Goal: Task Accomplishment & Management: Manage account settings

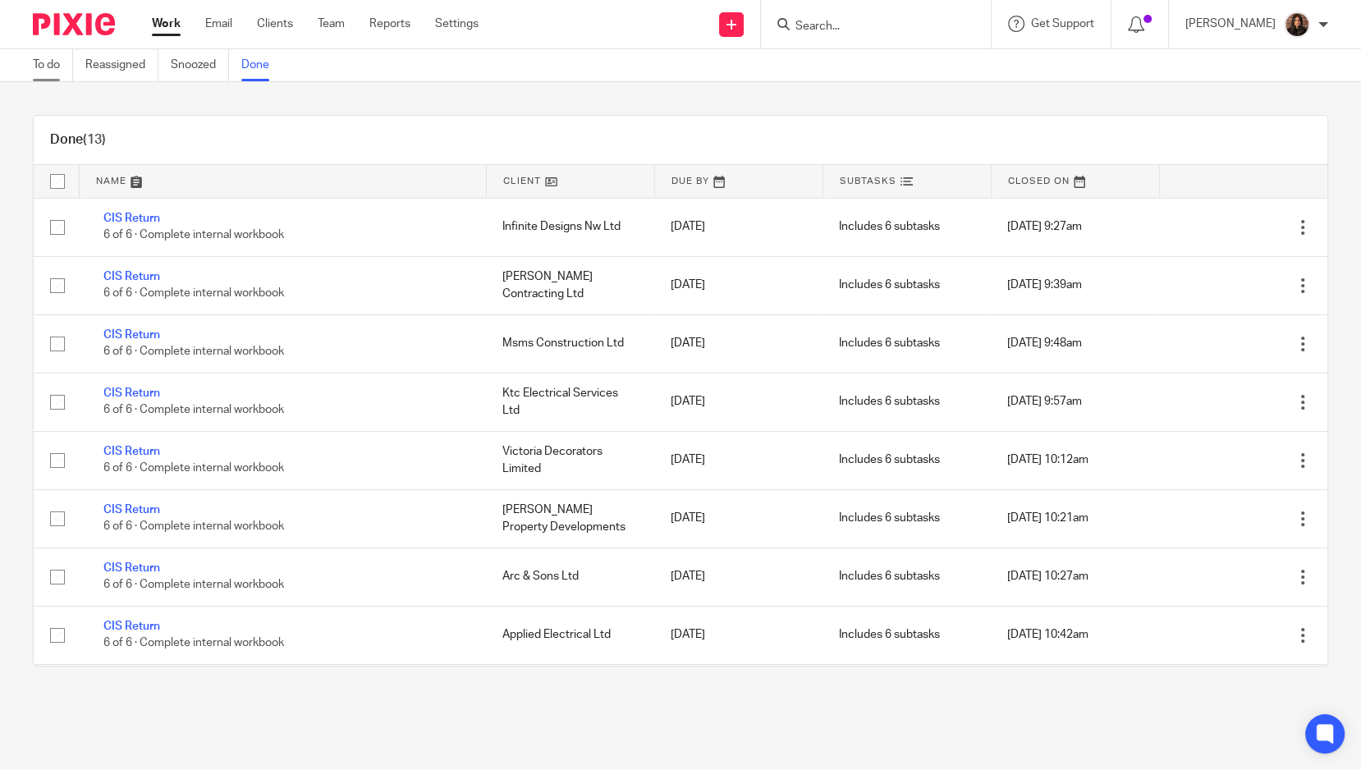
click at [37, 65] on link "To do" at bounding box center [53, 65] width 40 height 32
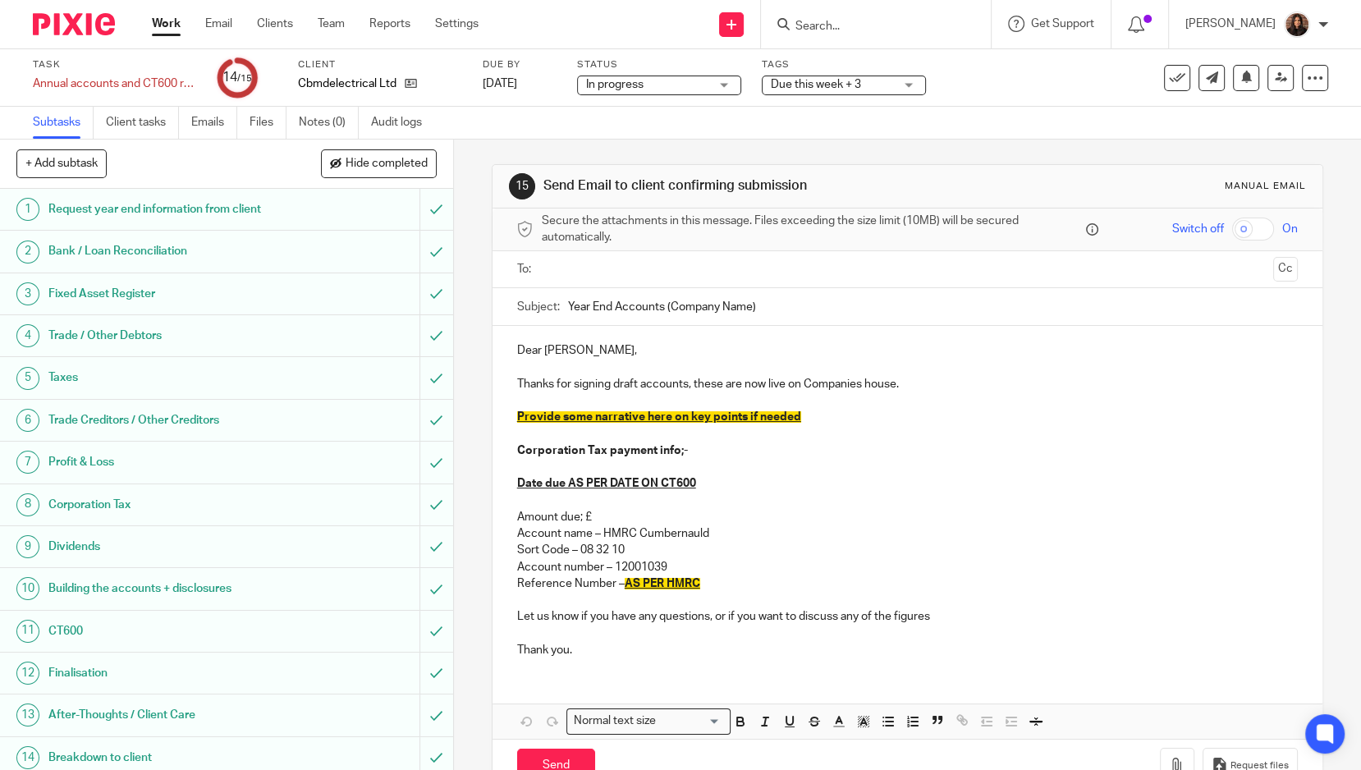
scroll to position [62, 0]
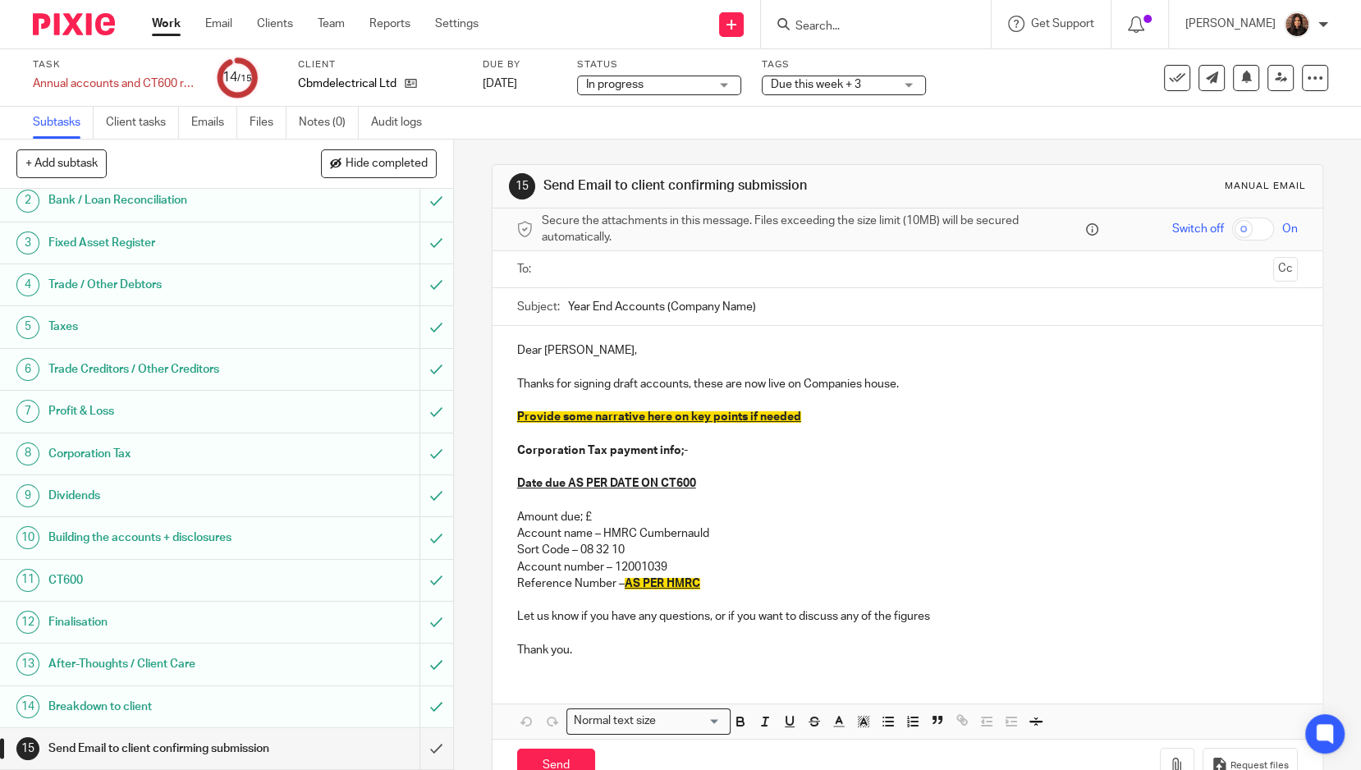
click at [295, 399] on div "Profit & Loss" at bounding box center [225, 411] width 355 height 25
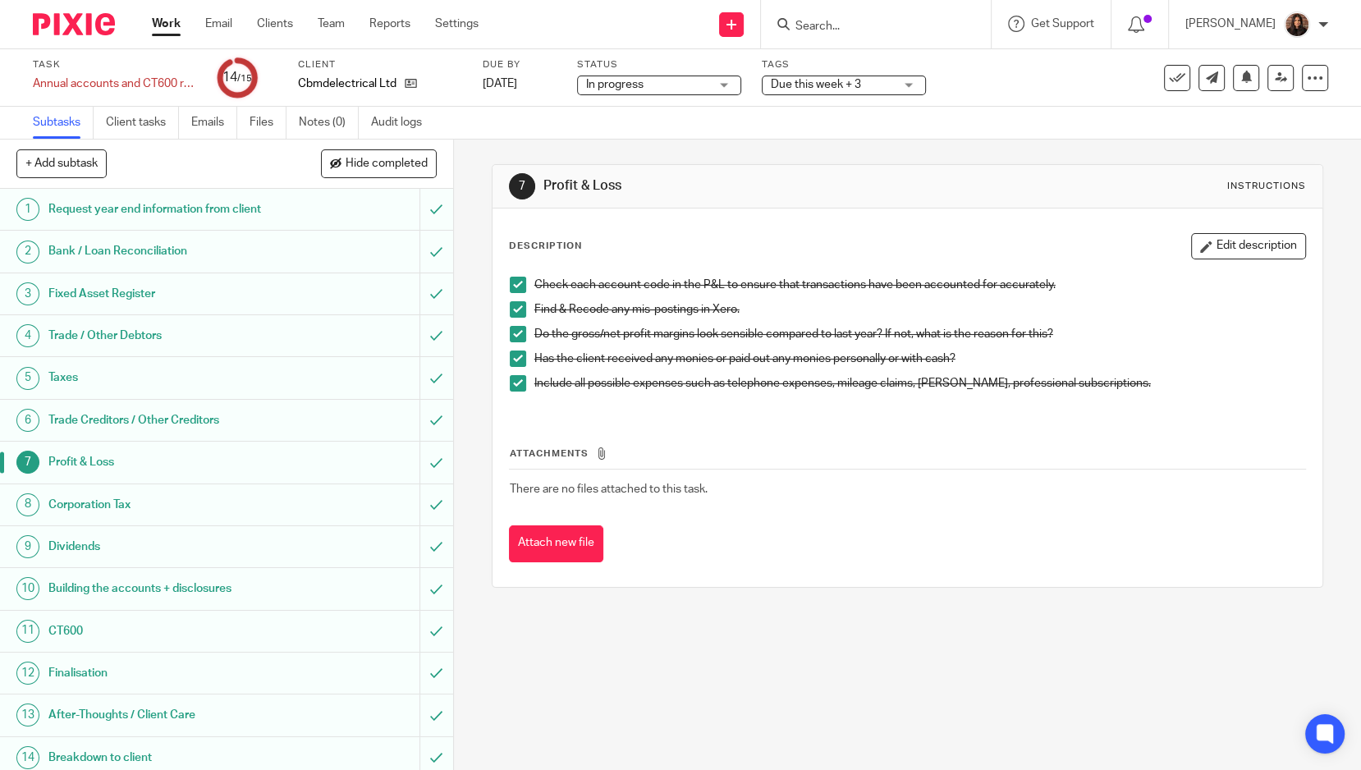
scroll to position [62, 0]
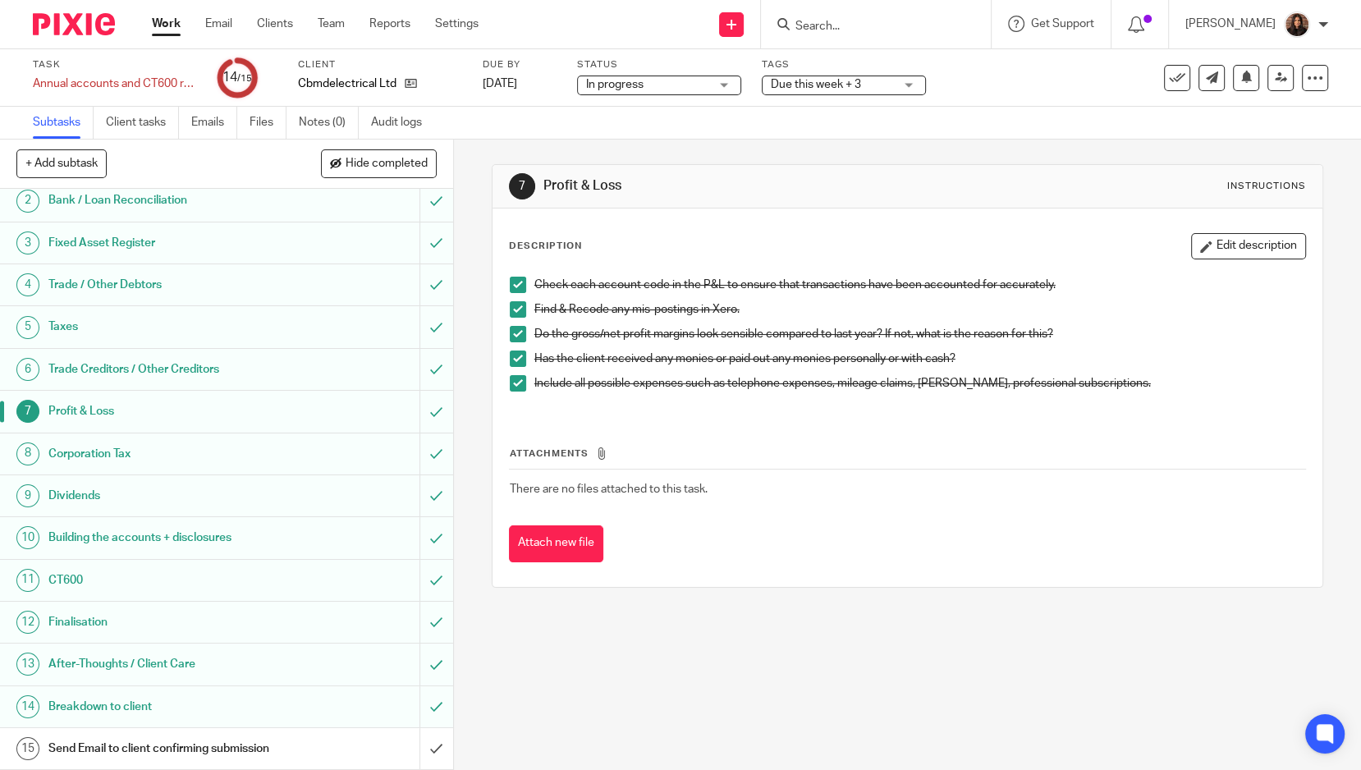
click at [234, 737] on h1 "Send Email to client confirming submission" at bounding box center [166, 749] width 236 height 25
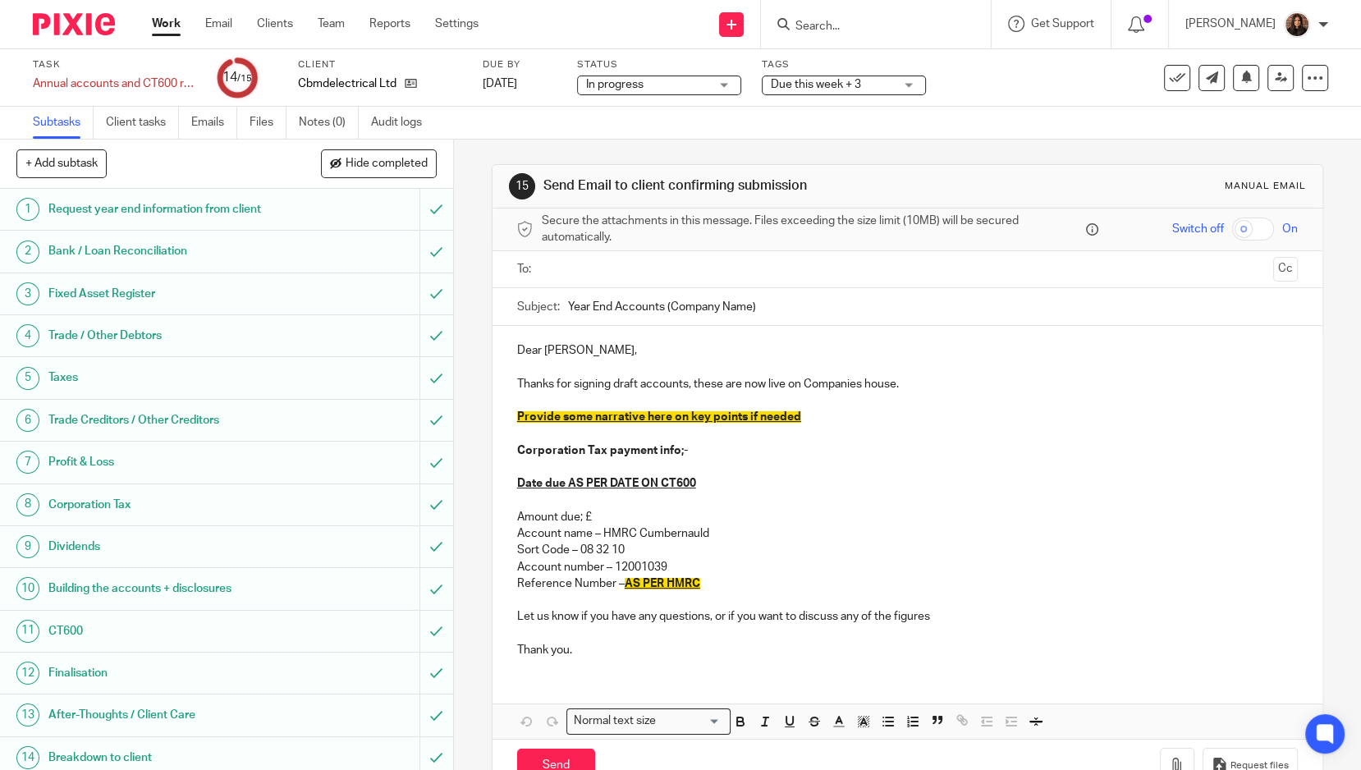
click at [612, 277] on ul at bounding box center [909, 269] width 730 height 27
click at [572, 267] on input "text" at bounding box center [907, 269] width 719 height 19
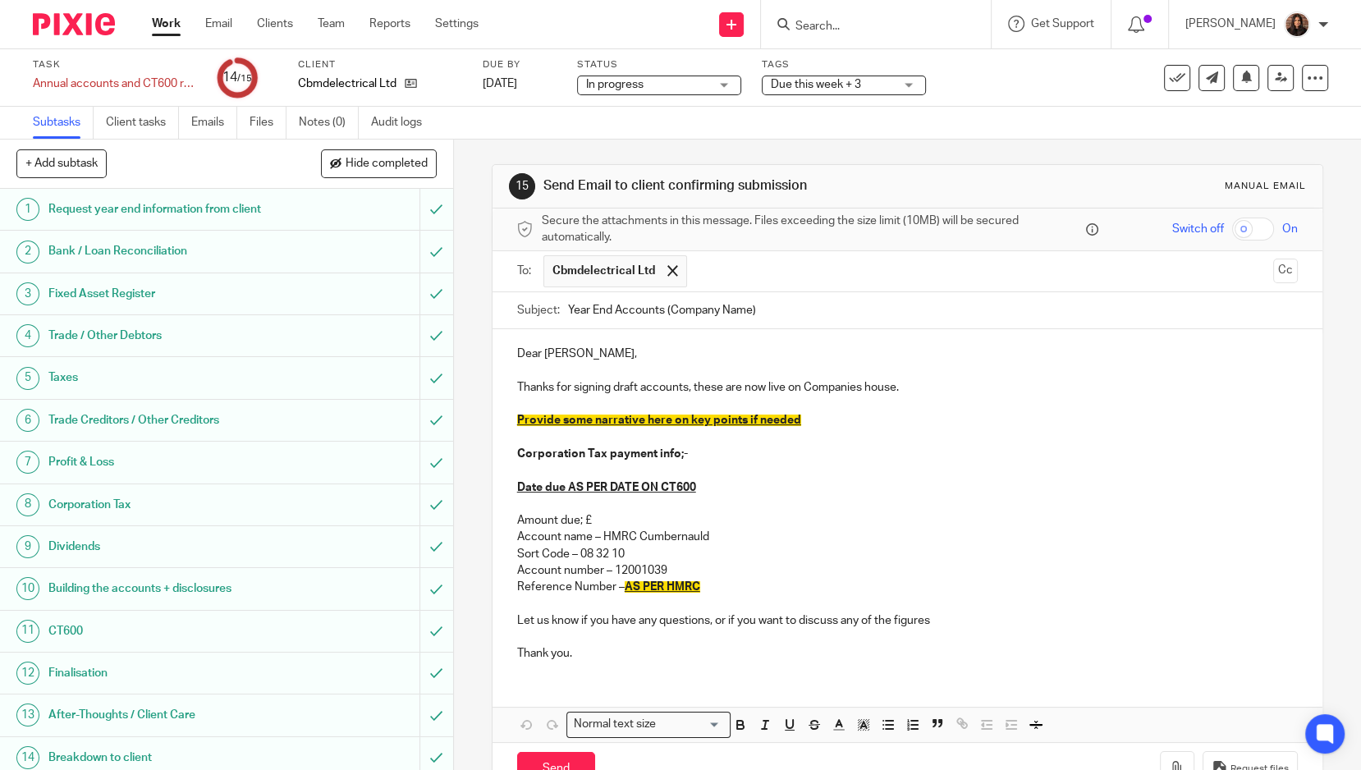
click at [755, 306] on input "Year End Accounts (Company Name)" at bounding box center [933, 310] width 730 height 37
click at [746, 308] on input "Year End Accounts (Company Name)" at bounding box center [933, 310] width 730 height 37
type input "Year End Accounts (CBMD Electrical LTD)"
drag, startPoint x: 551, startPoint y: 350, endPoint x: 510, endPoint y: 350, distance: 41.1
click at [510, 350] on div "Dear Colin, Thanks for signing draft accounts, these are now live on Companies …" at bounding box center [908, 501] width 830 height 345
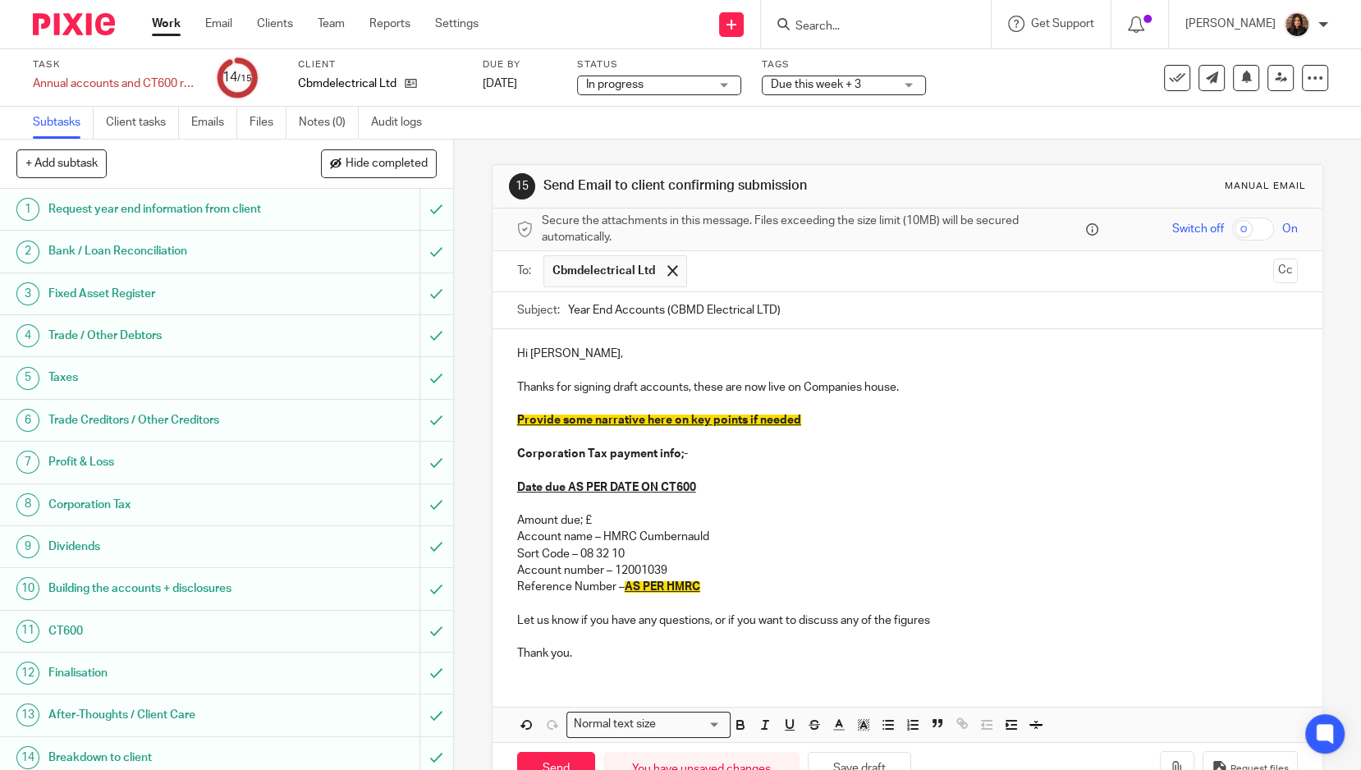
click at [902, 380] on p "Thanks for signing draft accounts, these are now live on Companies house." at bounding box center [907, 387] width 781 height 16
drag, startPoint x: 796, startPoint y: 415, endPoint x: 507, endPoint y: 420, distance: 289.1
click at [507, 420] on div "Hi Colin, Thanks for signing draft accounts, these are now live on Companies ho…" at bounding box center [908, 501] width 830 height 345
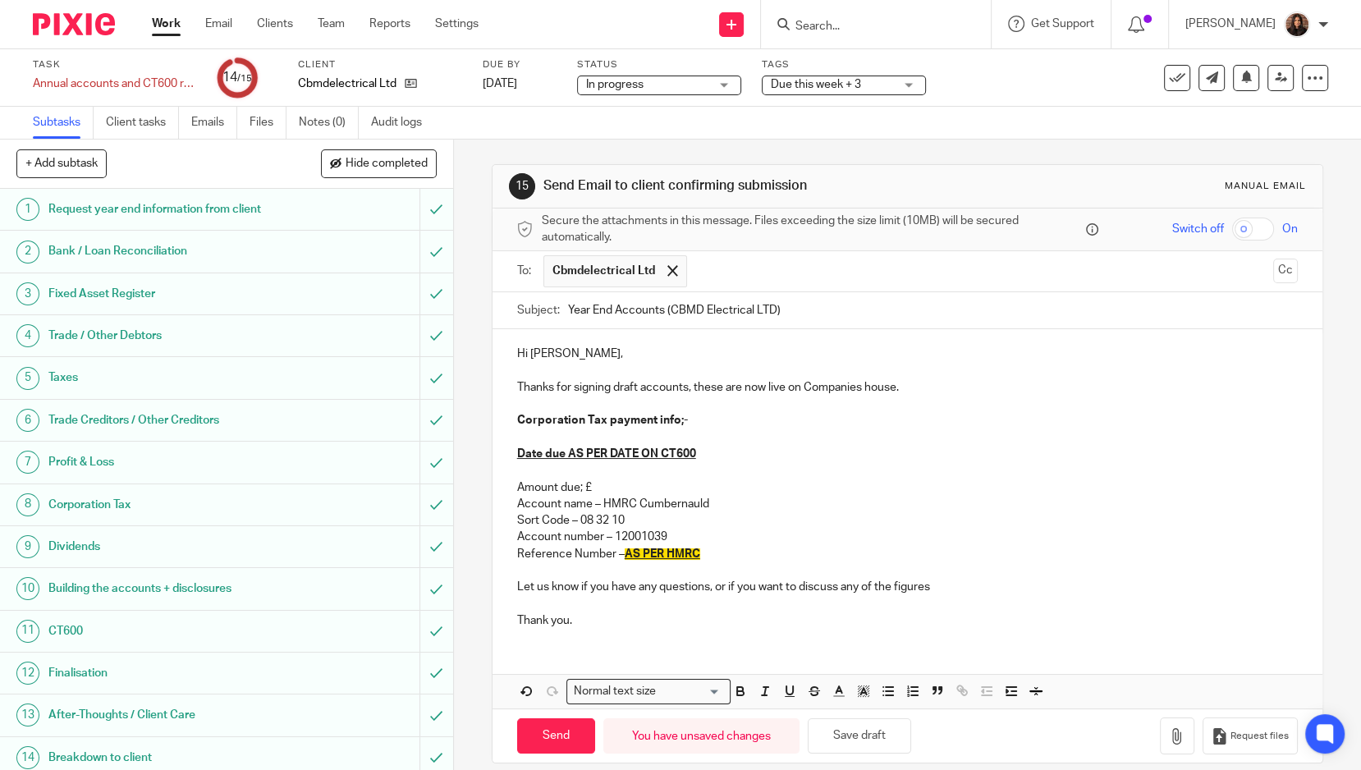
click at [584, 484] on p "Amount due; £" at bounding box center [907, 488] width 781 height 16
drag, startPoint x: 702, startPoint y: 548, endPoint x: 621, endPoint y: 552, distance: 81.4
click at [621, 552] on p "Reference Number – AS PER HMRC" at bounding box center [907, 554] width 781 height 16
click at [740, 547] on p "Reference Number – AS PER HMRC" at bounding box center [907, 554] width 781 height 16
drag, startPoint x: 938, startPoint y: 581, endPoint x: 704, endPoint y: 590, distance: 234.2
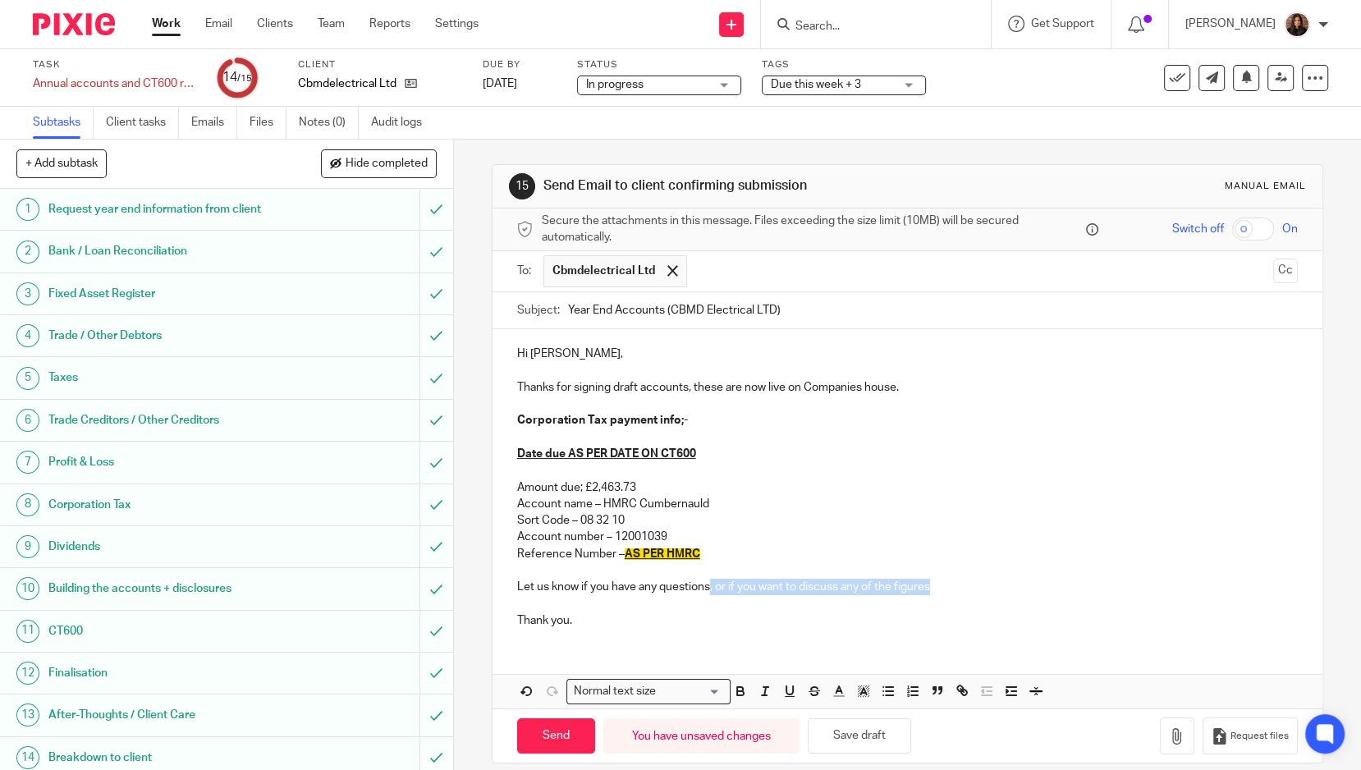
click at [704, 590] on p "Let us know if you have any questions, or if you want to discuss any of the fig…" at bounding box center [907, 587] width 781 height 16
drag, startPoint x: 696, startPoint y: 450, endPoint x: 461, endPoint y: 453, distance: 235.7
click at [461, 453] on div "15 Send Email to client confirming submission Manual email Secure the attachmen…" at bounding box center [907, 455] width 907 height 631
click at [651, 486] on p "Amount due; £2,463.73" at bounding box center [907, 488] width 781 height 16
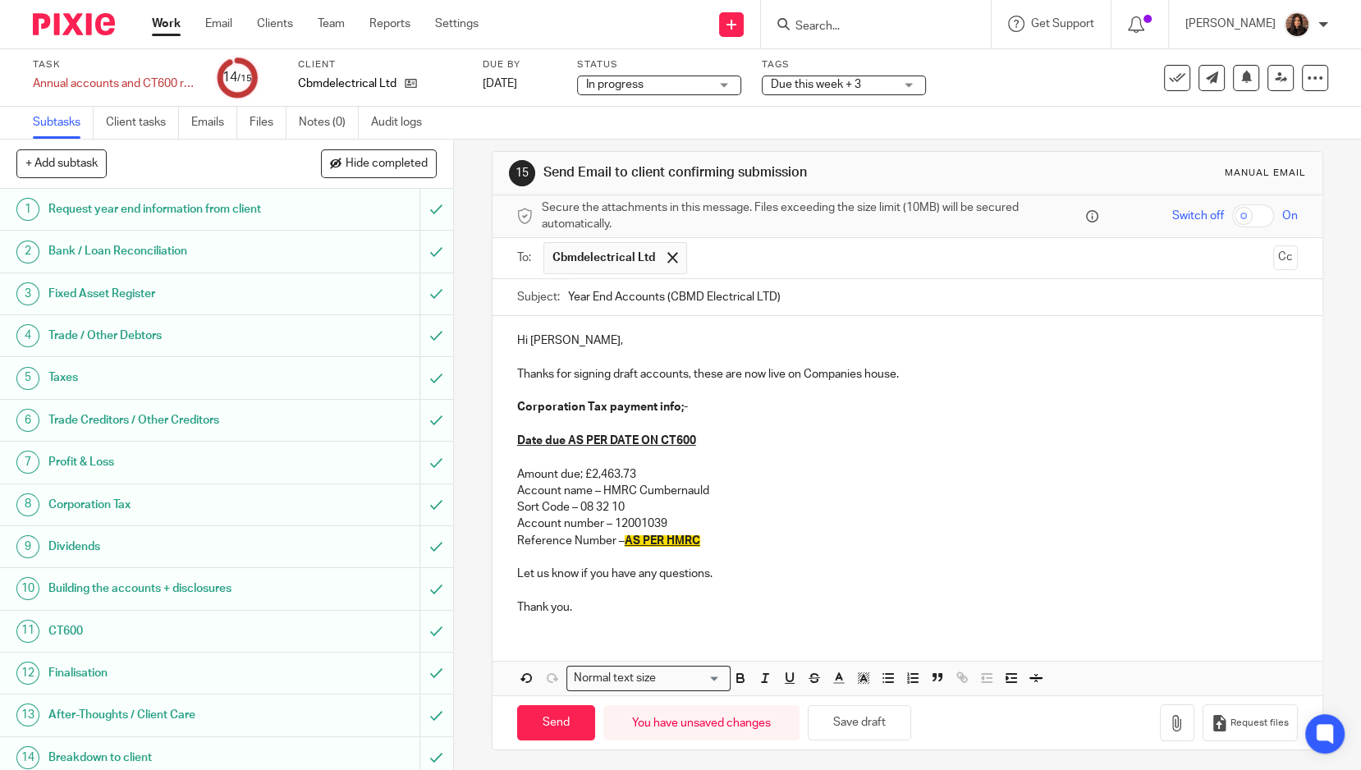
click at [799, 287] on input "Year End Accounts (CBMD Electrical LTD)" at bounding box center [933, 297] width 730 height 37
type input "Year End Accounts (CBMD Electrical LTD) - Year-end July 2024"
click at [540, 714] on input "Send" at bounding box center [556, 722] width 78 height 35
type input "Sent"
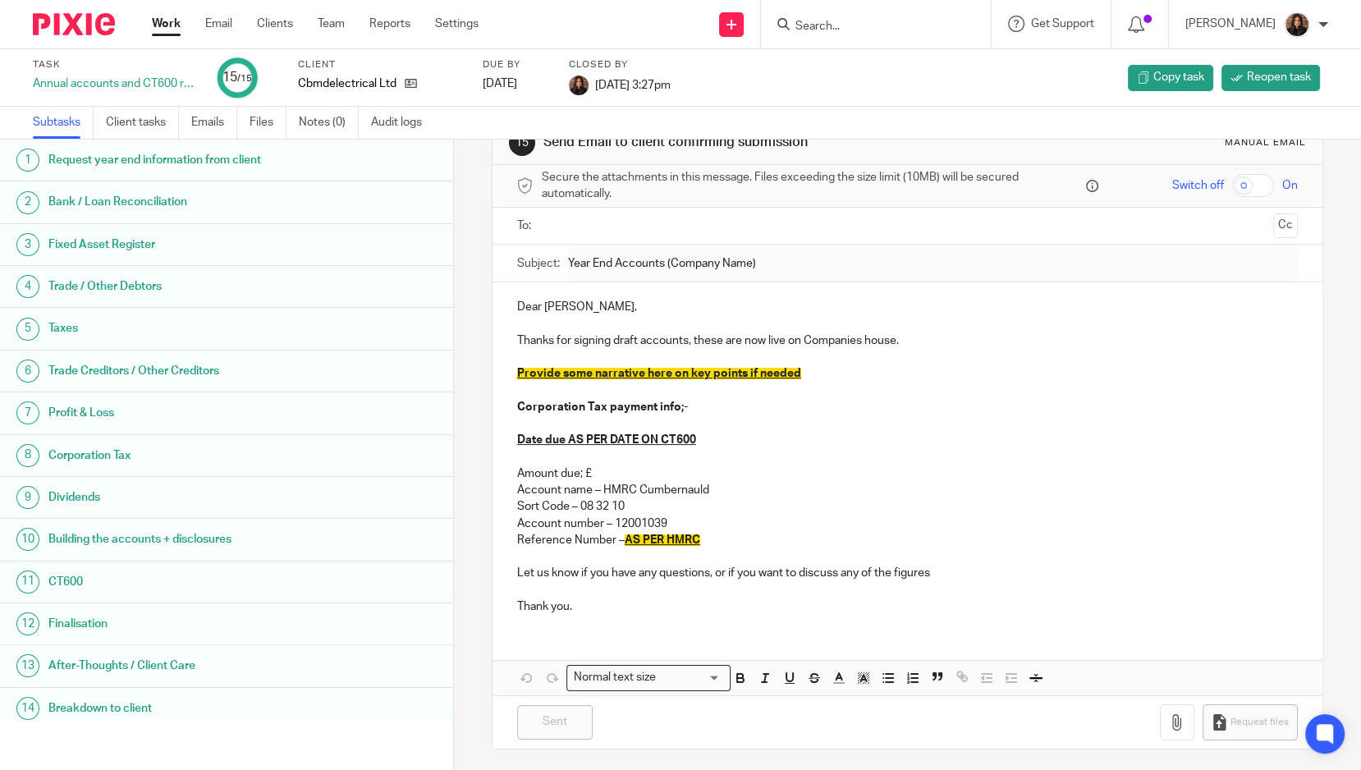
scroll to position [46, 0]
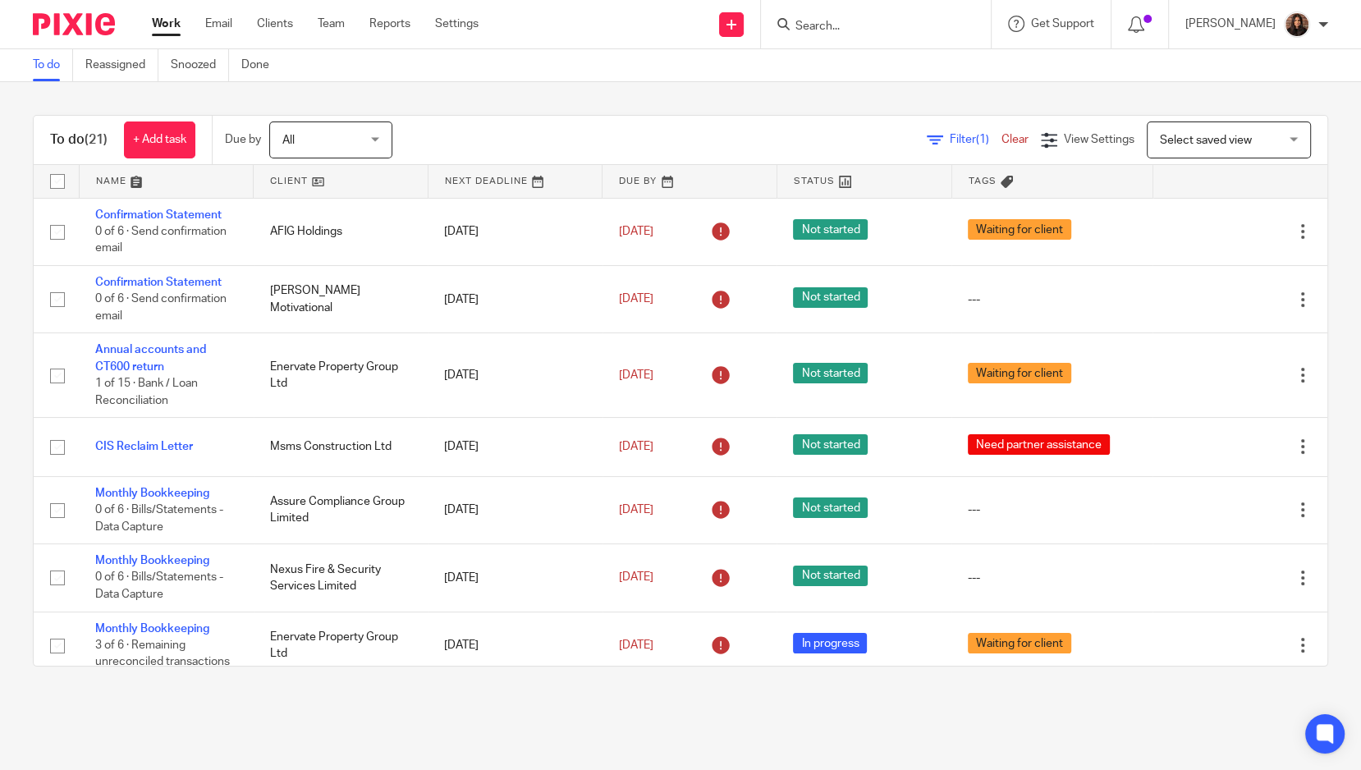
click at [120, 177] on link at bounding box center [167, 181] width 174 height 33
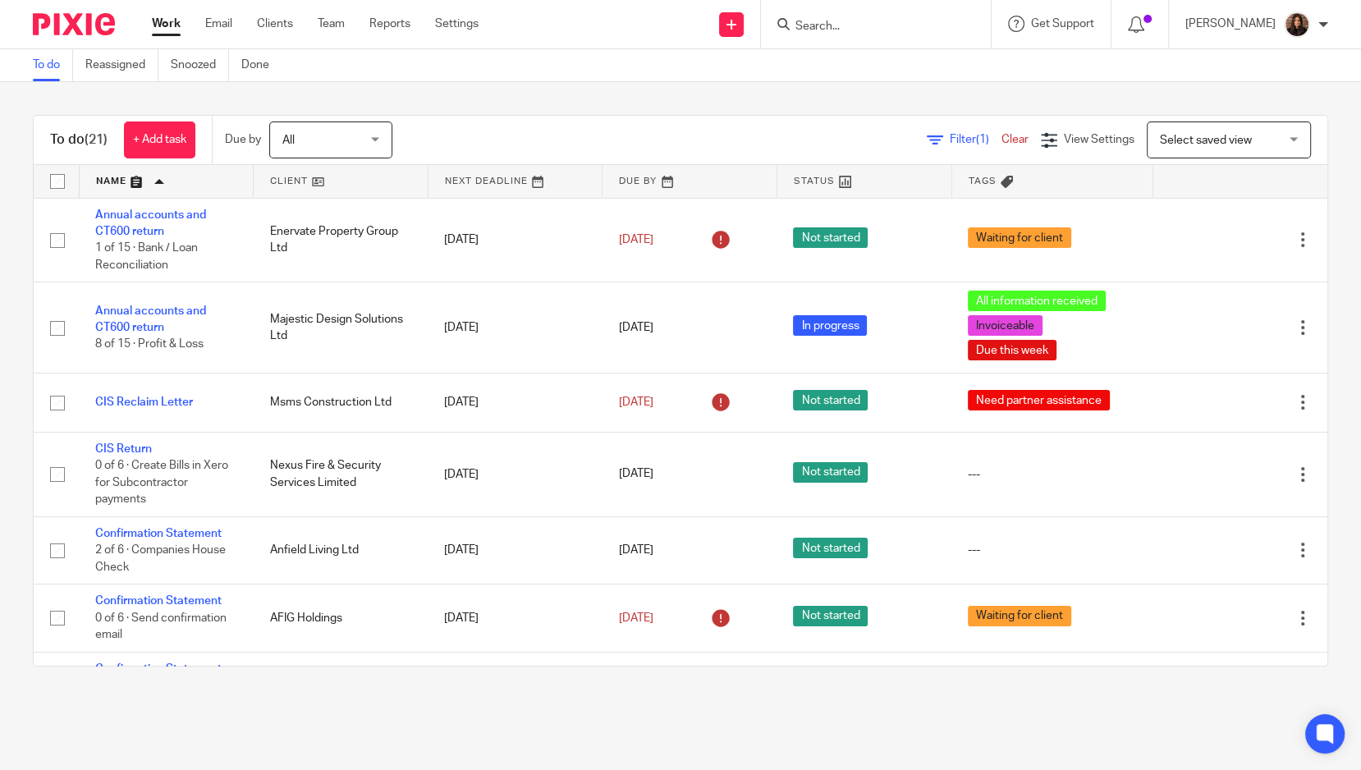
click at [829, 35] on div at bounding box center [876, 24] width 230 height 48
click at [826, 28] on input "Search" at bounding box center [868, 27] width 148 height 15
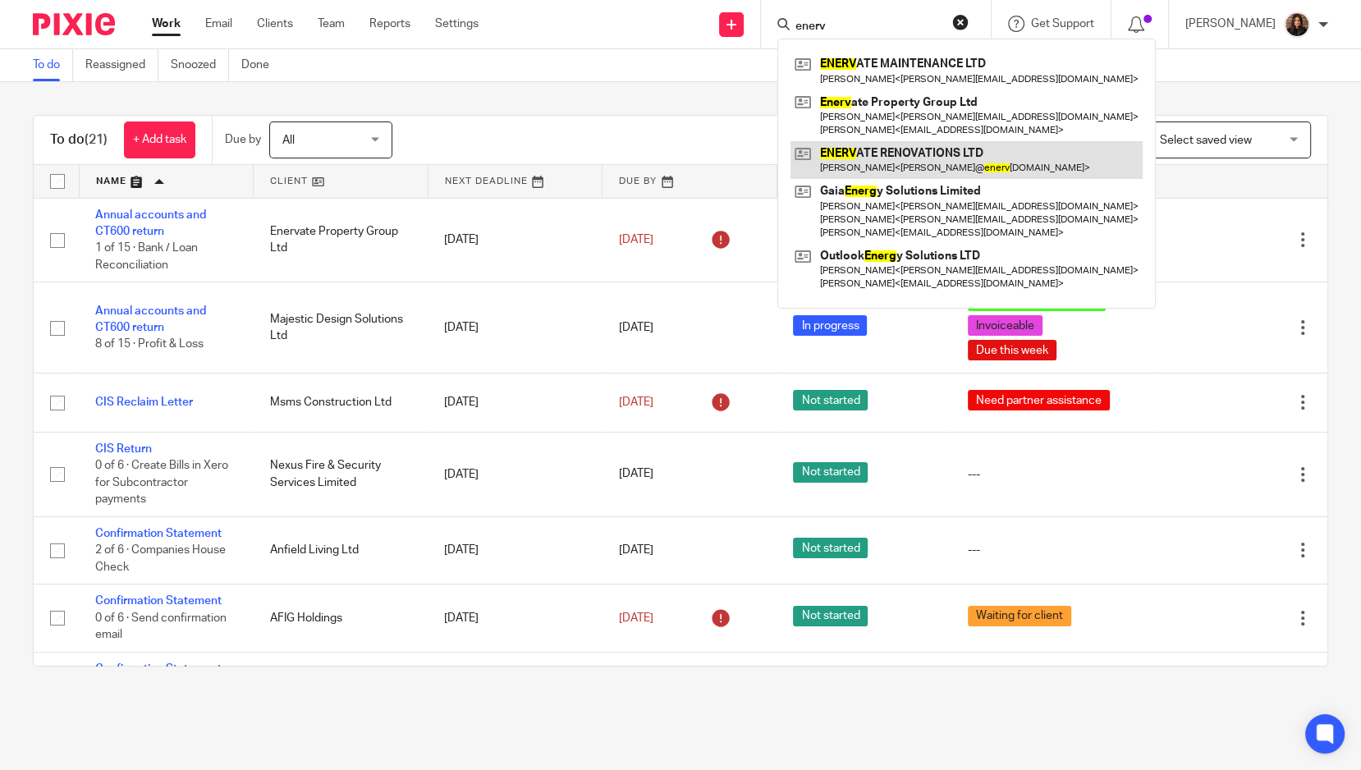
type input "enerv"
click at [169, 177] on link at bounding box center [167, 181] width 174 height 33
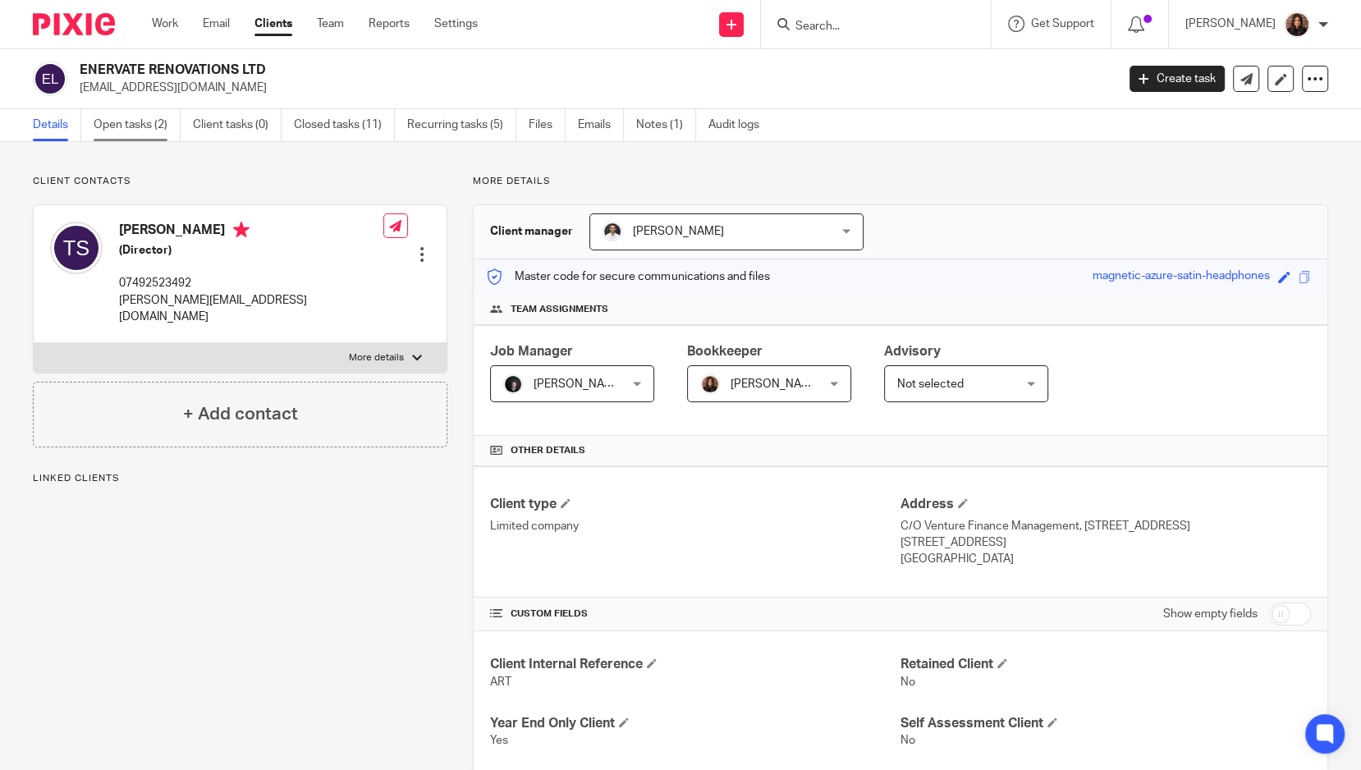
click at [153, 126] on link "Open tasks (2)" at bounding box center [137, 125] width 87 height 32
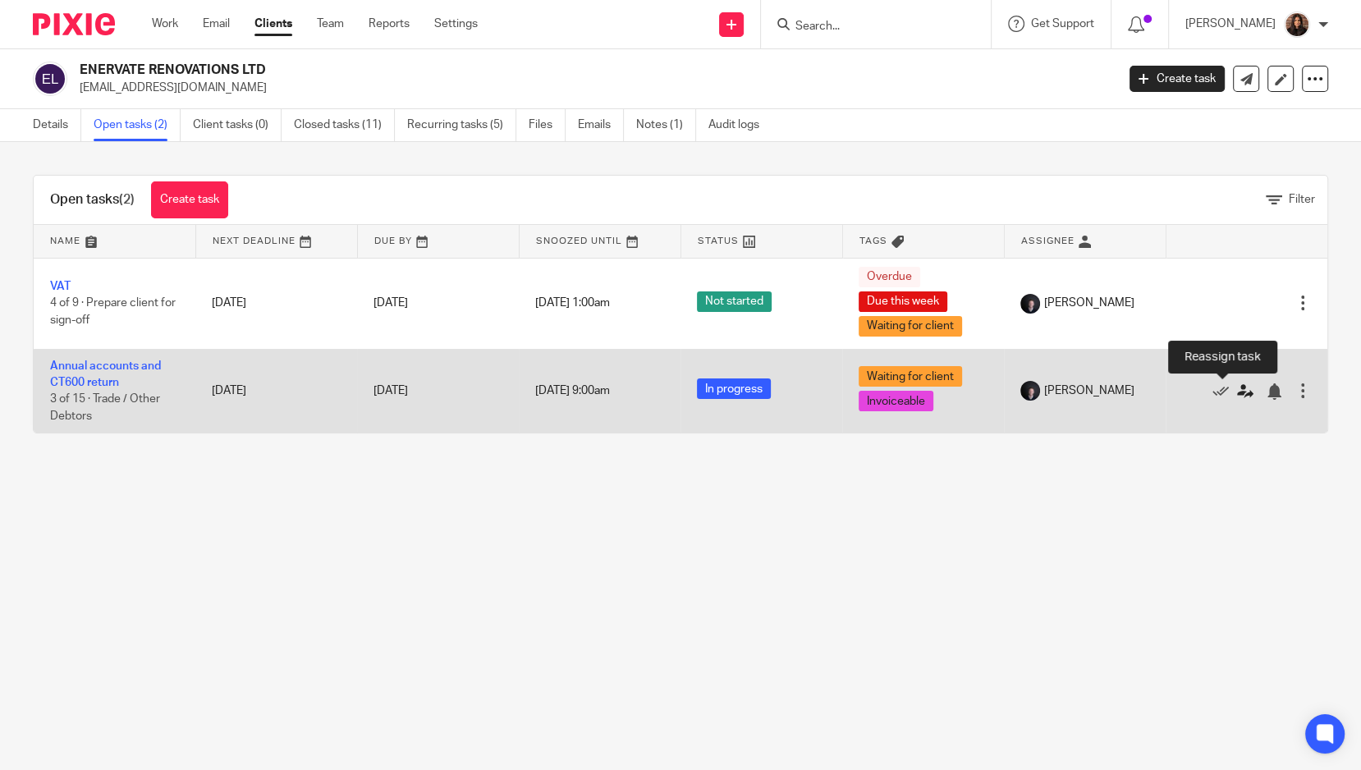
click at [1237, 388] on icon at bounding box center [1245, 391] width 16 height 16
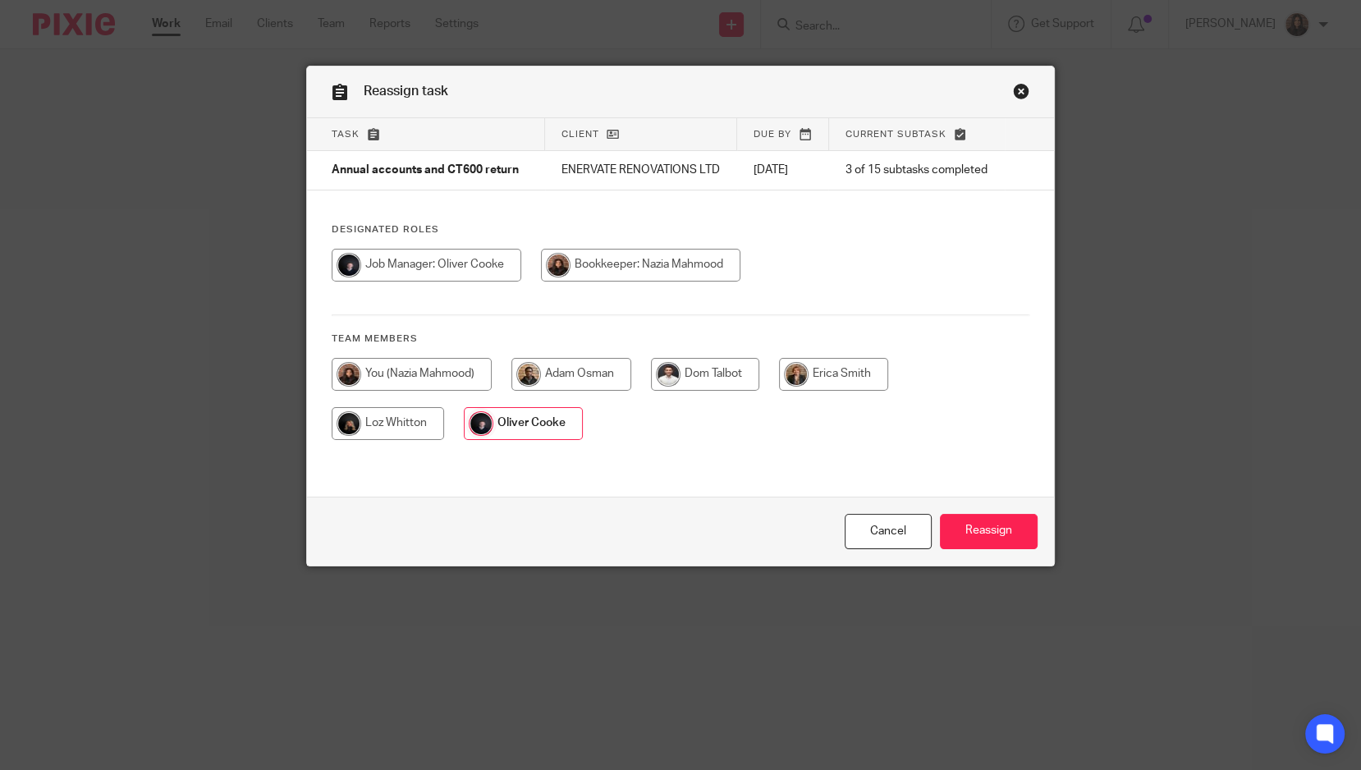
click at [655, 267] on input "radio" at bounding box center [641, 265] width 200 height 33
radio input "true"
click at [966, 536] on input "Reassign" at bounding box center [989, 531] width 98 height 35
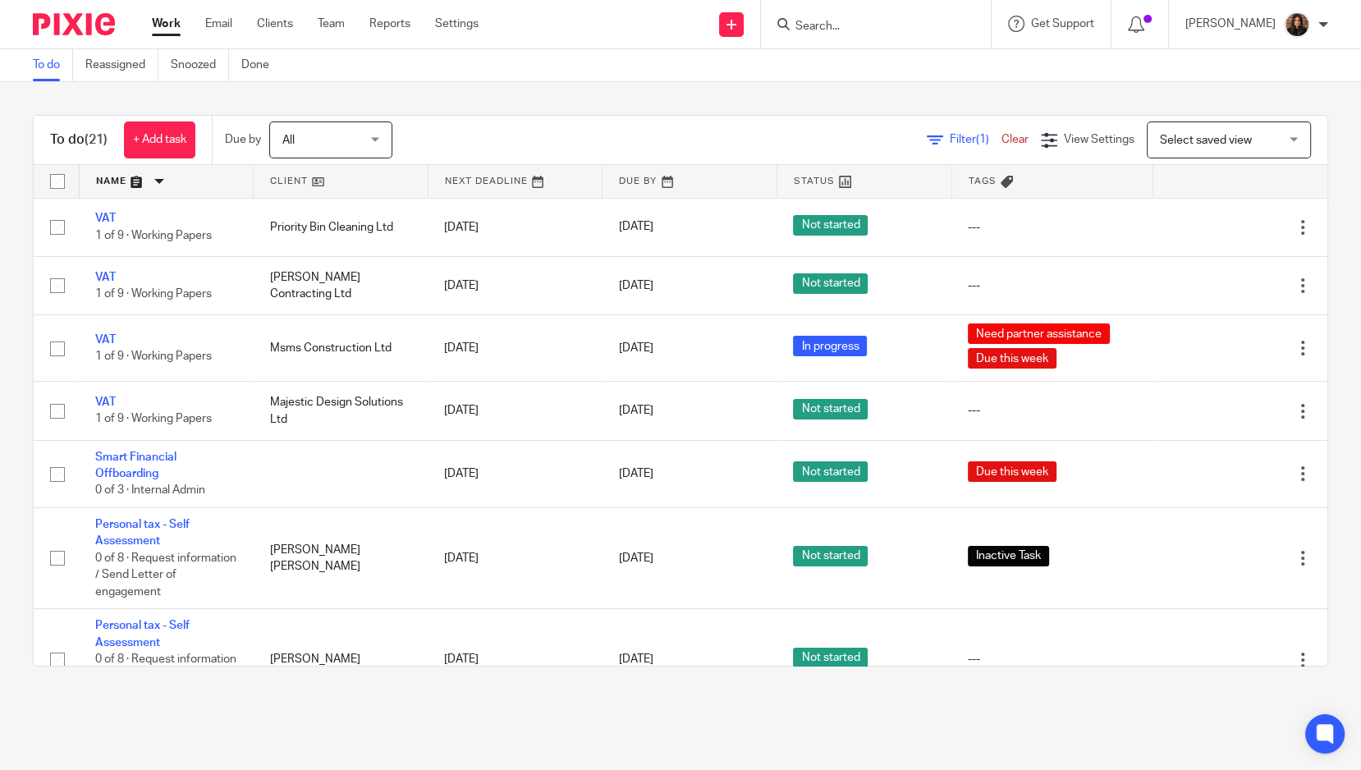
click at [169, 177] on link at bounding box center [167, 181] width 174 height 33
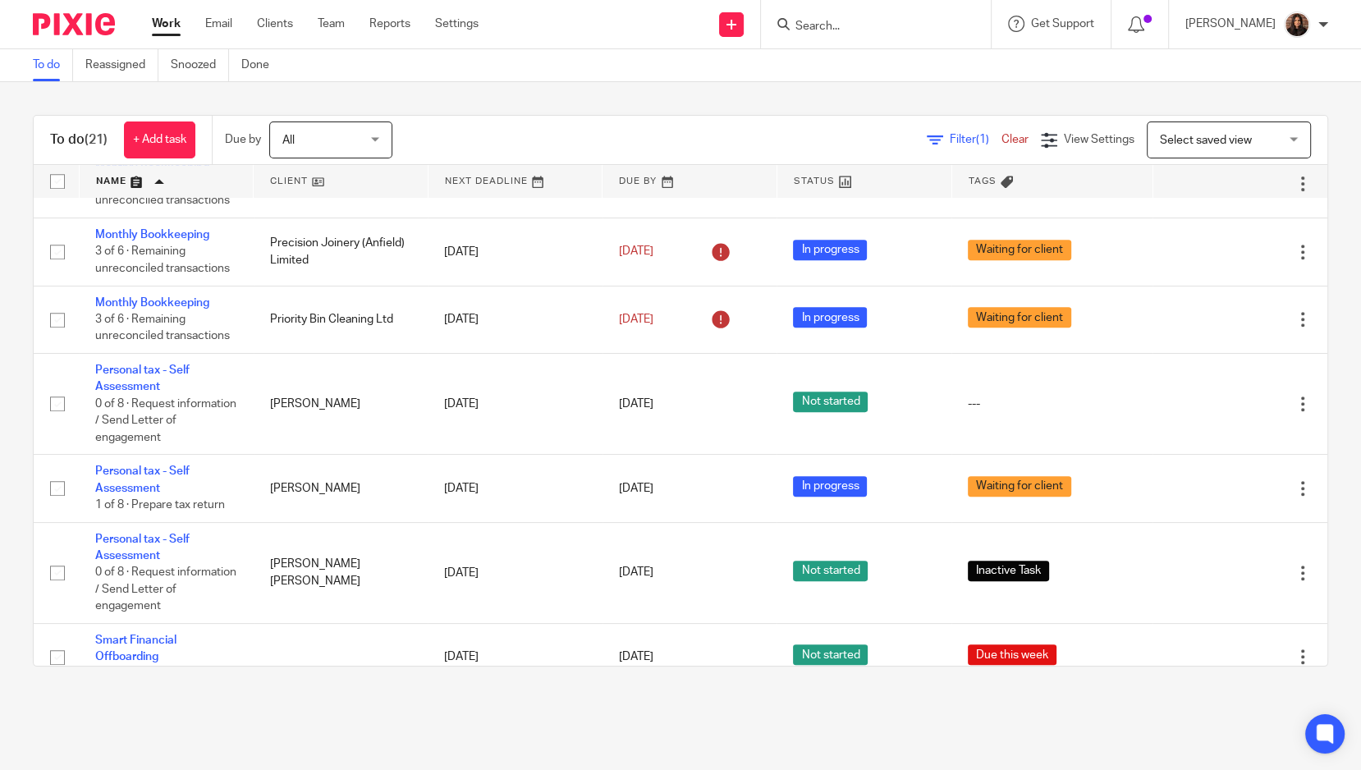
scroll to position [1030, 0]
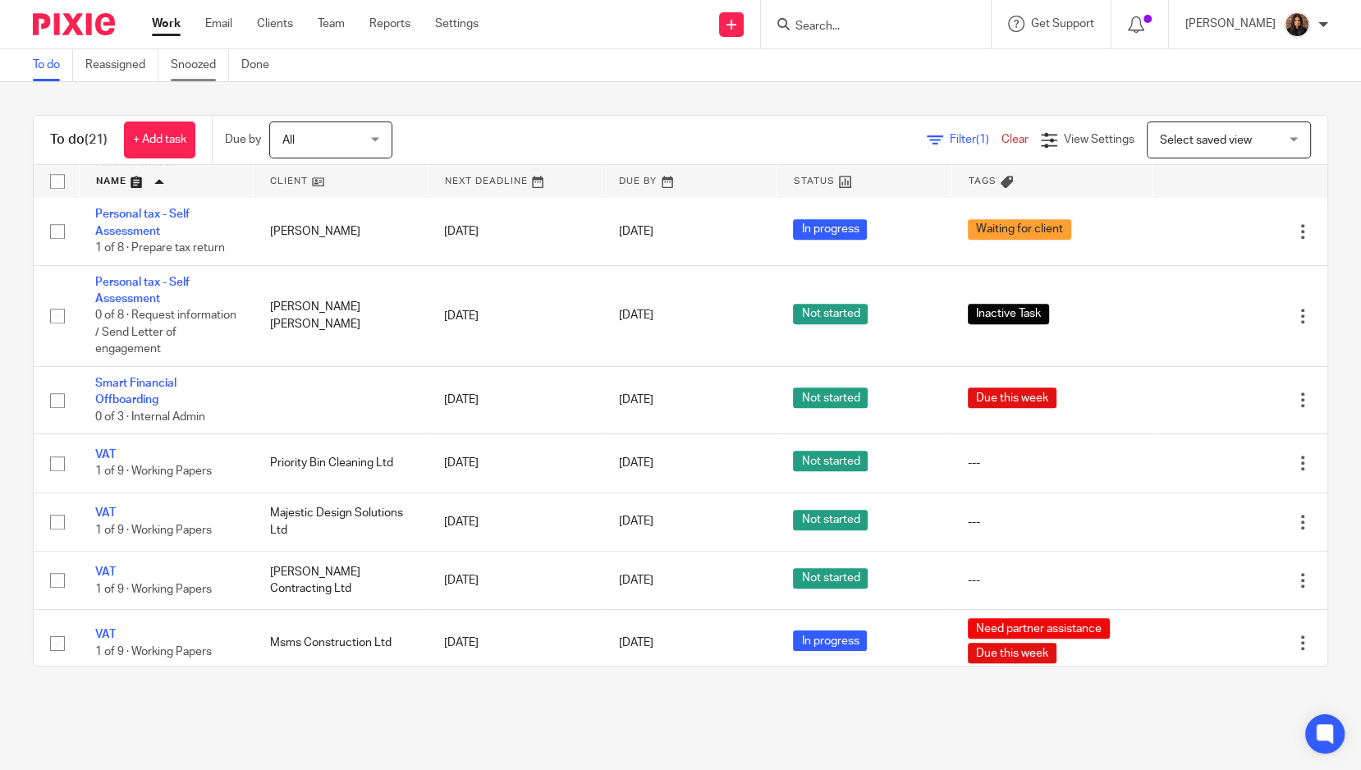
click at [200, 70] on link "Snoozed" at bounding box center [200, 65] width 58 height 32
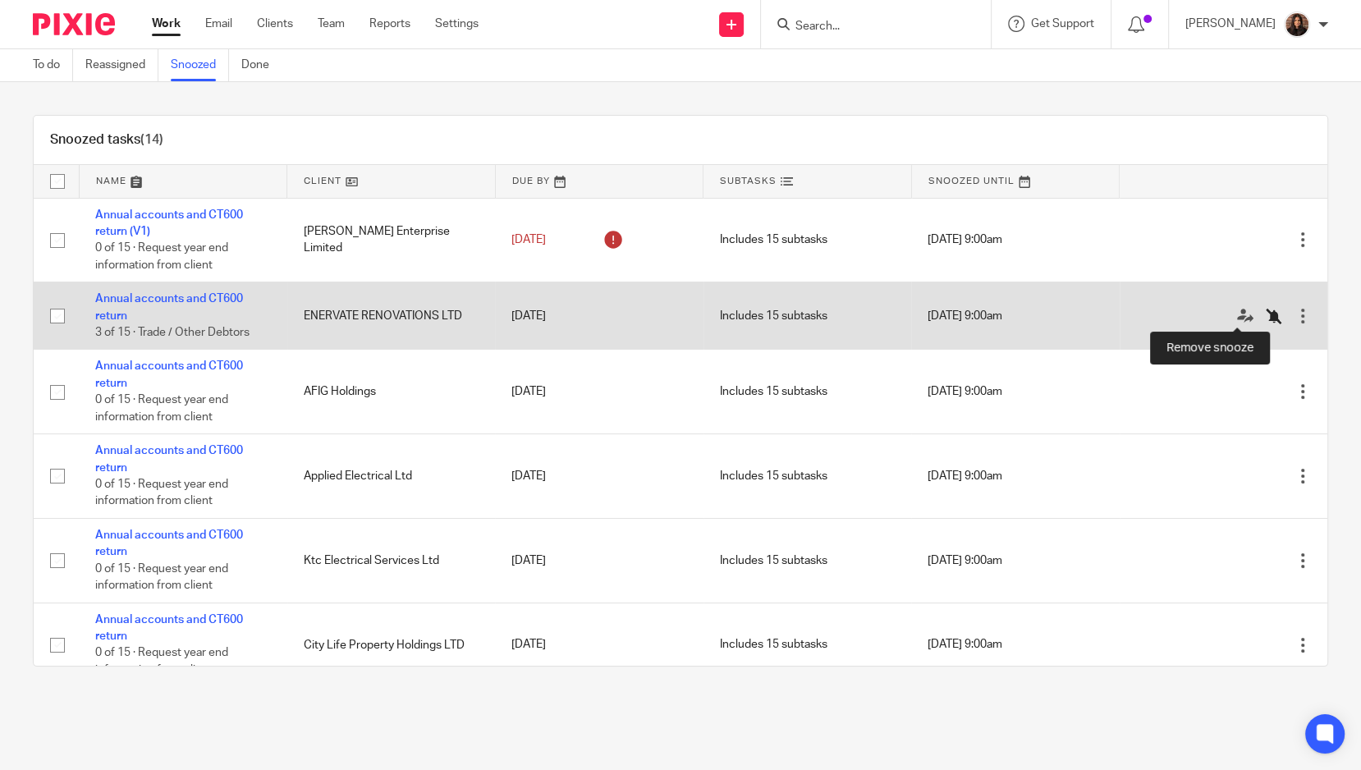
click at [1266, 310] on icon at bounding box center [1274, 316] width 16 height 16
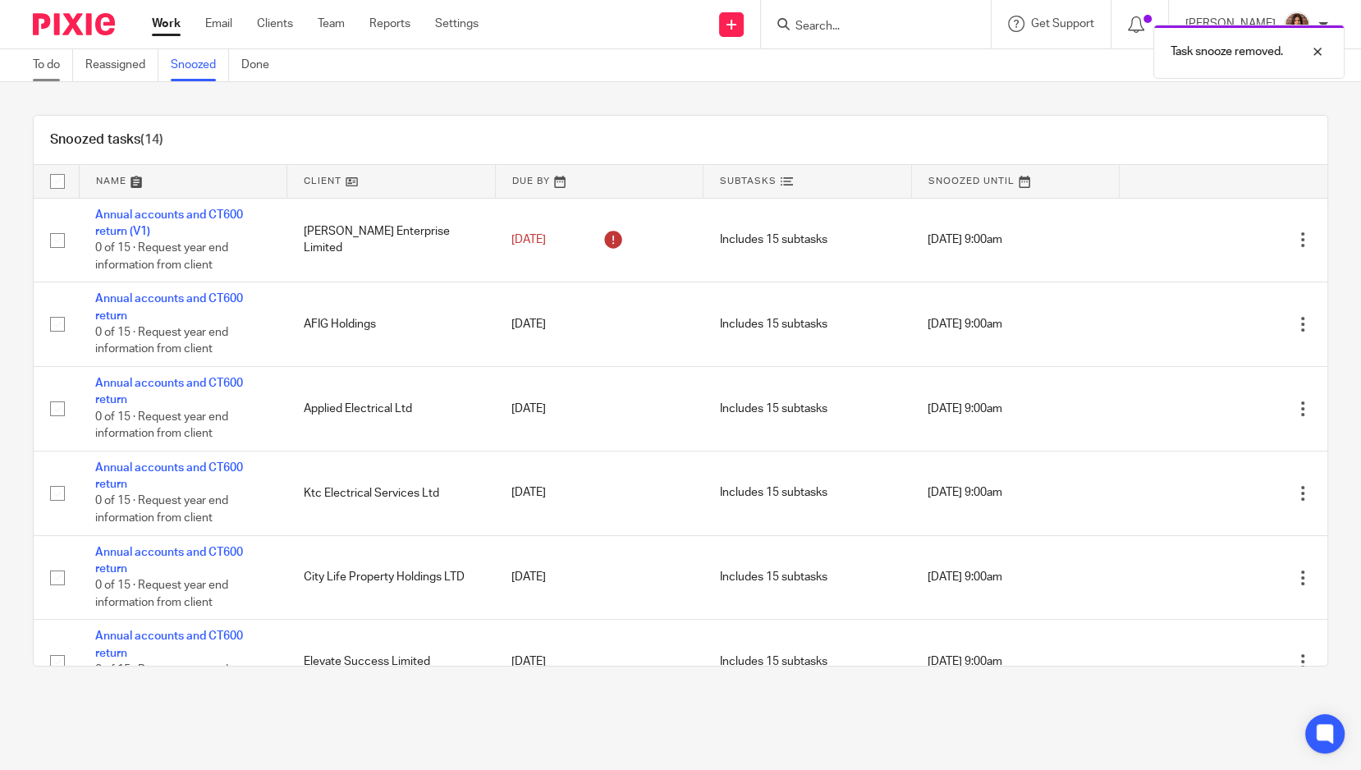
click at [53, 60] on link "To do" at bounding box center [53, 65] width 40 height 32
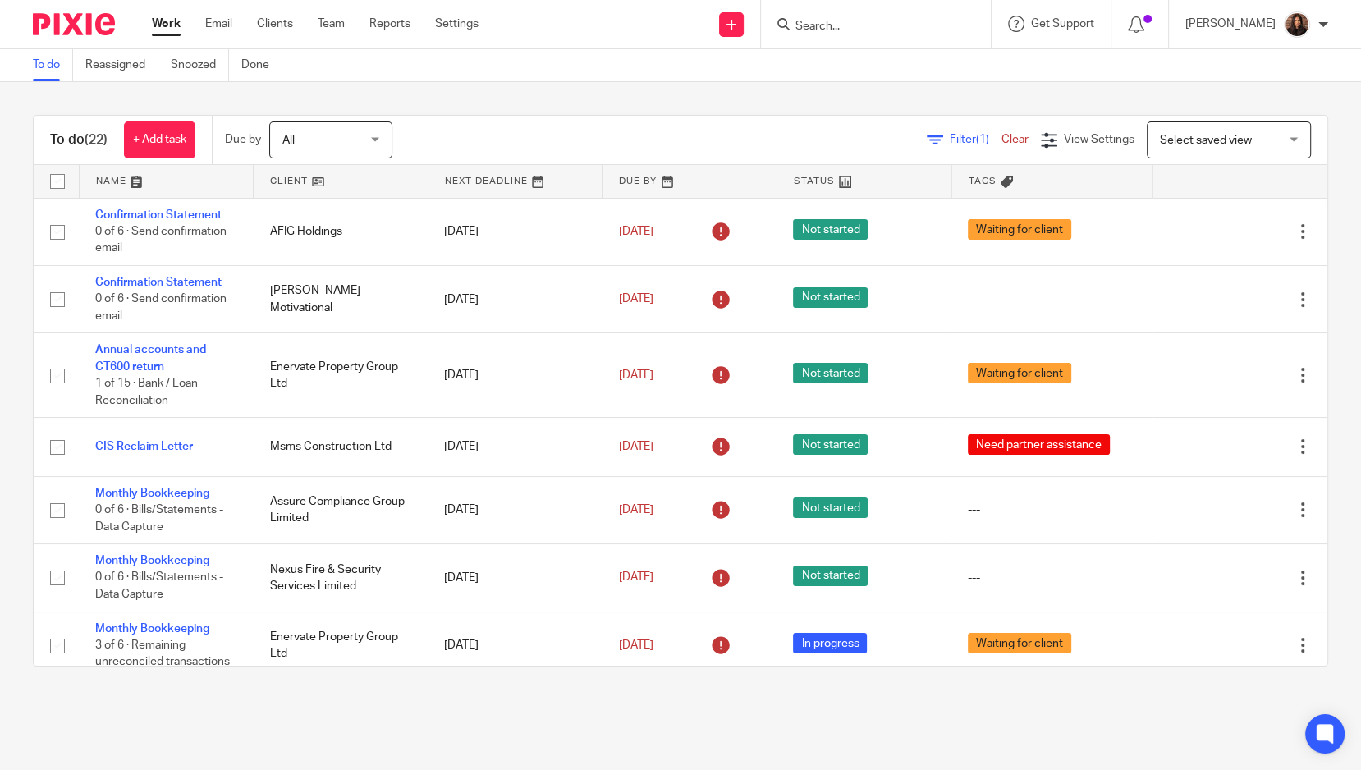
click at [192, 177] on link at bounding box center [167, 181] width 174 height 33
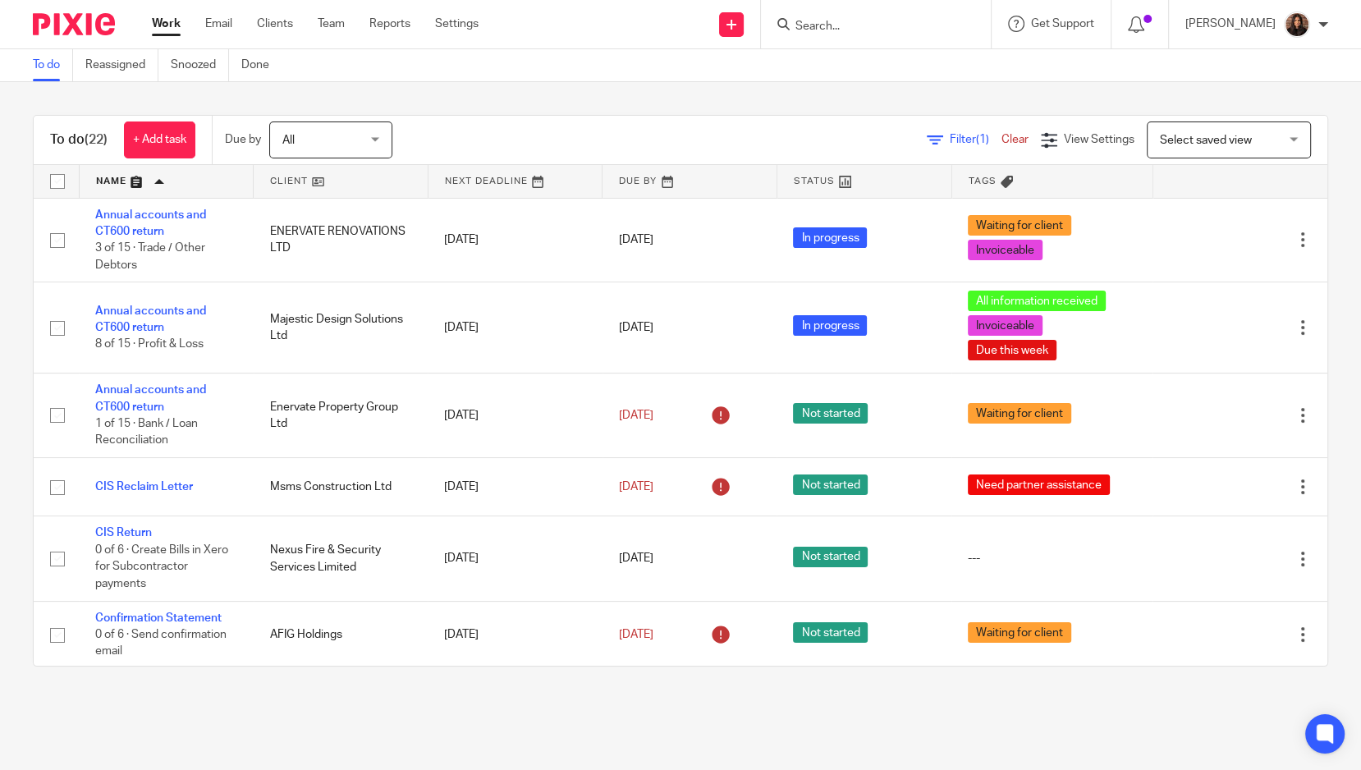
click at [168, 174] on link at bounding box center [167, 181] width 174 height 33
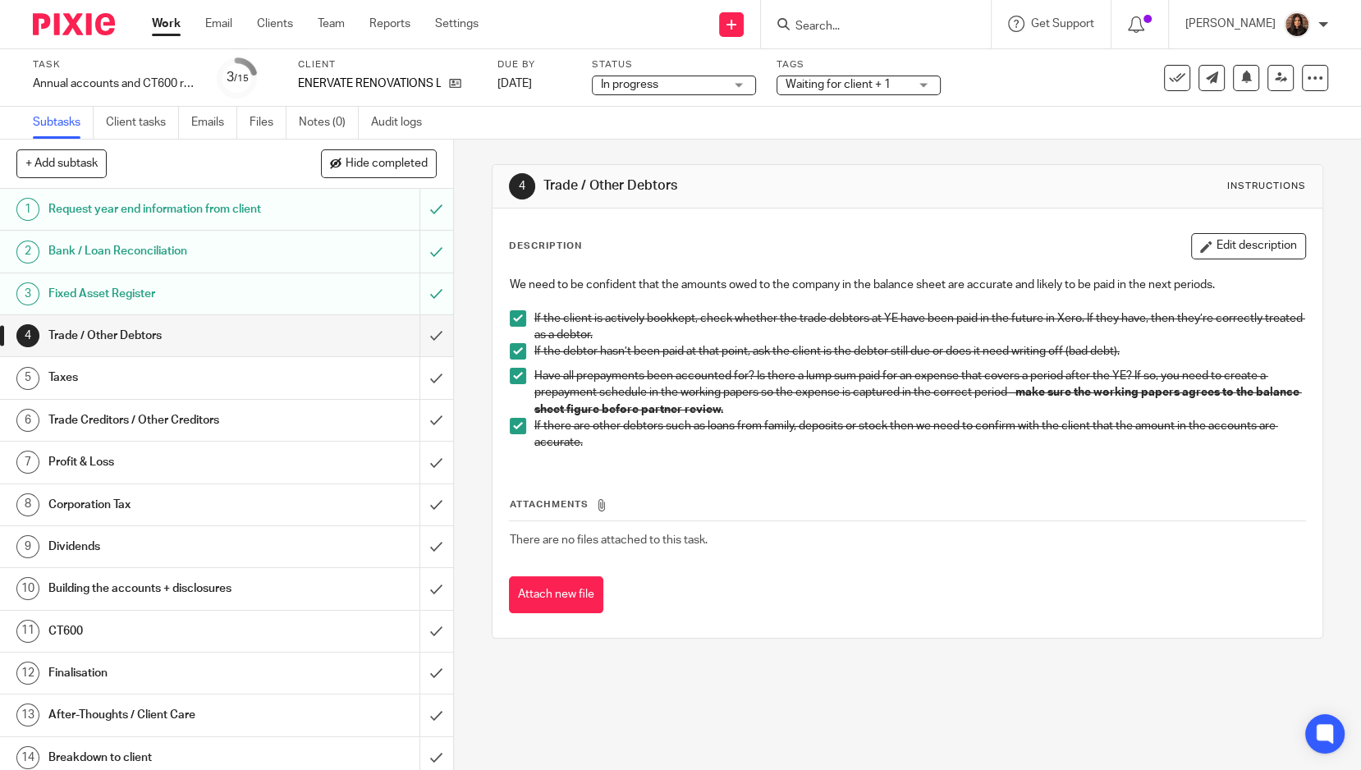
click at [809, 86] on span "Waiting for client + 1" at bounding box center [838, 84] width 105 height 11
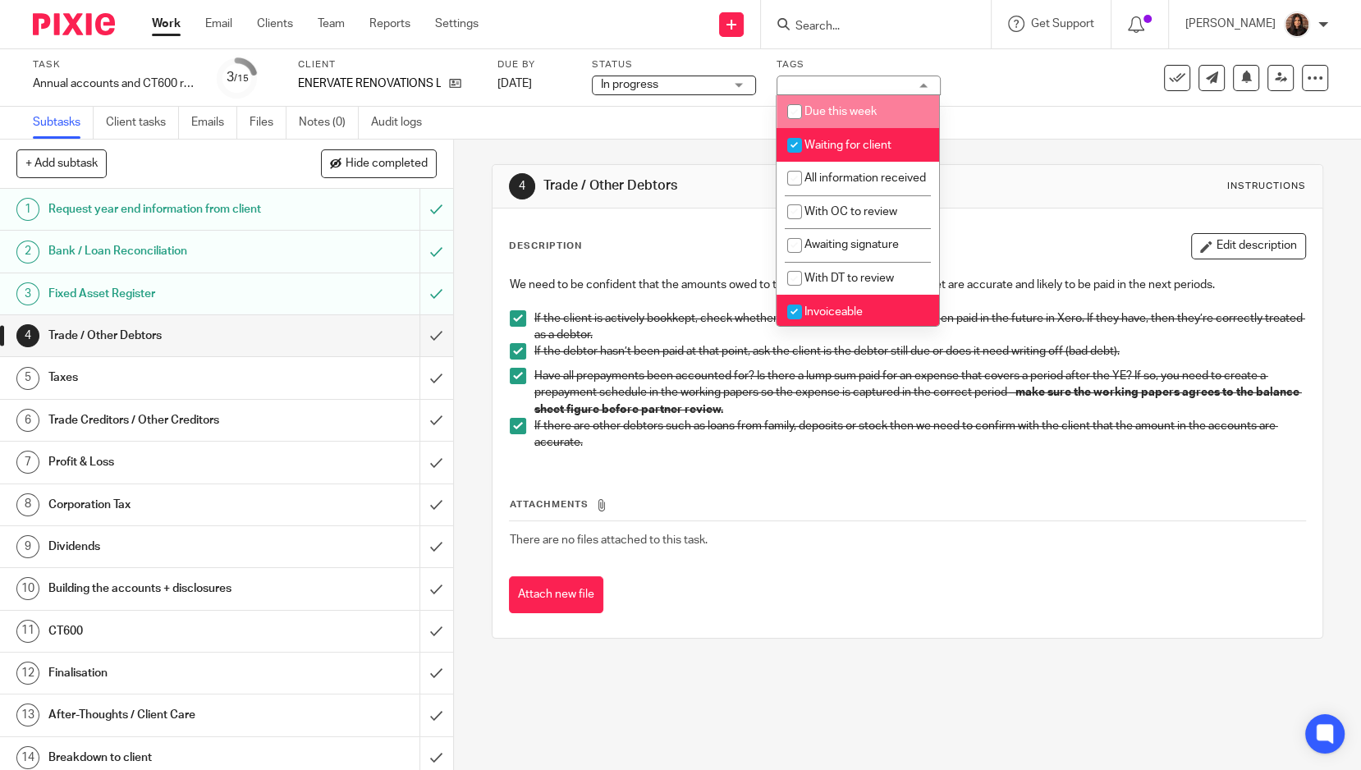
click at [839, 114] on span "Due this week" at bounding box center [841, 111] width 72 height 11
checkbox input "true"
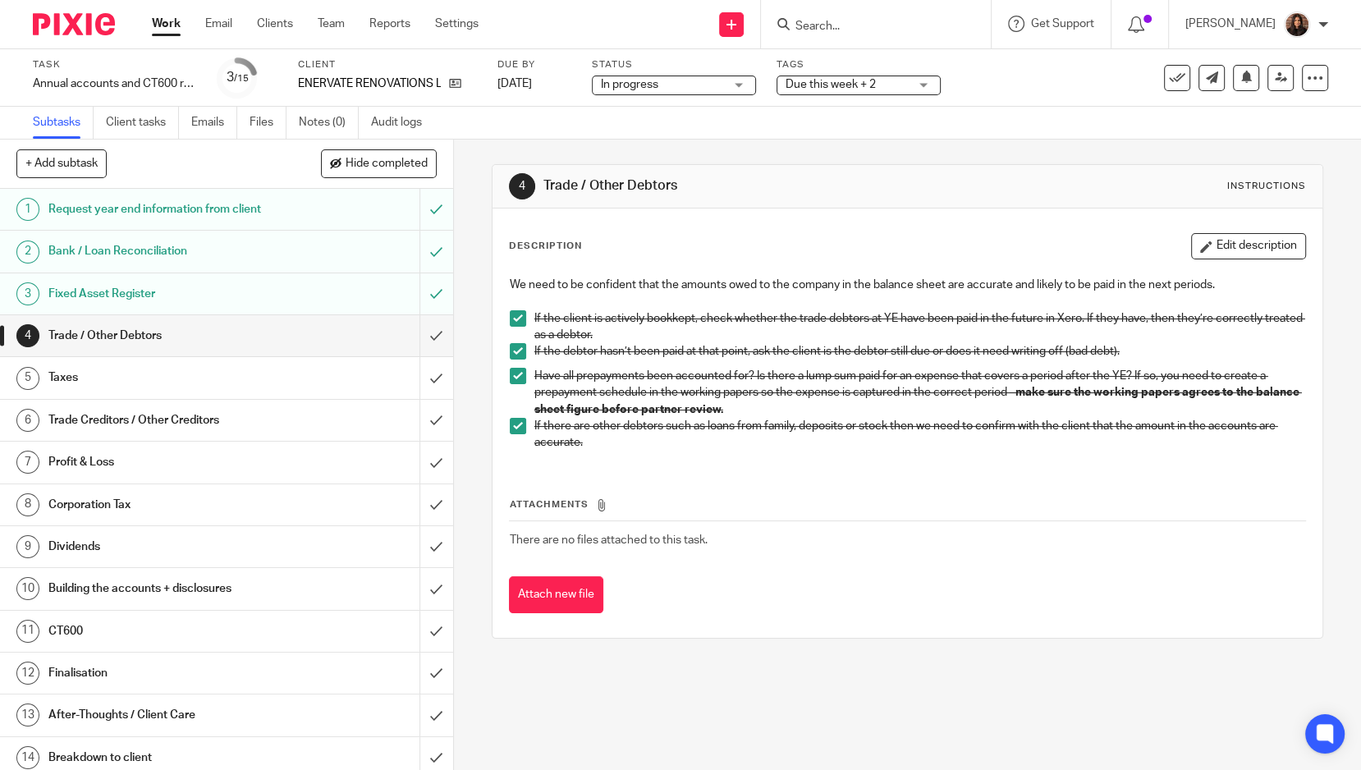
click at [724, 137] on div "Subtasks Client tasks Emails Files Notes (0) Audit logs" at bounding box center [680, 123] width 1361 height 33
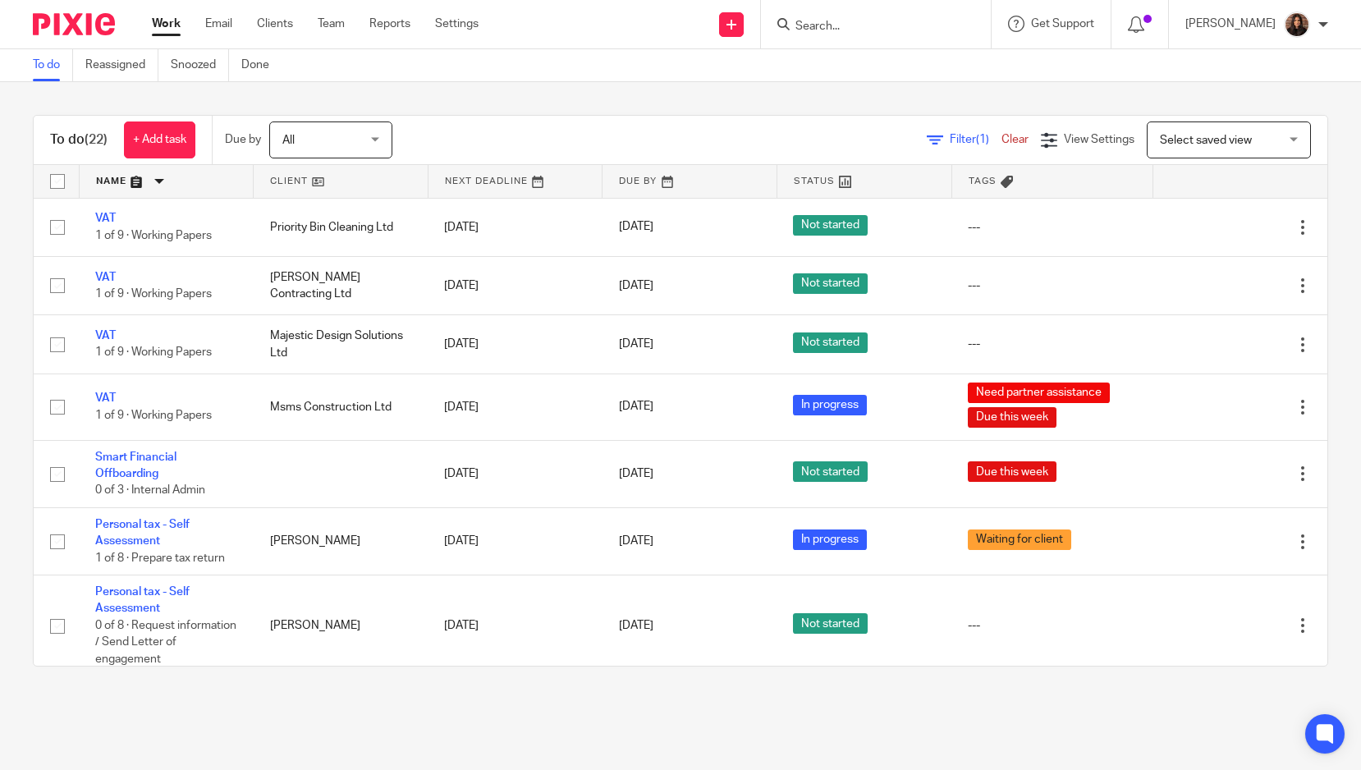
click at [168, 174] on link at bounding box center [167, 181] width 174 height 33
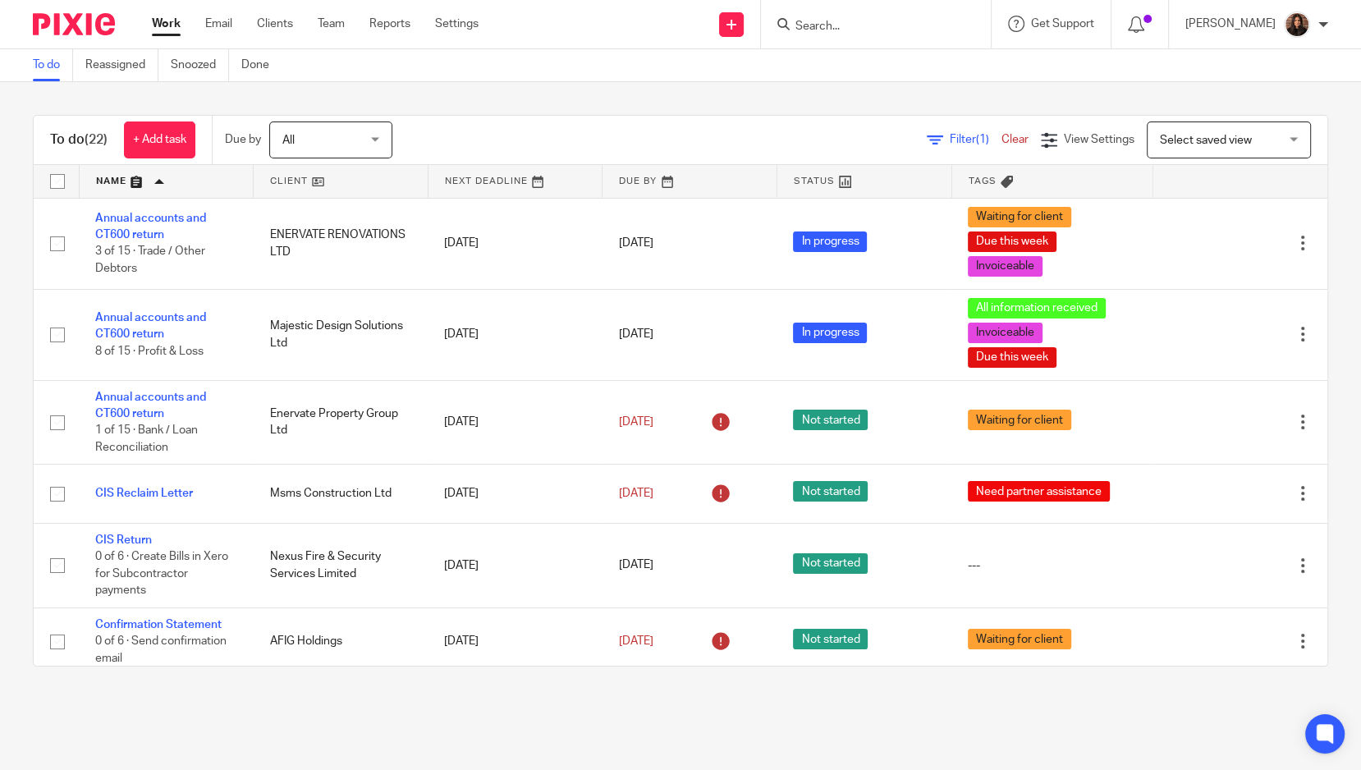
click at [175, 186] on link at bounding box center [167, 181] width 174 height 33
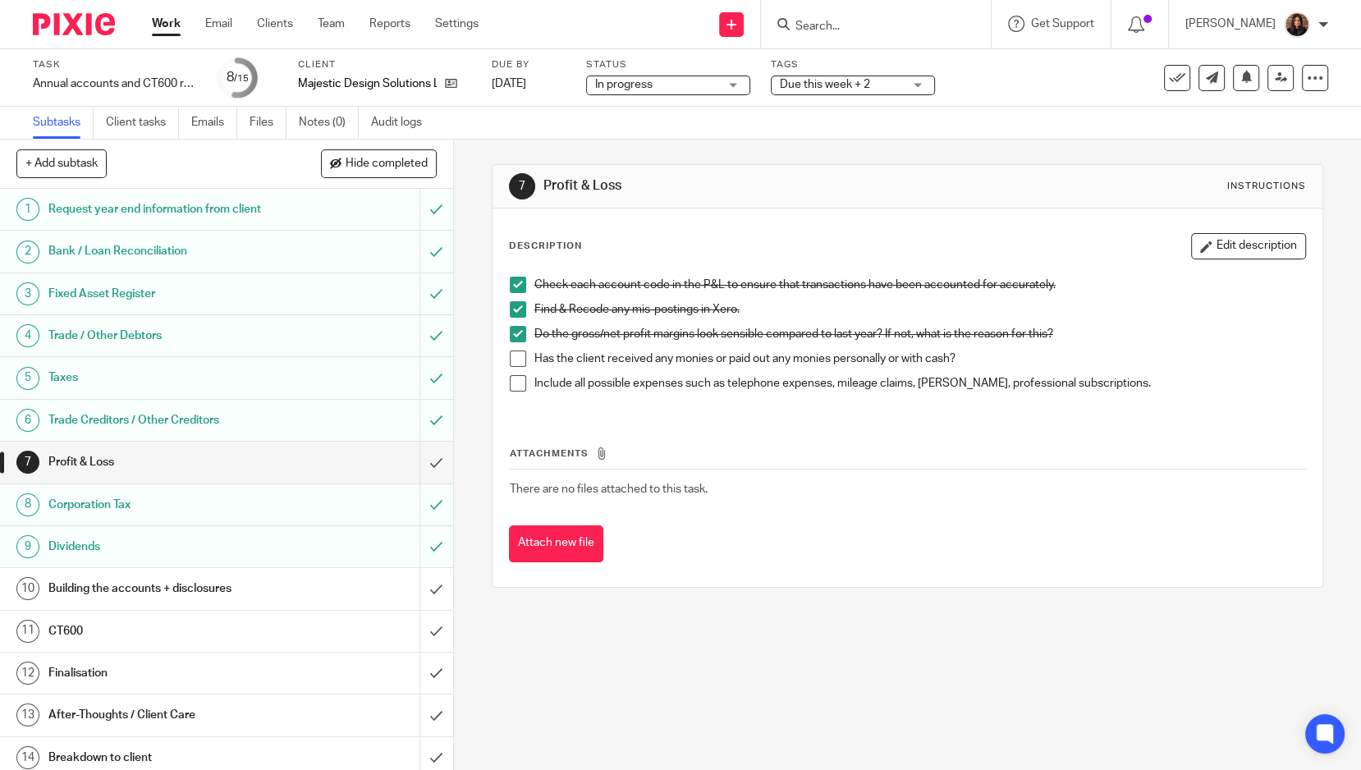
click at [815, 77] on span "Due this week + 2" at bounding box center [841, 84] width 123 height 17
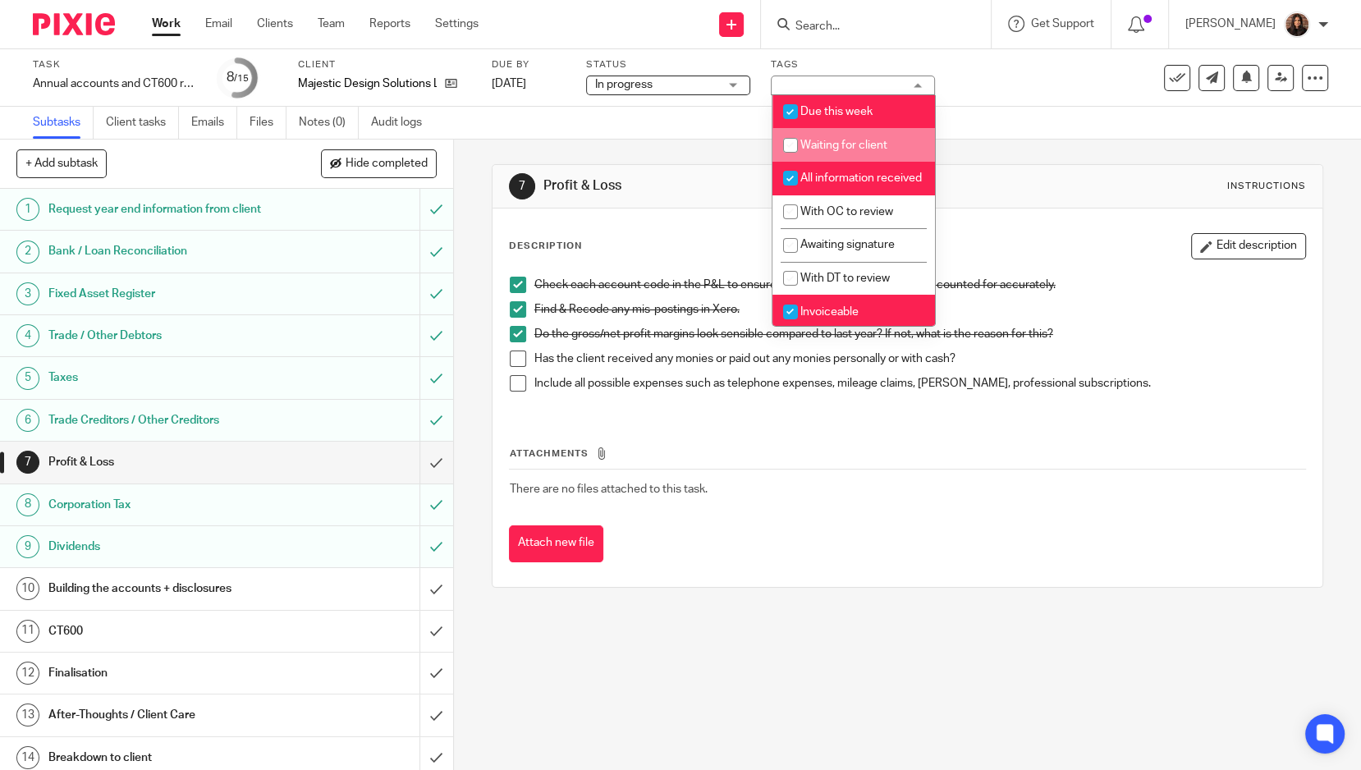
click at [831, 140] on span "Waiting for client" at bounding box center [844, 145] width 87 height 11
checkbox input "true"
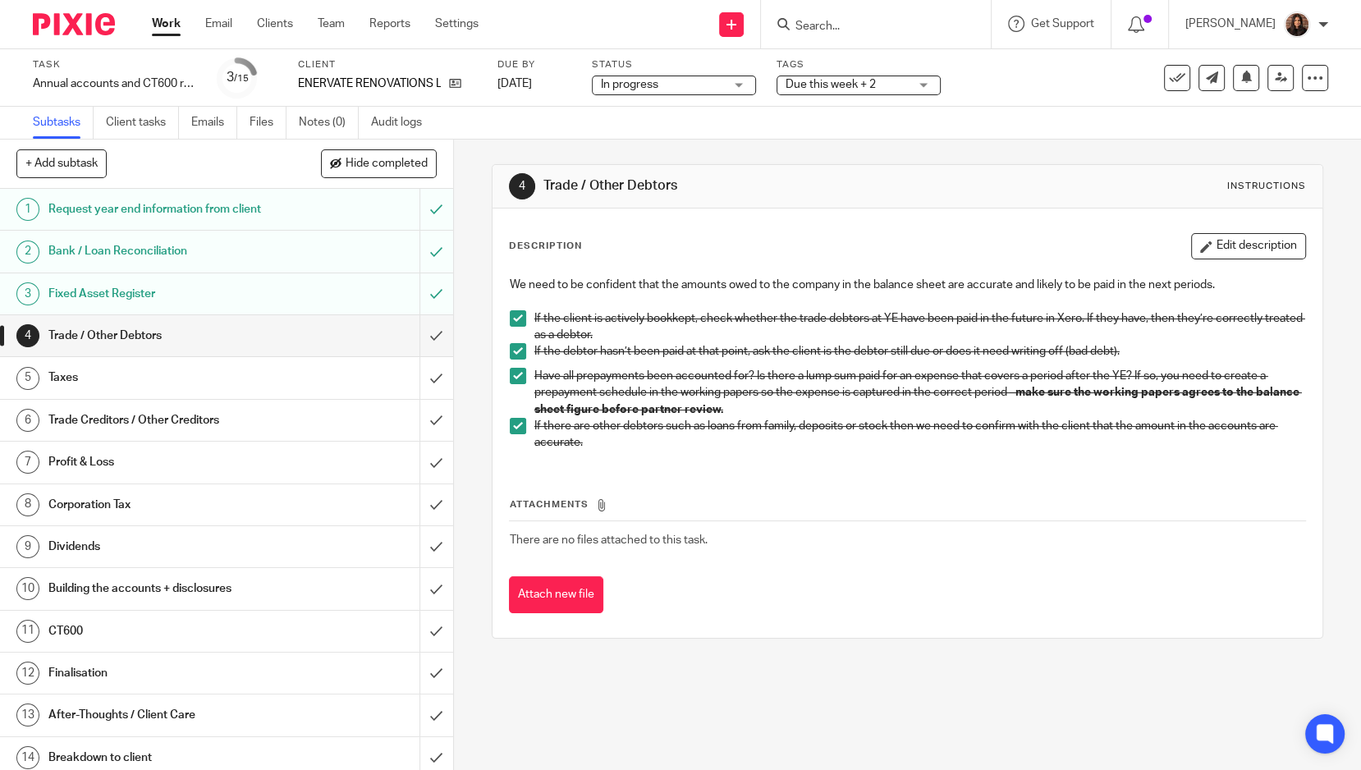
click at [856, 79] on span "Due this week + 2" at bounding box center [831, 84] width 90 height 11
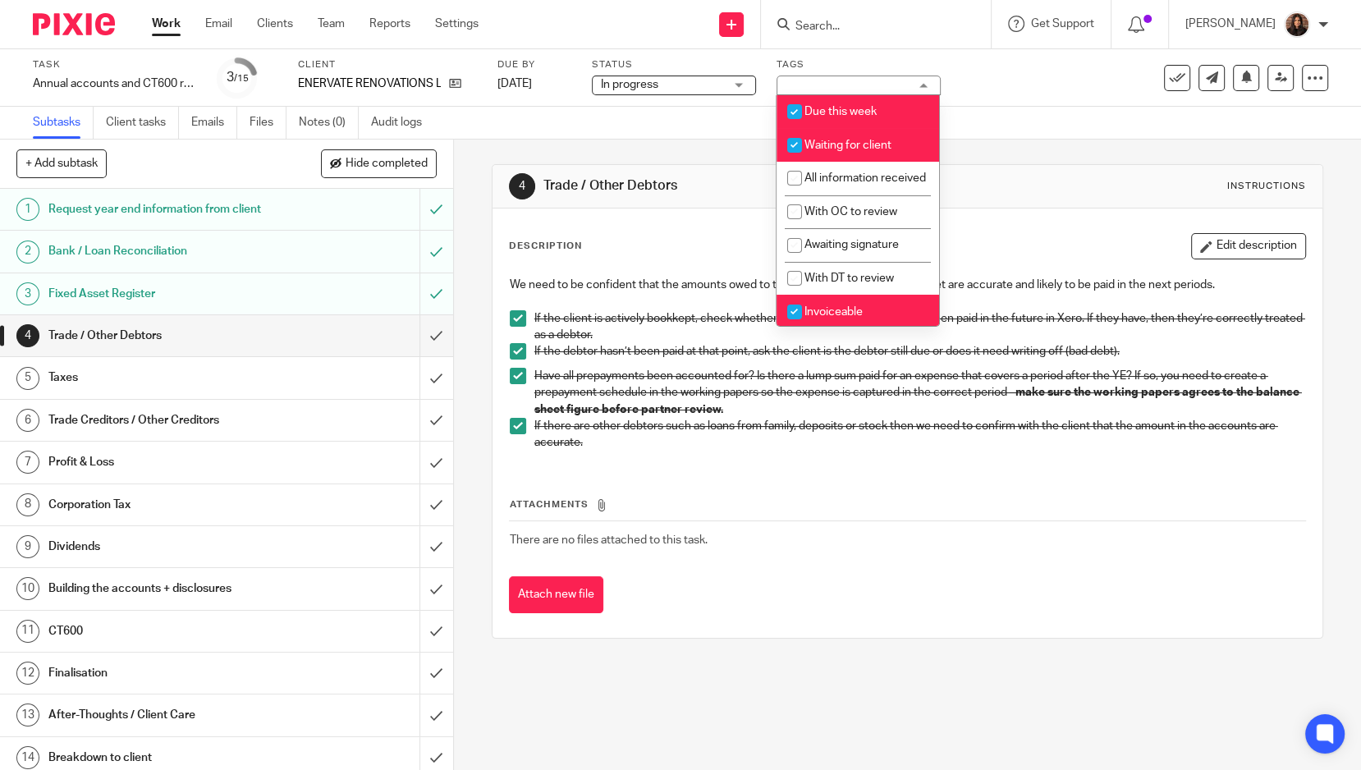
click at [823, 145] on span "Waiting for client" at bounding box center [848, 145] width 87 height 11
checkbox input "false"
click at [699, 137] on div "Subtasks Client tasks Emails Files Notes (0) Audit logs" at bounding box center [680, 123] width 1361 height 33
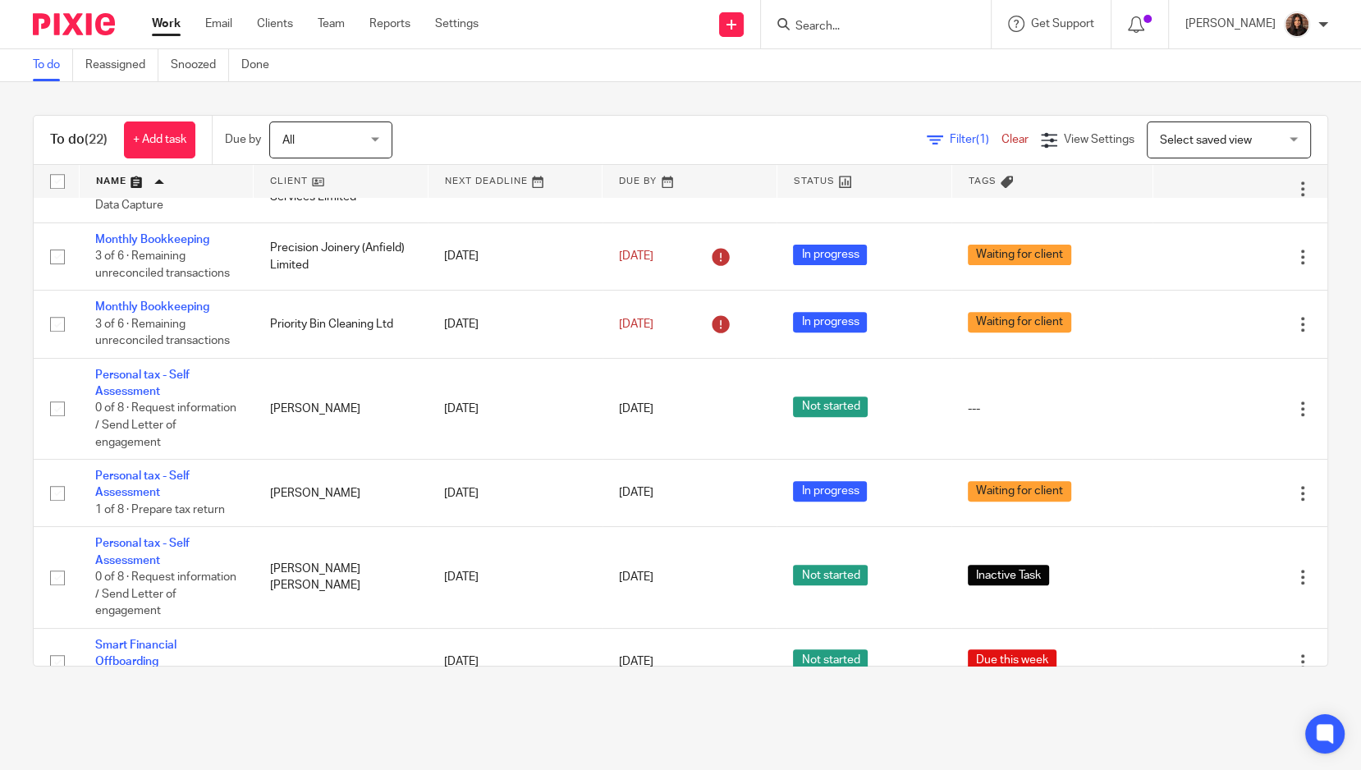
scroll to position [879, 0]
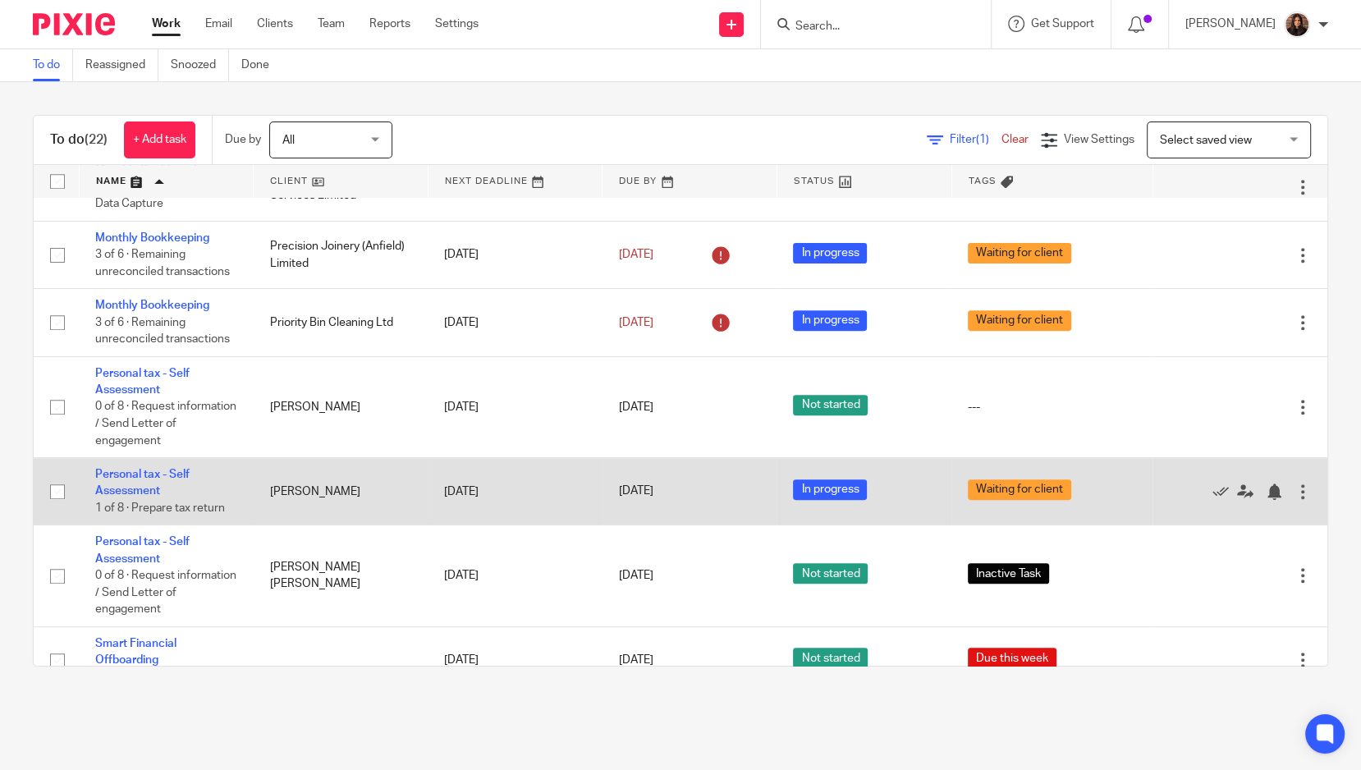
click at [374, 498] on td "[PERSON_NAME]" at bounding box center [341, 491] width 175 height 67
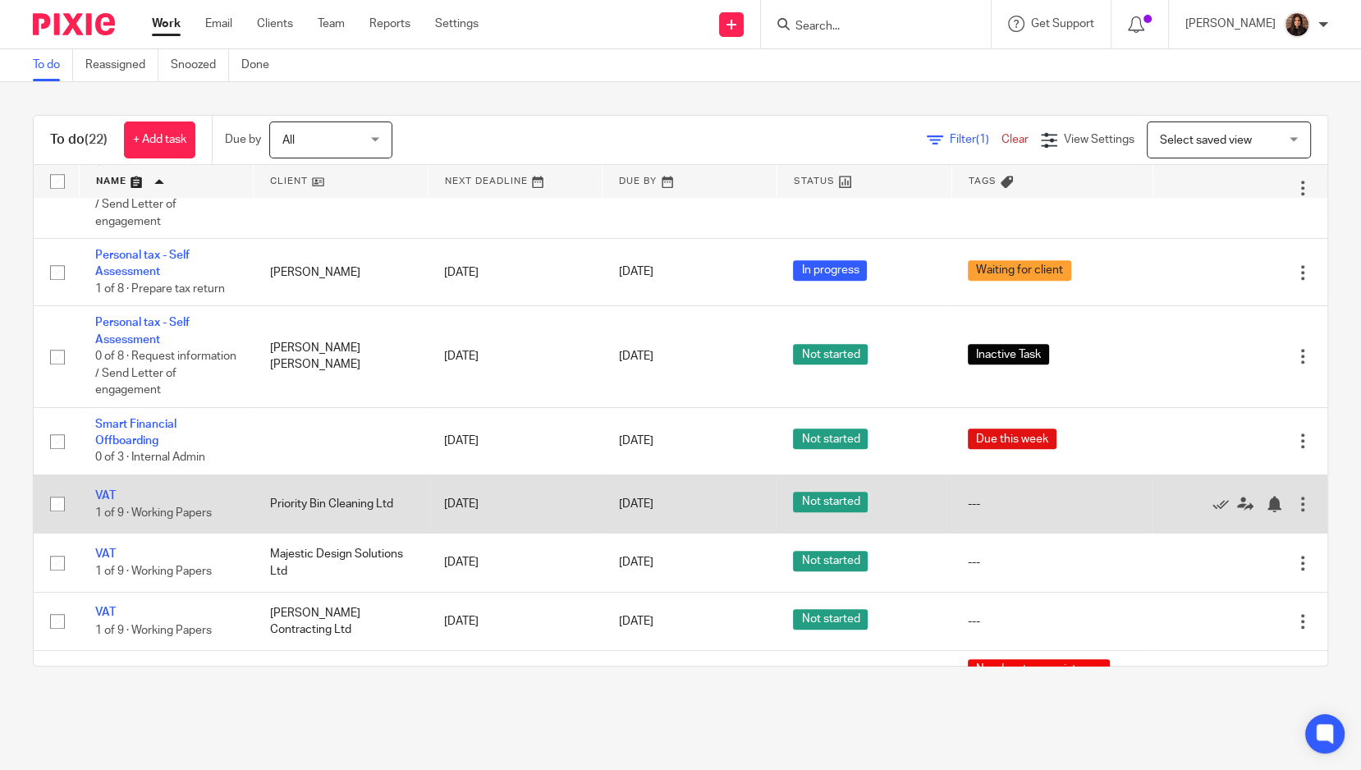
scroll to position [1138, 0]
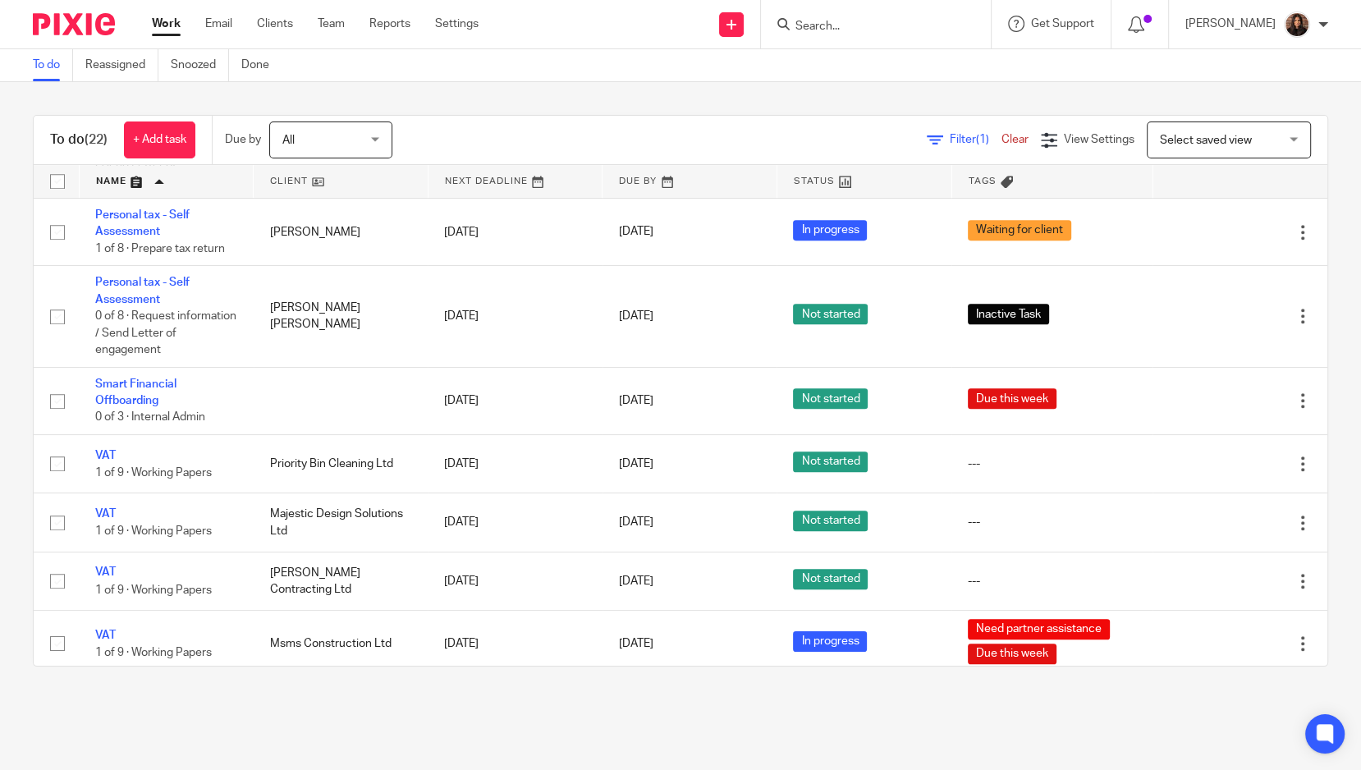
click at [930, 145] on div "Filter (1) Clear" at bounding box center [984, 139] width 114 height 17
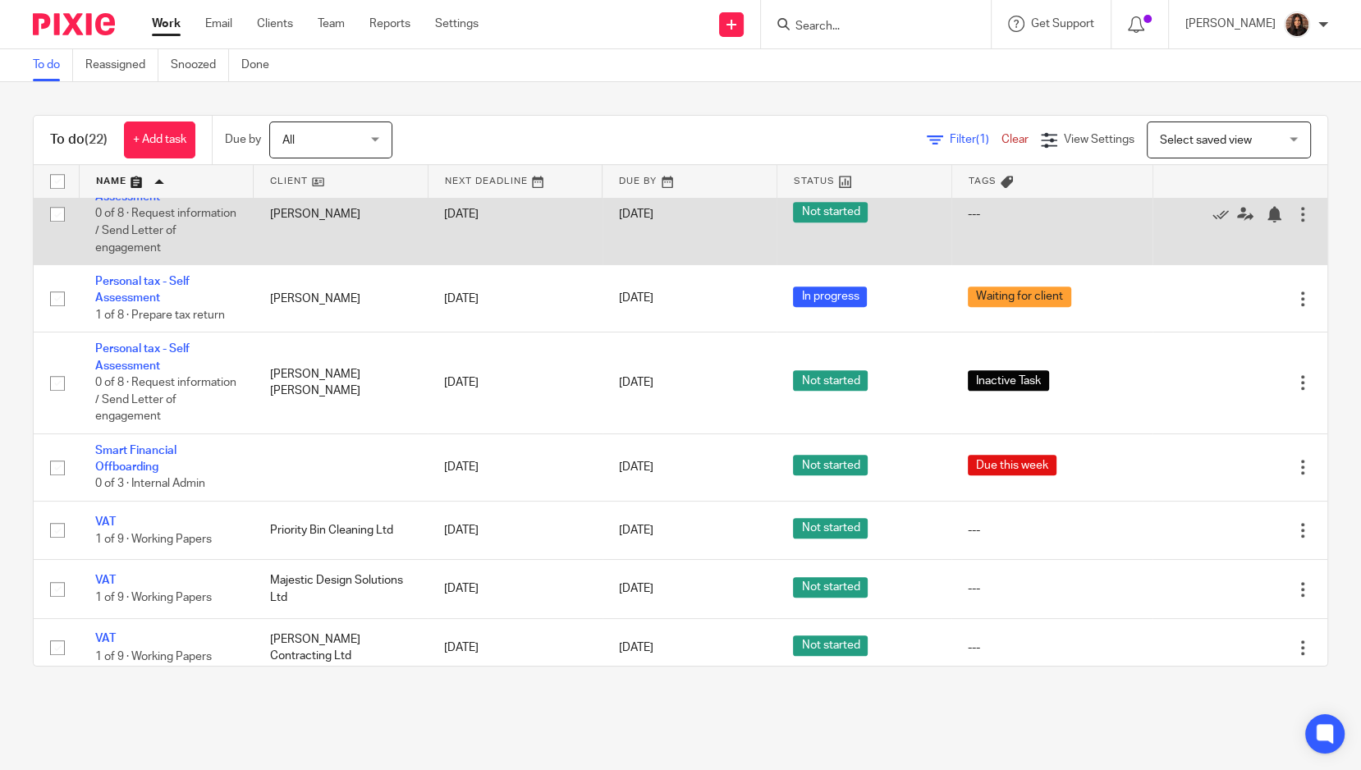
scroll to position [996, 0]
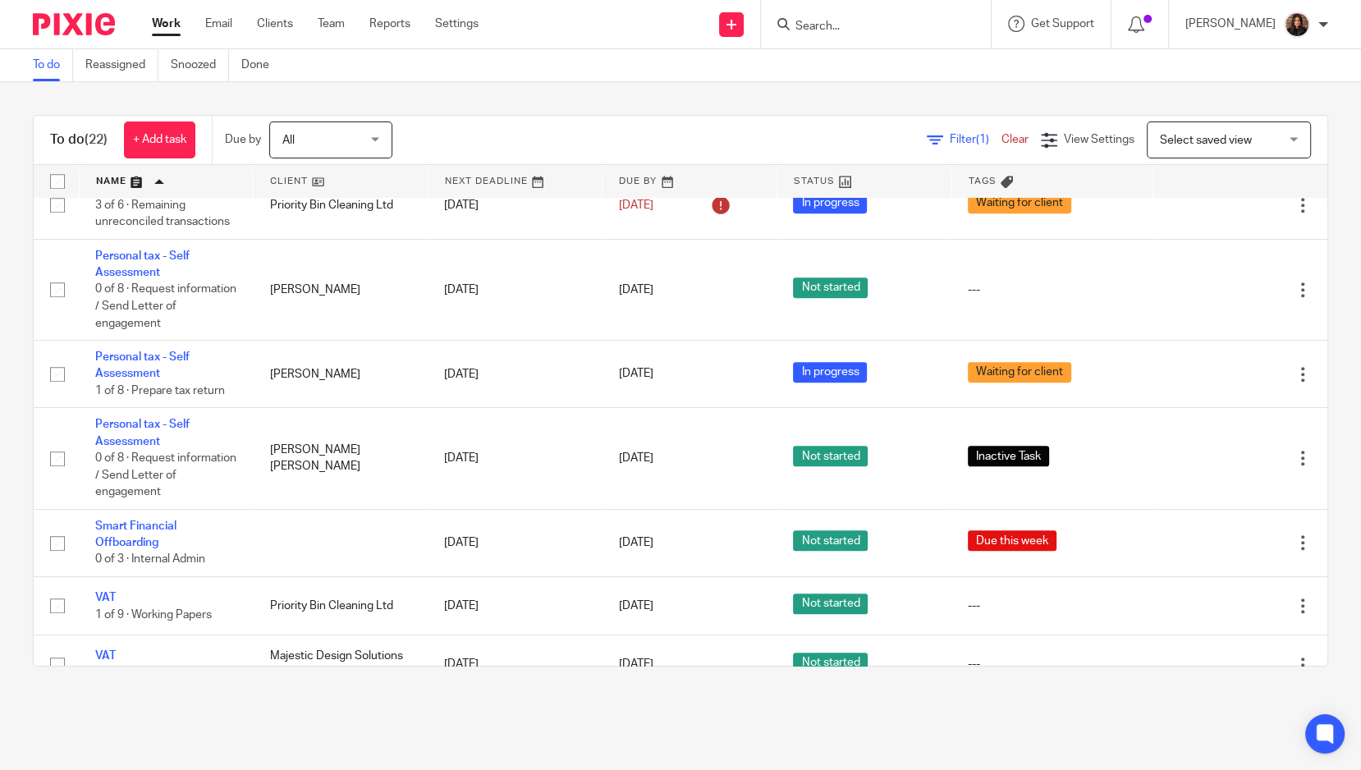
click at [181, 177] on link at bounding box center [167, 181] width 174 height 33
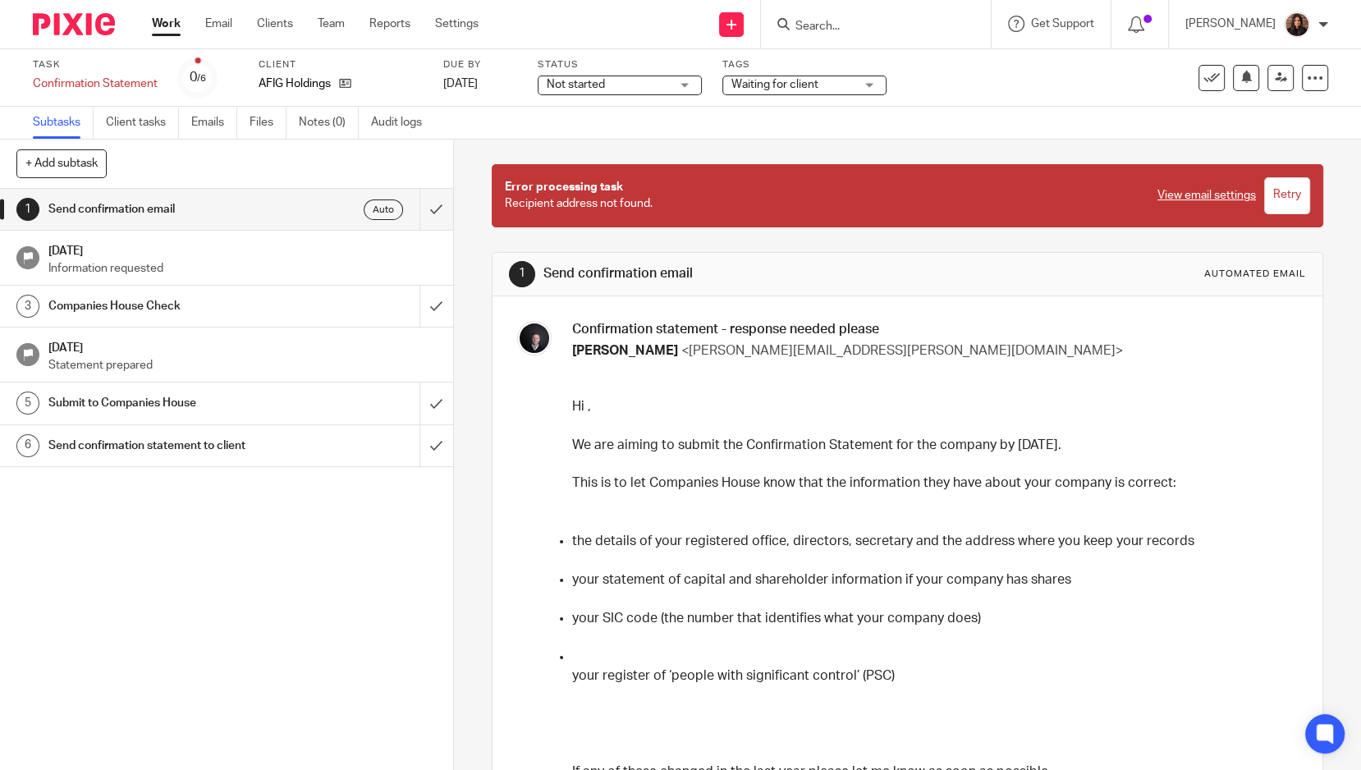
click at [772, 82] on span "Waiting for client" at bounding box center [775, 84] width 87 height 11
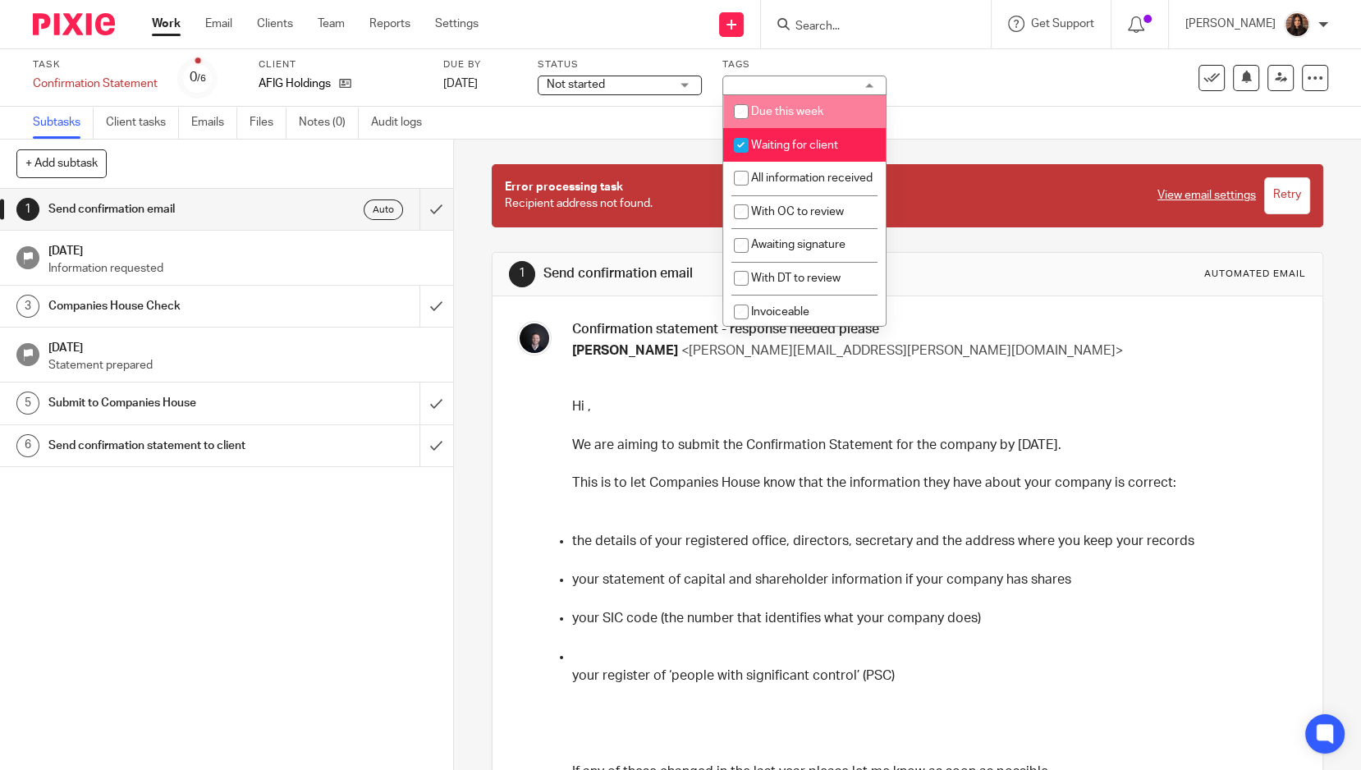
click at [663, 122] on div "Subtasks Client tasks Emails Files Notes (0) Audit logs" at bounding box center [680, 123] width 1361 height 33
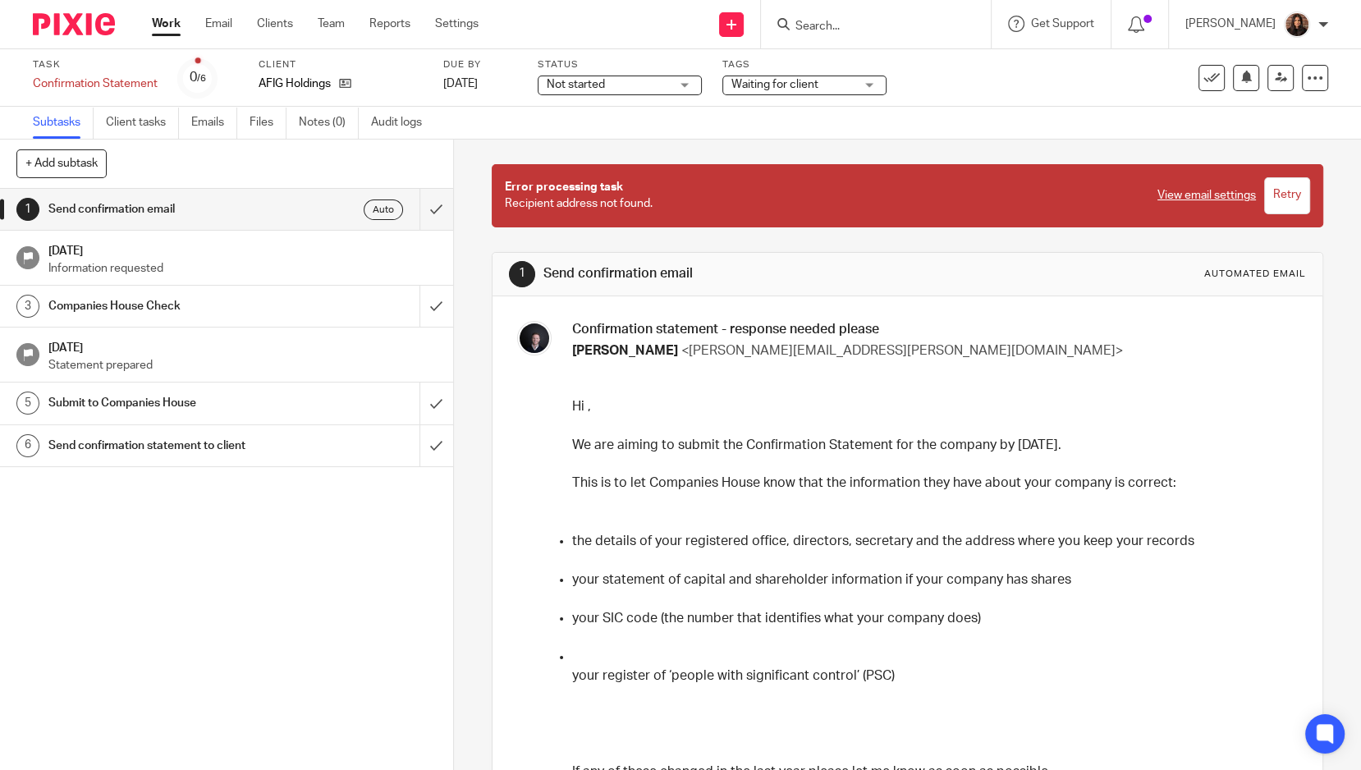
click at [827, 81] on span "Waiting for client" at bounding box center [793, 84] width 123 height 17
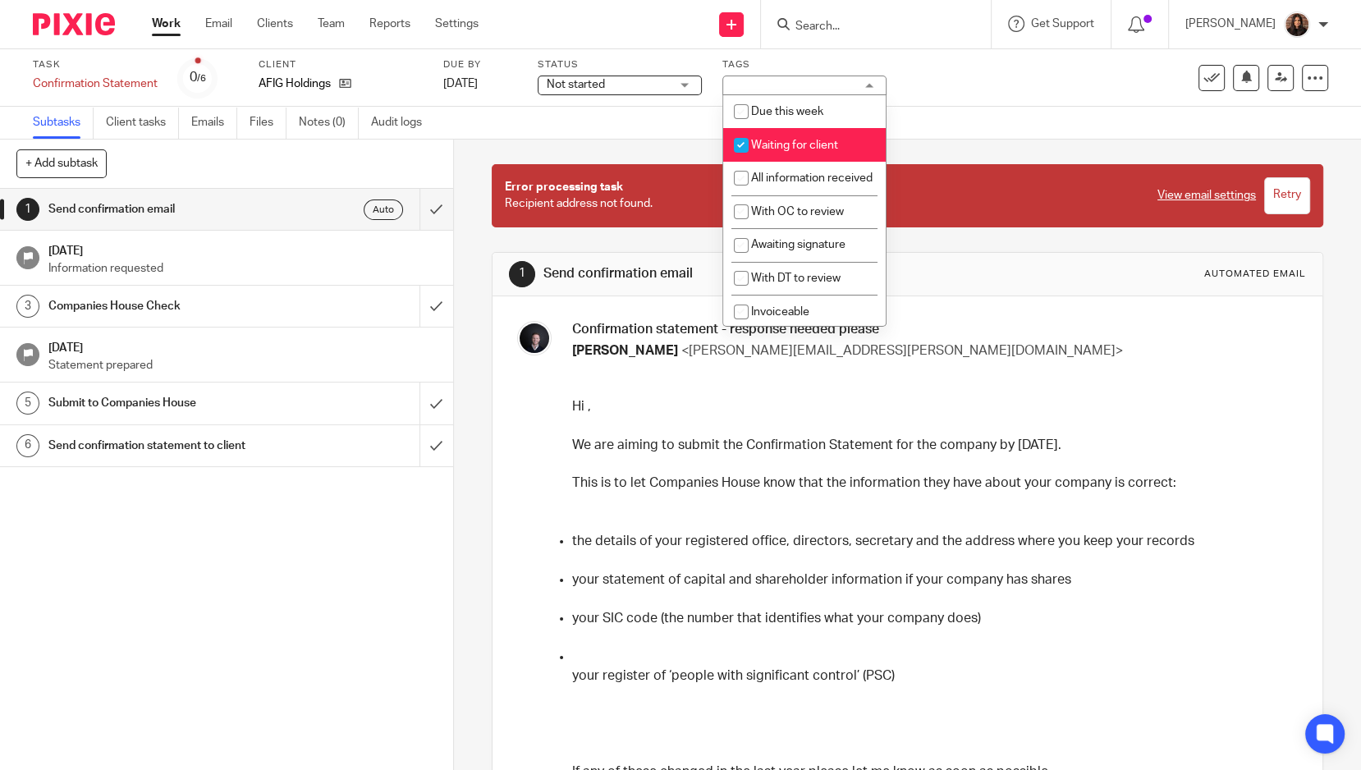
click at [782, 141] on span "Waiting for client" at bounding box center [794, 145] width 87 height 11
checkbox input "false"
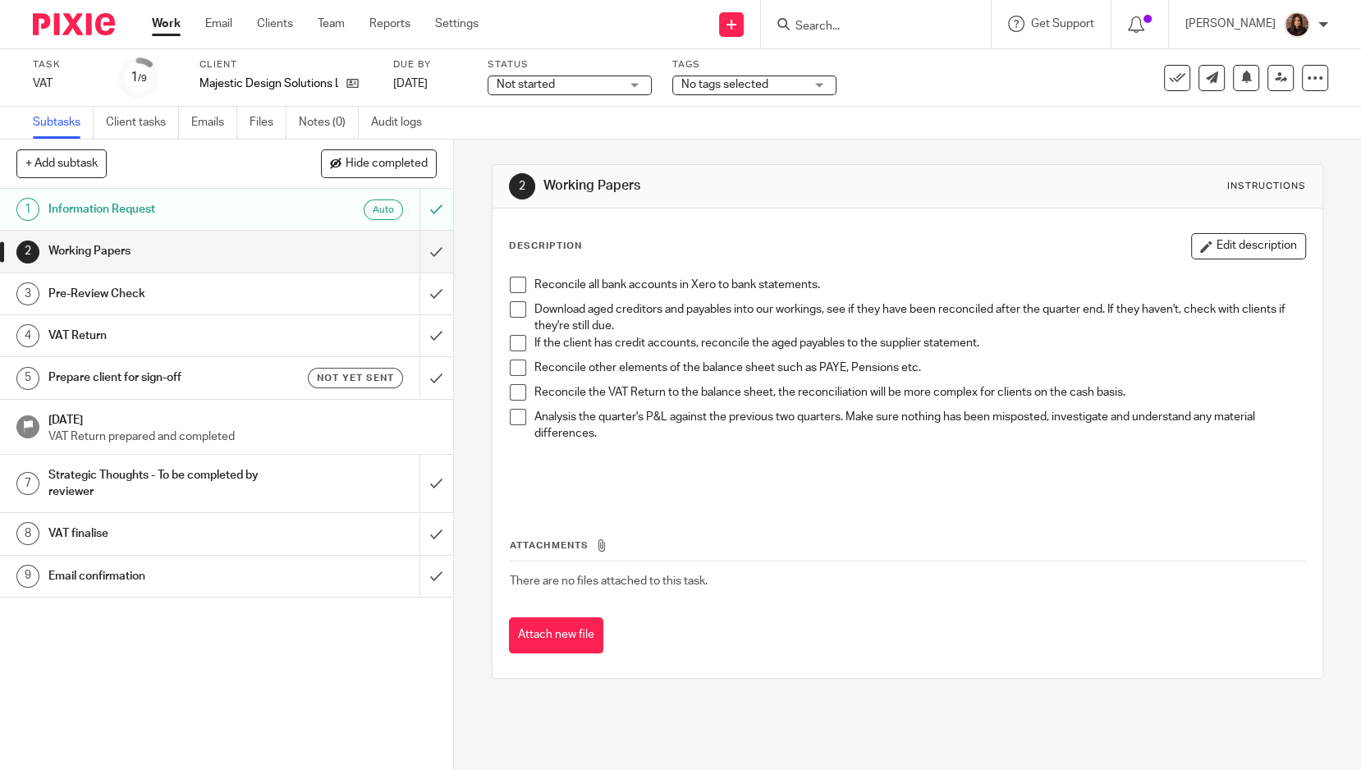
click at [723, 79] on span "No tags selected" at bounding box center [725, 84] width 87 height 11
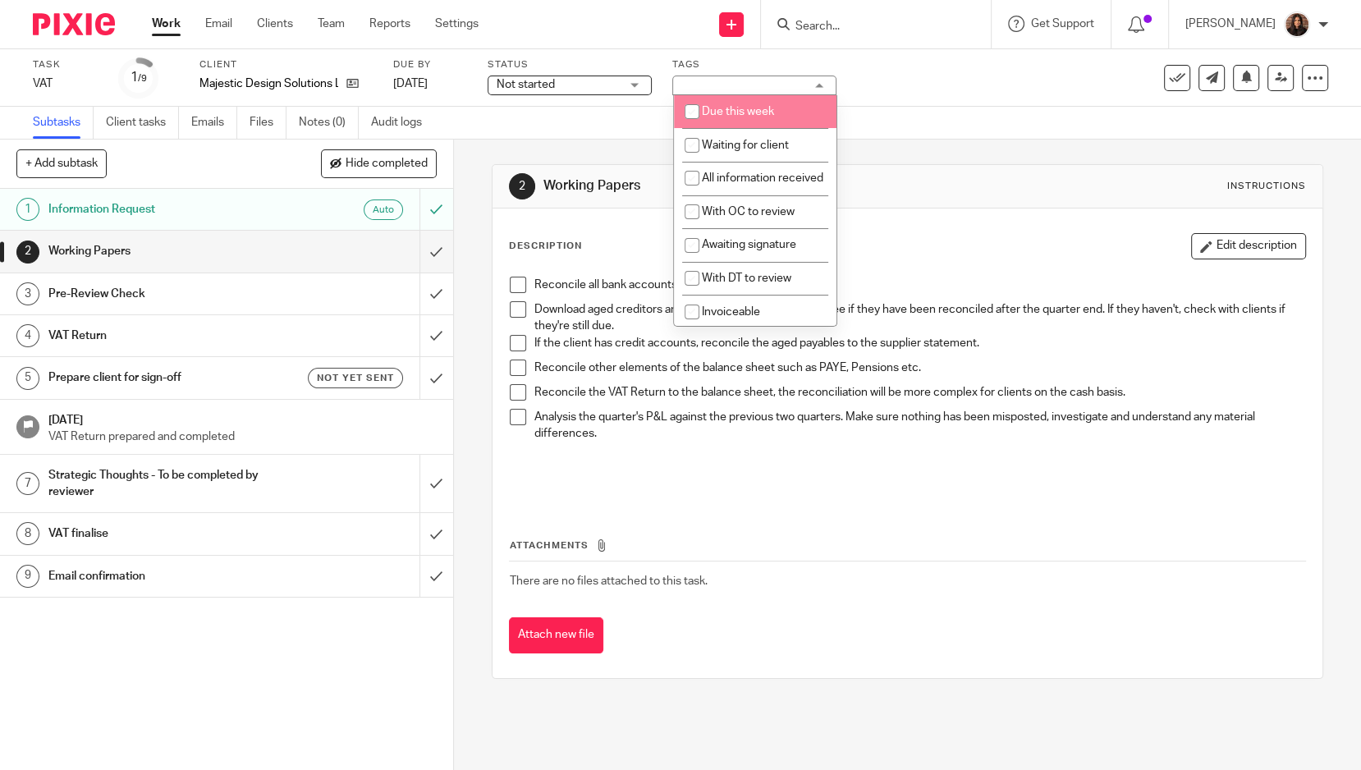
click at [718, 108] on span "Due this week" at bounding box center [738, 111] width 72 height 11
checkbox input "true"
click at [749, 138] on li "Waiting for client" at bounding box center [755, 145] width 163 height 34
checkbox input "true"
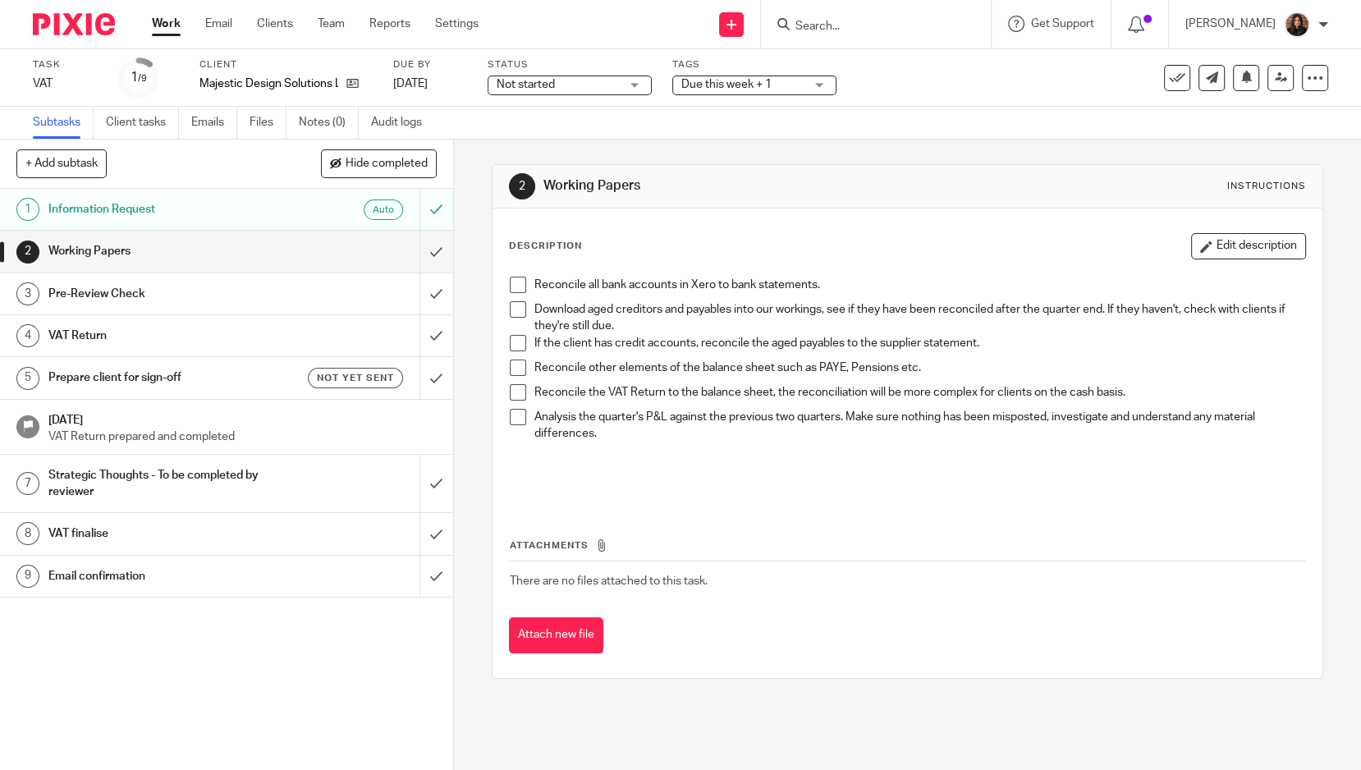
click at [969, 90] on div "Task VAT Save VAT 1 /9 Client Majestic Design Solutions Ltd Due by 5 Sep 2025 S…" at bounding box center [573, 77] width 1080 height 39
click at [703, 79] on span "No tags selected" at bounding box center [746, 84] width 87 height 11
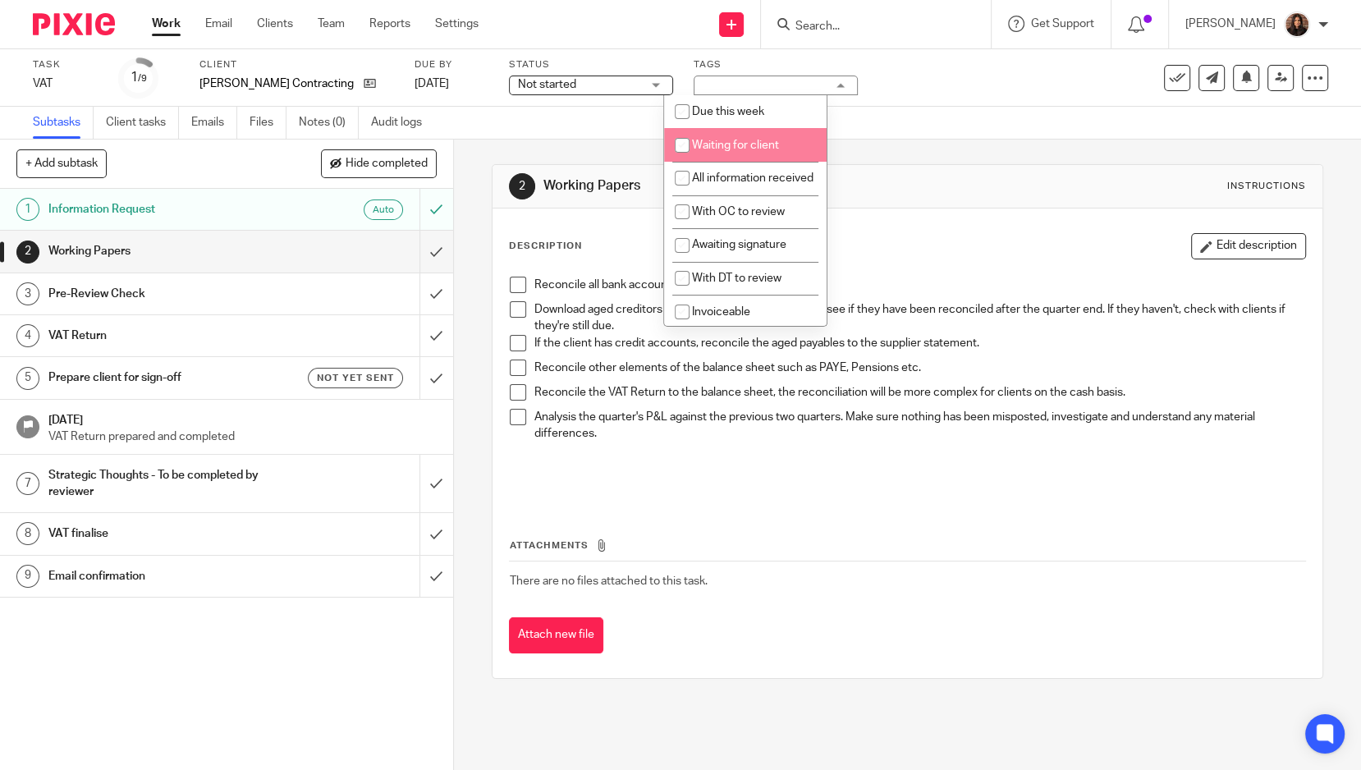
click at [722, 140] on span "Waiting for client" at bounding box center [735, 145] width 87 height 11
checkbox input "true"
click at [768, 109] on li "Due this week" at bounding box center [745, 112] width 163 height 34
checkbox input "true"
click at [533, 178] on div "2 Working Papers Instructions" at bounding box center [907, 186] width 797 height 26
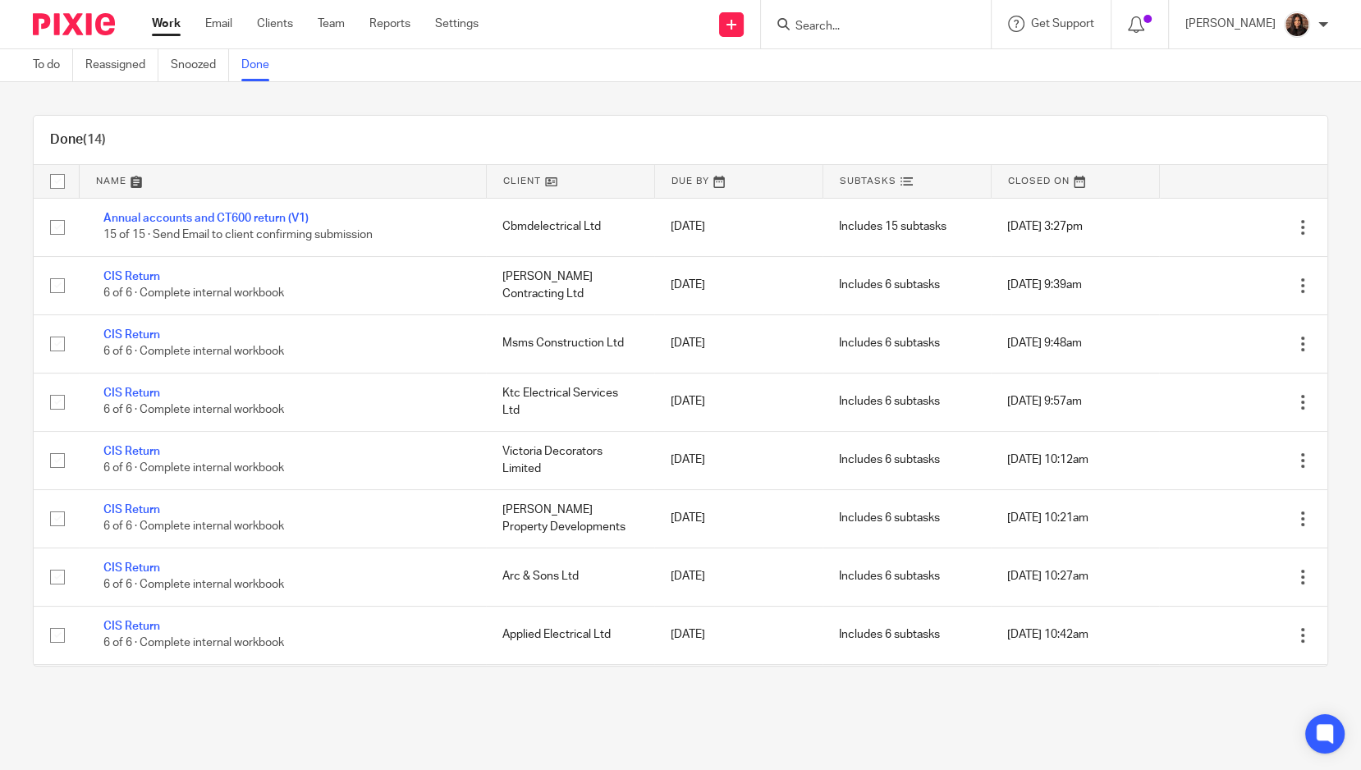
click at [873, 29] on input "Search" at bounding box center [868, 27] width 148 height 15
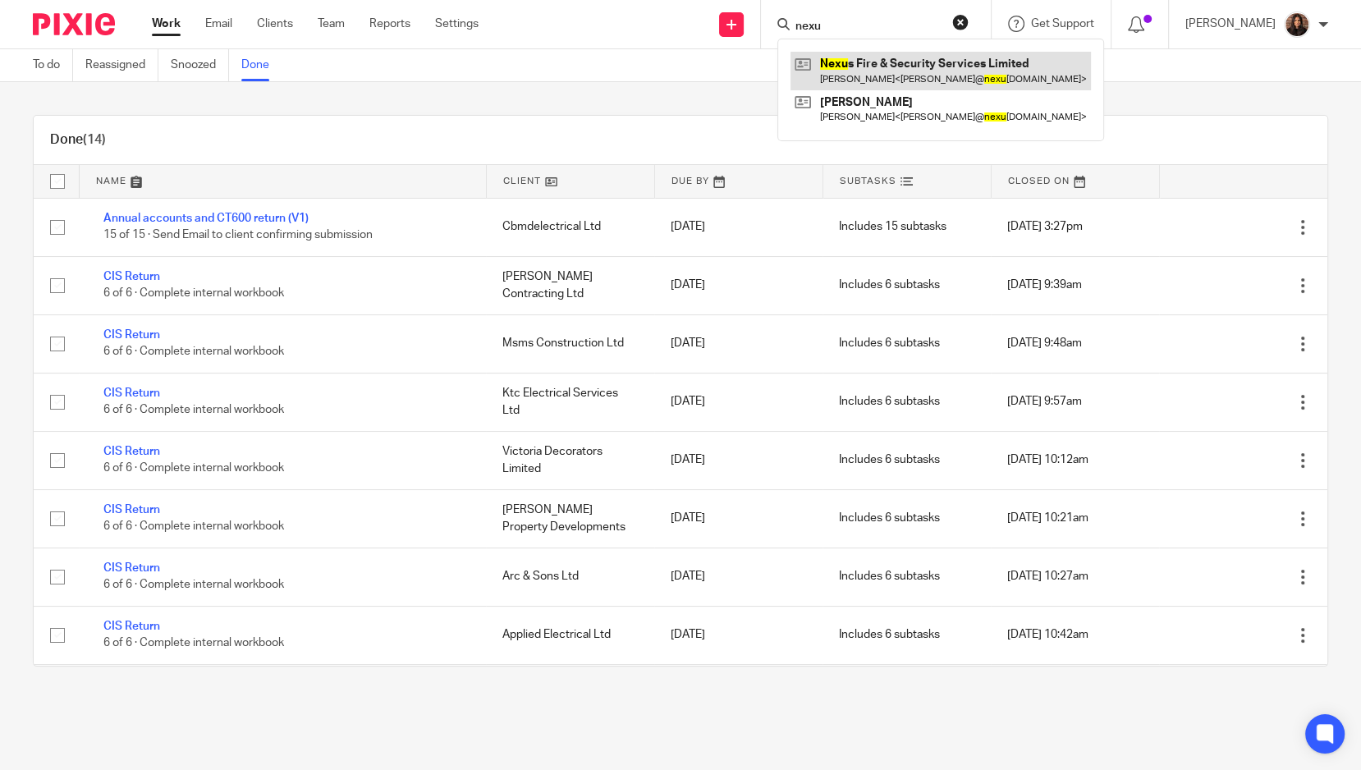
type input "nexu"
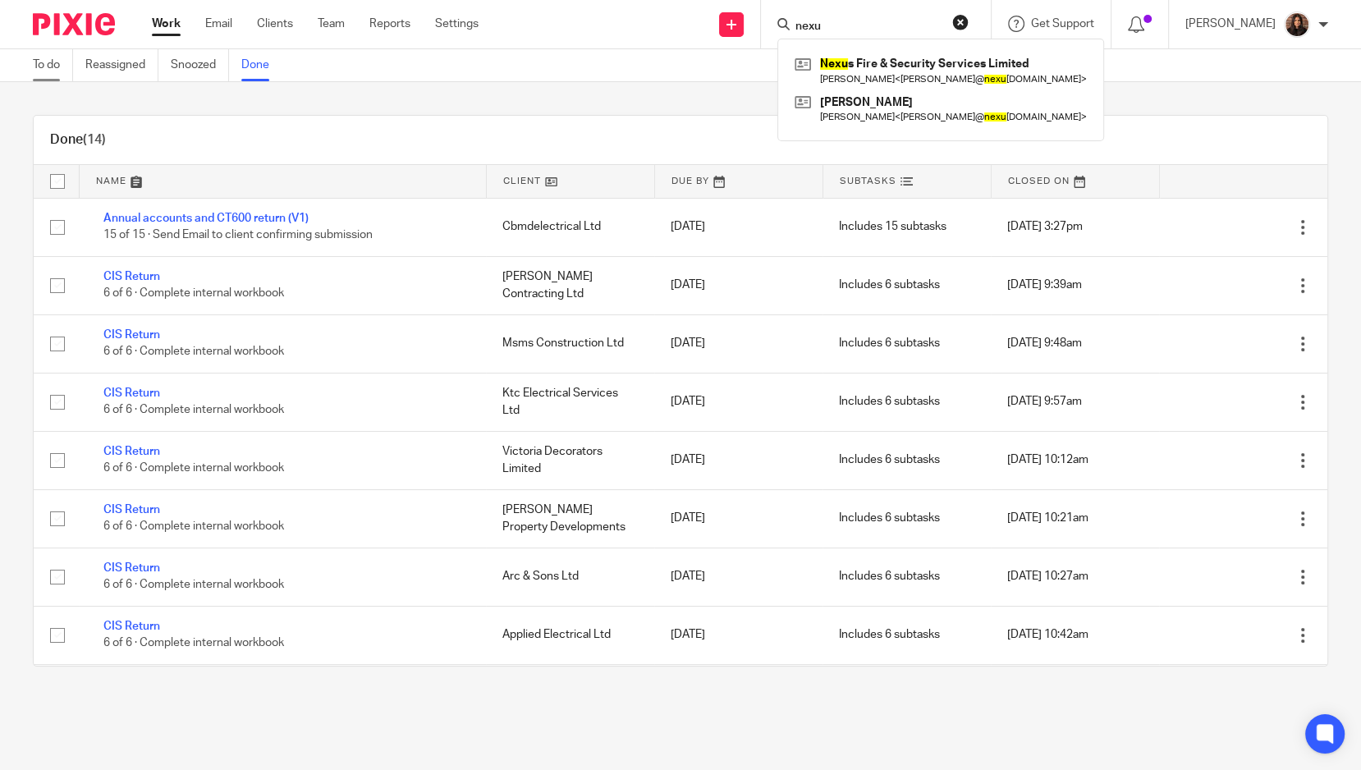
click at [59, 68] on link "To do" at bounding box center [53, 65] width 40 height 32
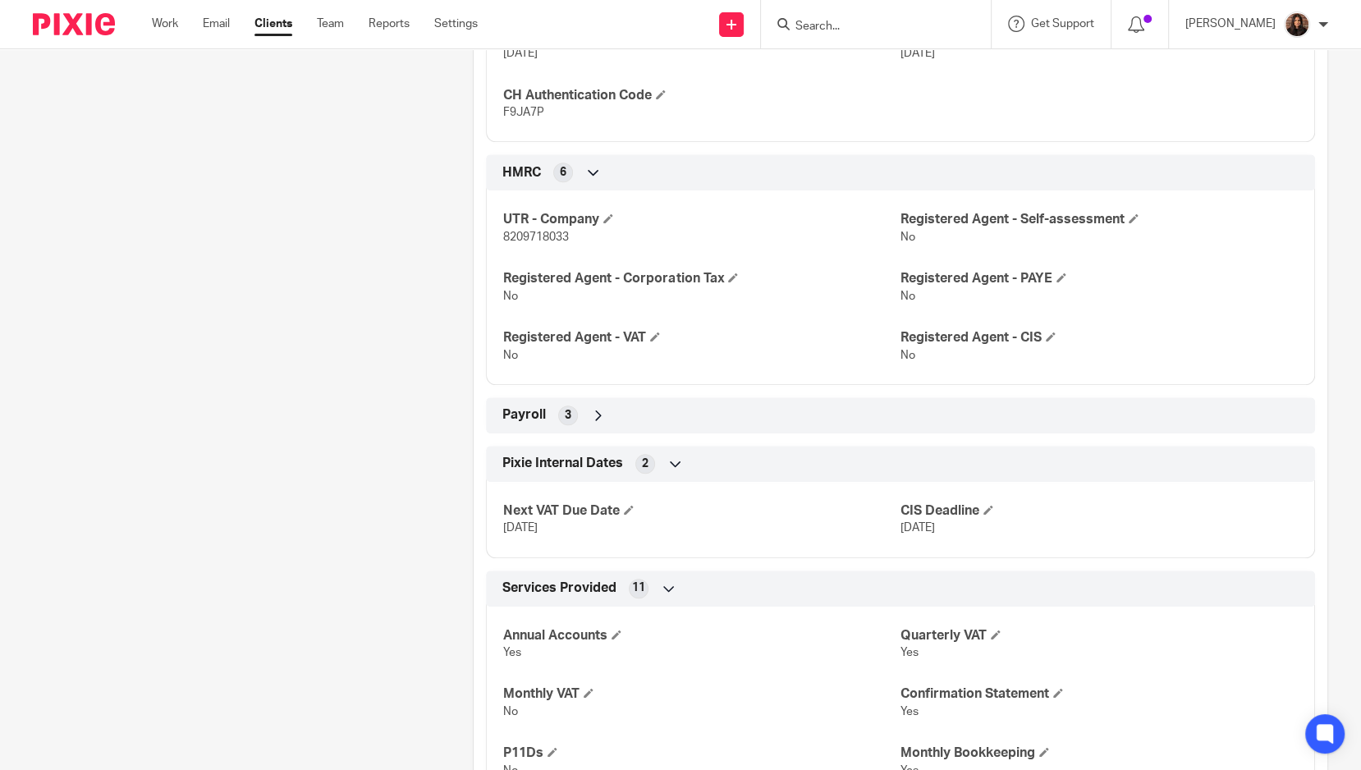
scroll to position [1448, 0]
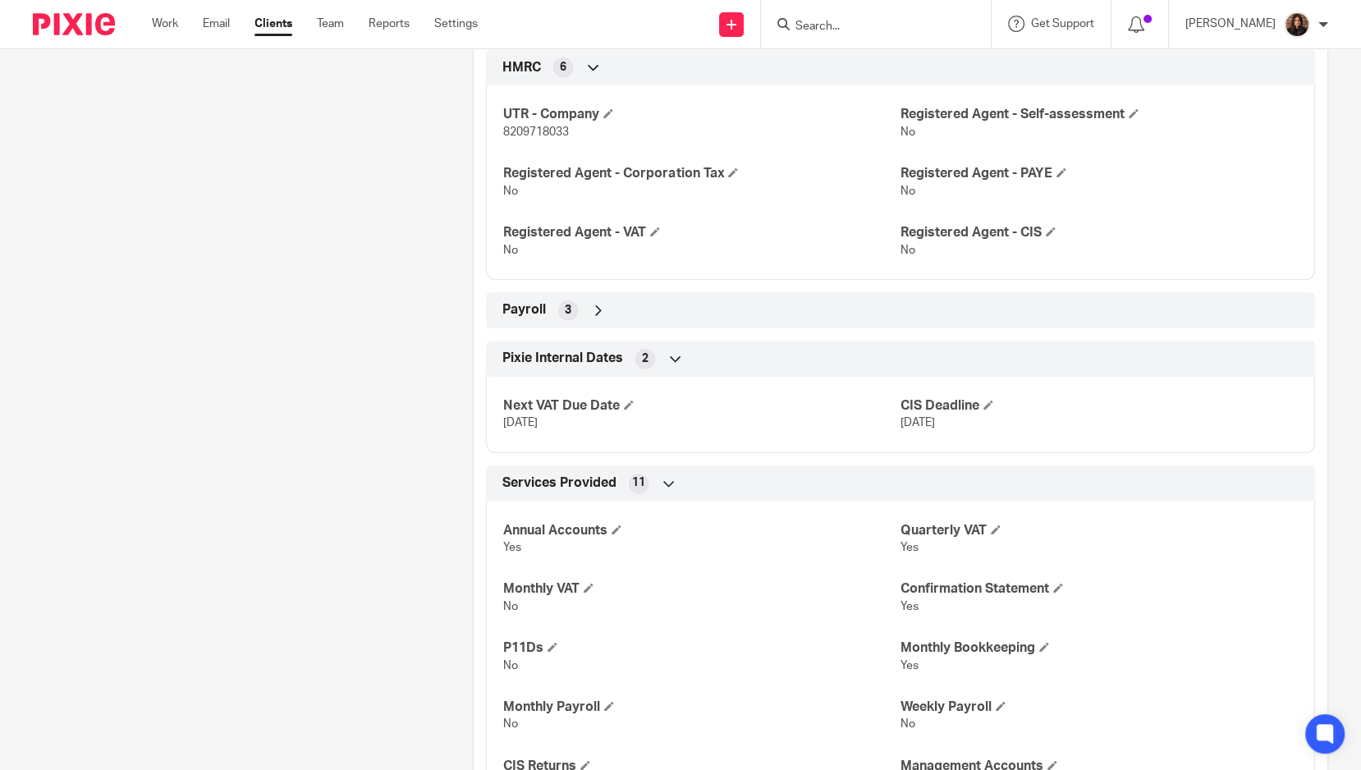
click at [590, 305] on icon at bounding box center [598, 310] width 16 height 16
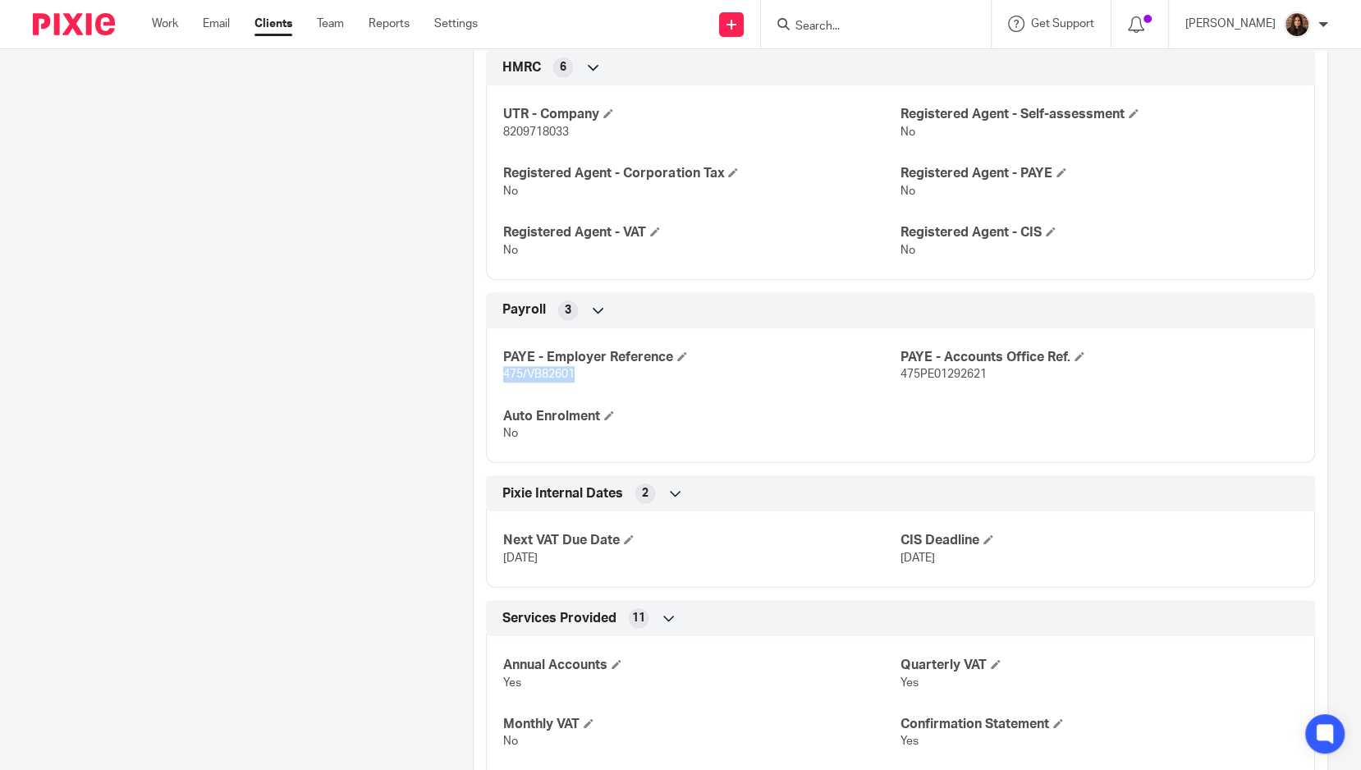
drag, startPoint x: 573, startPoint y: 368, endPoint x: 497, endPoint y: 368, distance: 76.4
click at [497, 368] on div "PAYE - Employer Reference 475/VB82601 PAYE - Accounts Office Ref. 475PE01292621…" at bounding box center [900, 390] width 829 height 148
copy span "475/VB82601"
click at [713, 386] on div "PAYE - Employer Reference 475/VB82601 PAYE - Accounts Office Ref. 475PE01292621…" at bounding box center [900, 390] width 829 height 148
drag, startPoint x: 978, startPoint y: 366, endPoint x: 891, endPoint y: 367, distance: 87.0
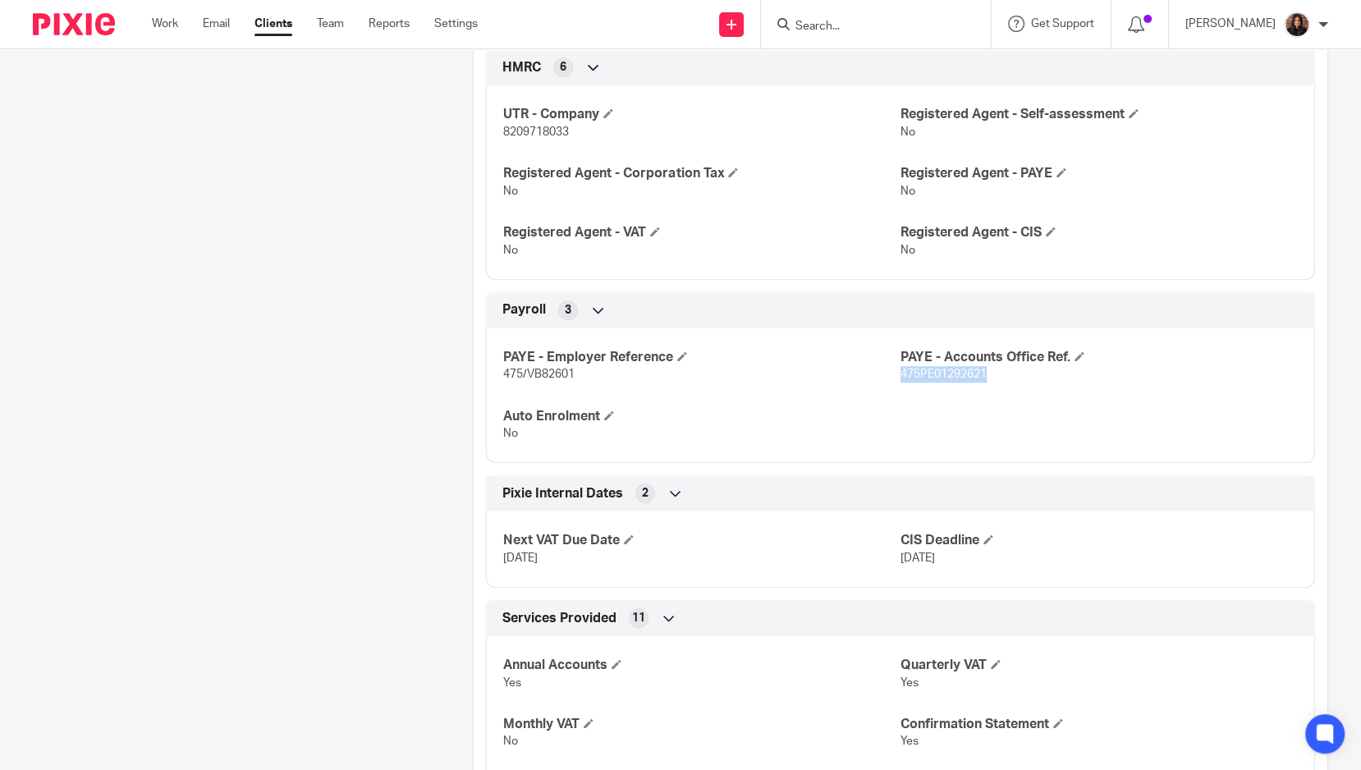
click at [901, 369] on span "475PE01292621" at bounding box center [944, 374] width 86 height 11
copy span "475PE01292621"
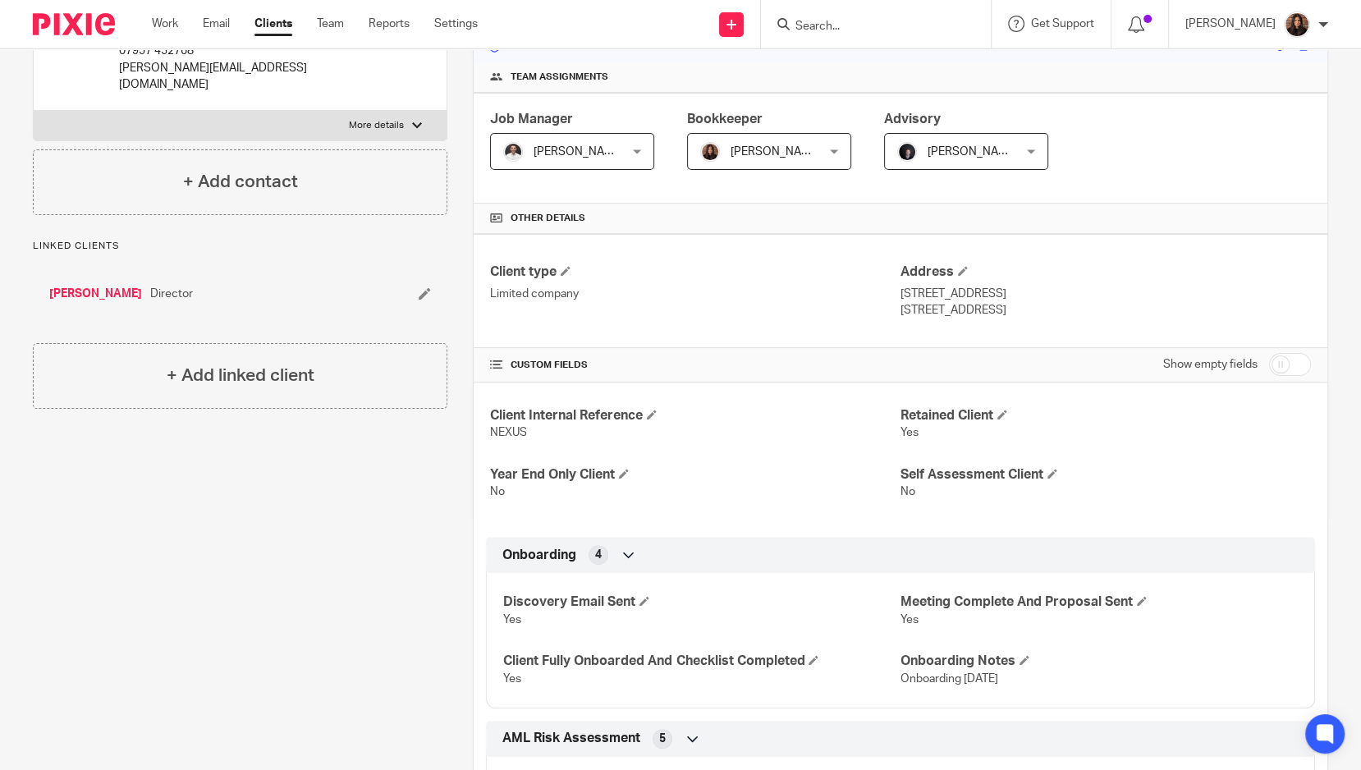
scroll to position [187, 0]
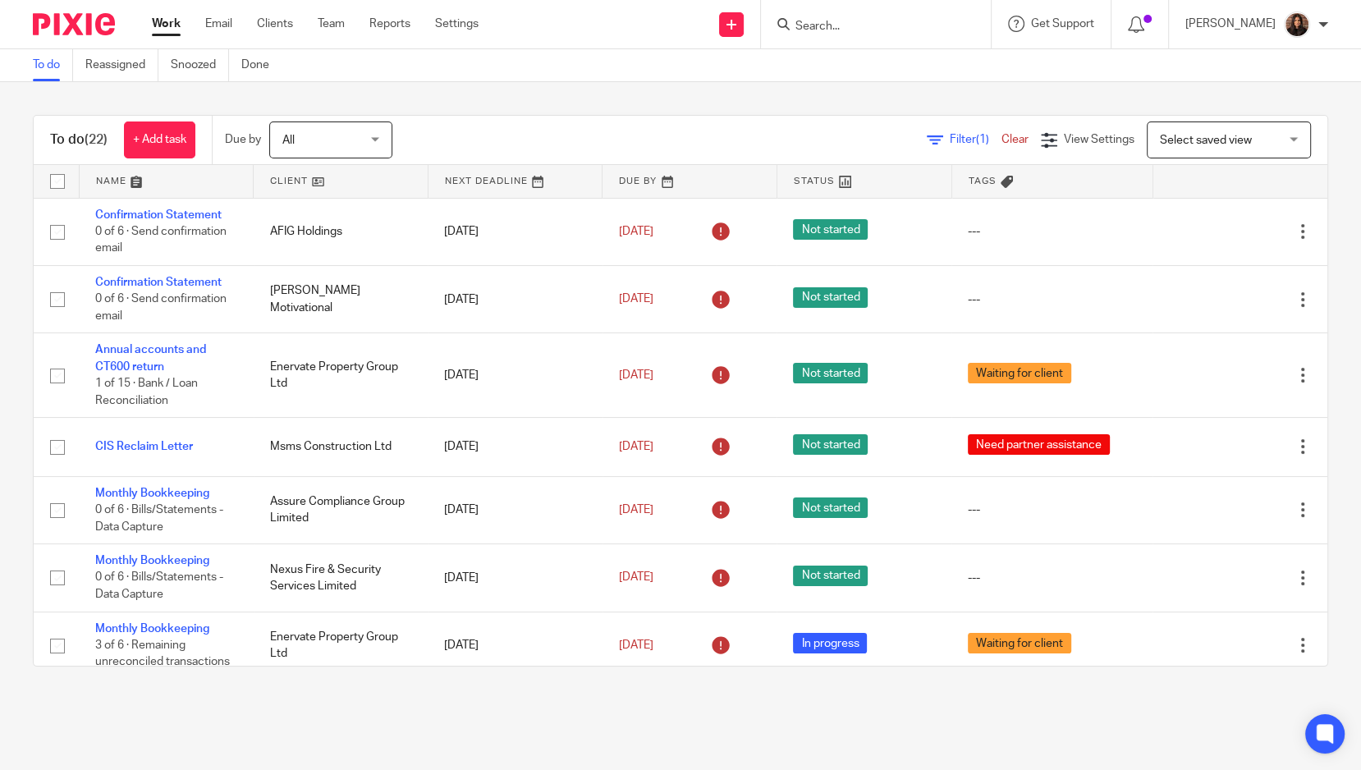
click at [149, 183] on link at bounding box center [167, 181] width 174 height 33
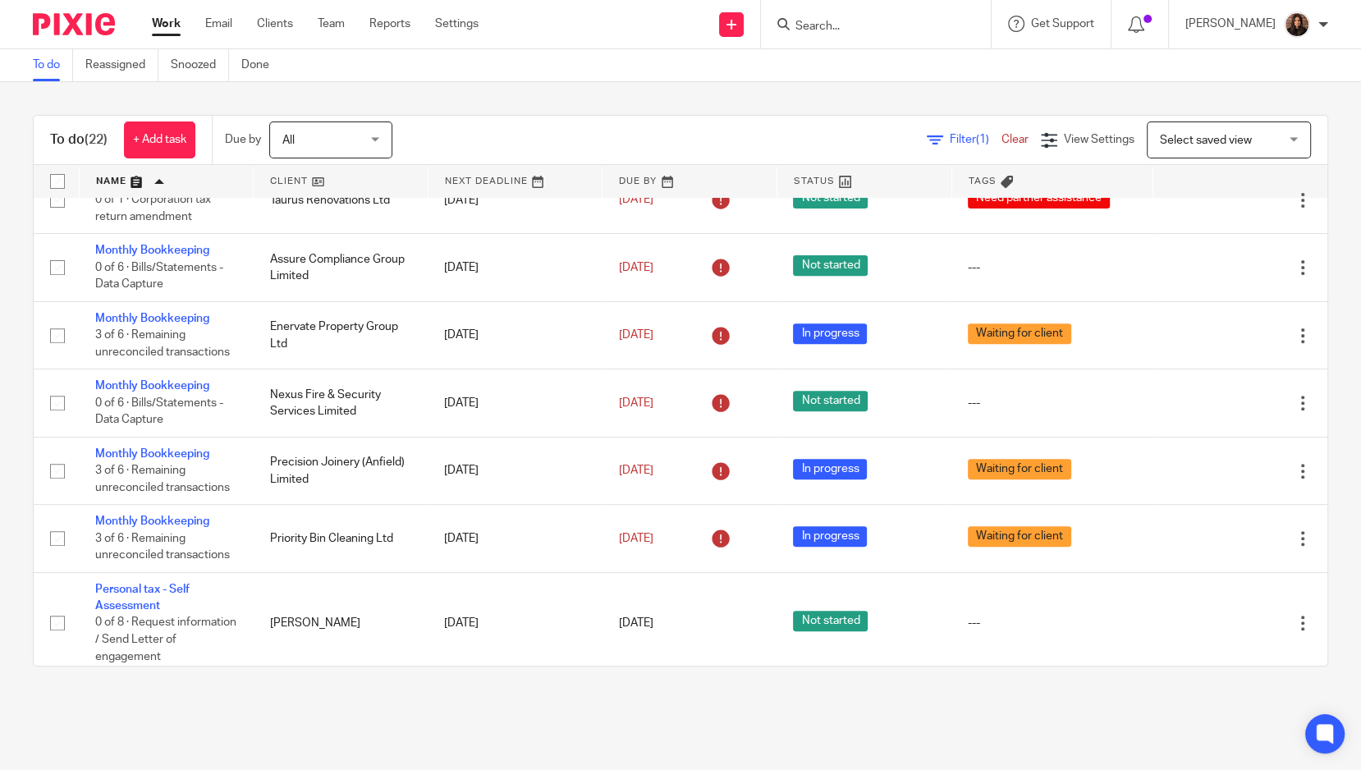
scroll to position [662, 0]
click at [149, 167] on link at bounding box center [167, 181] width 174 height 33
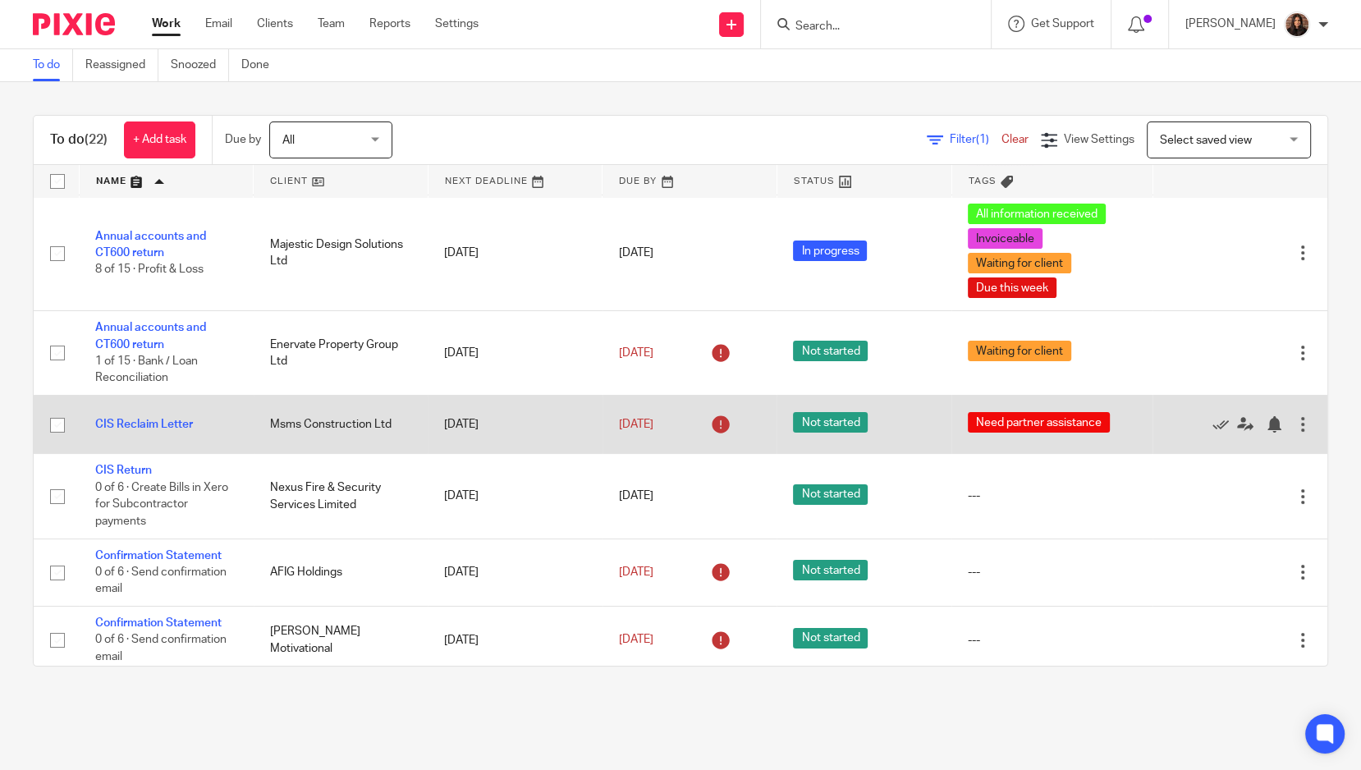
scroll to position [95, 0]
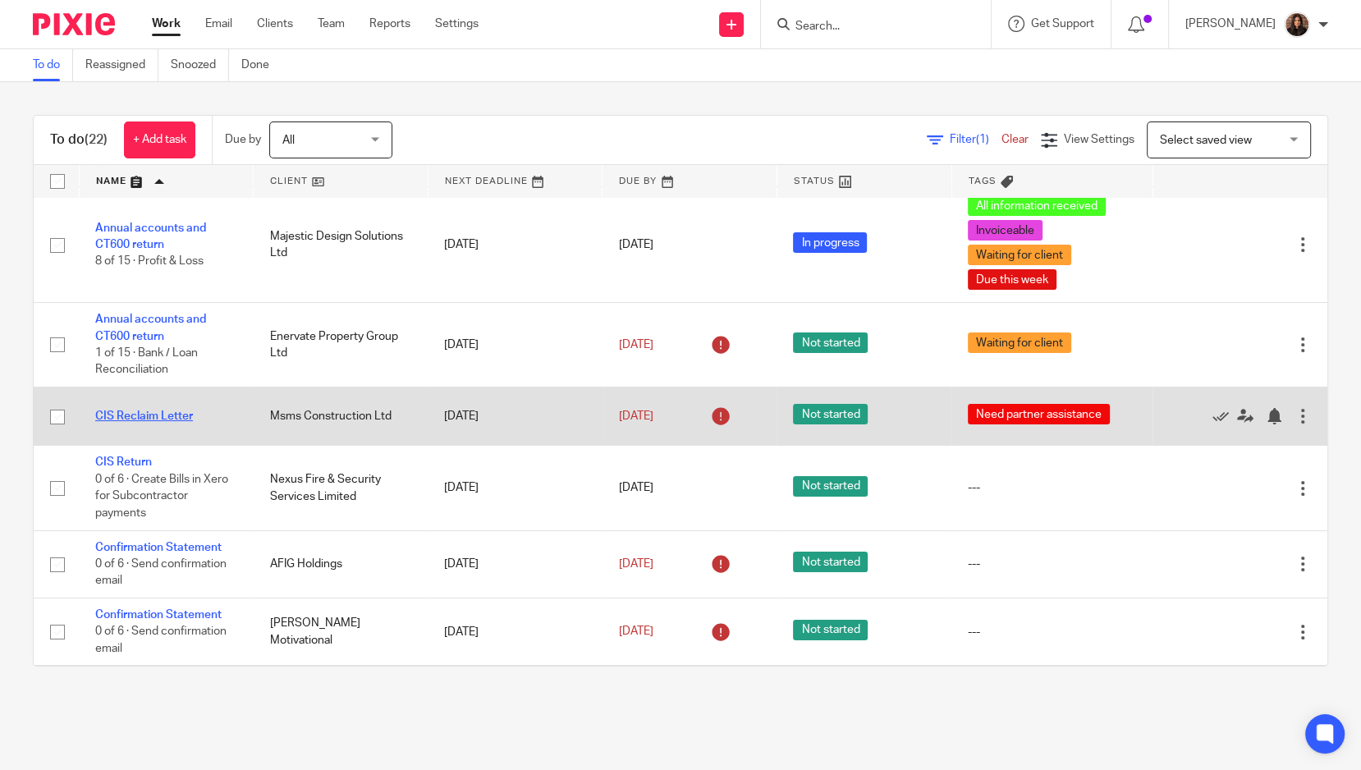
click at [168, 418] on link "CIS Reclaim Letter" at bounding box center [144, 416] width 98 height 11
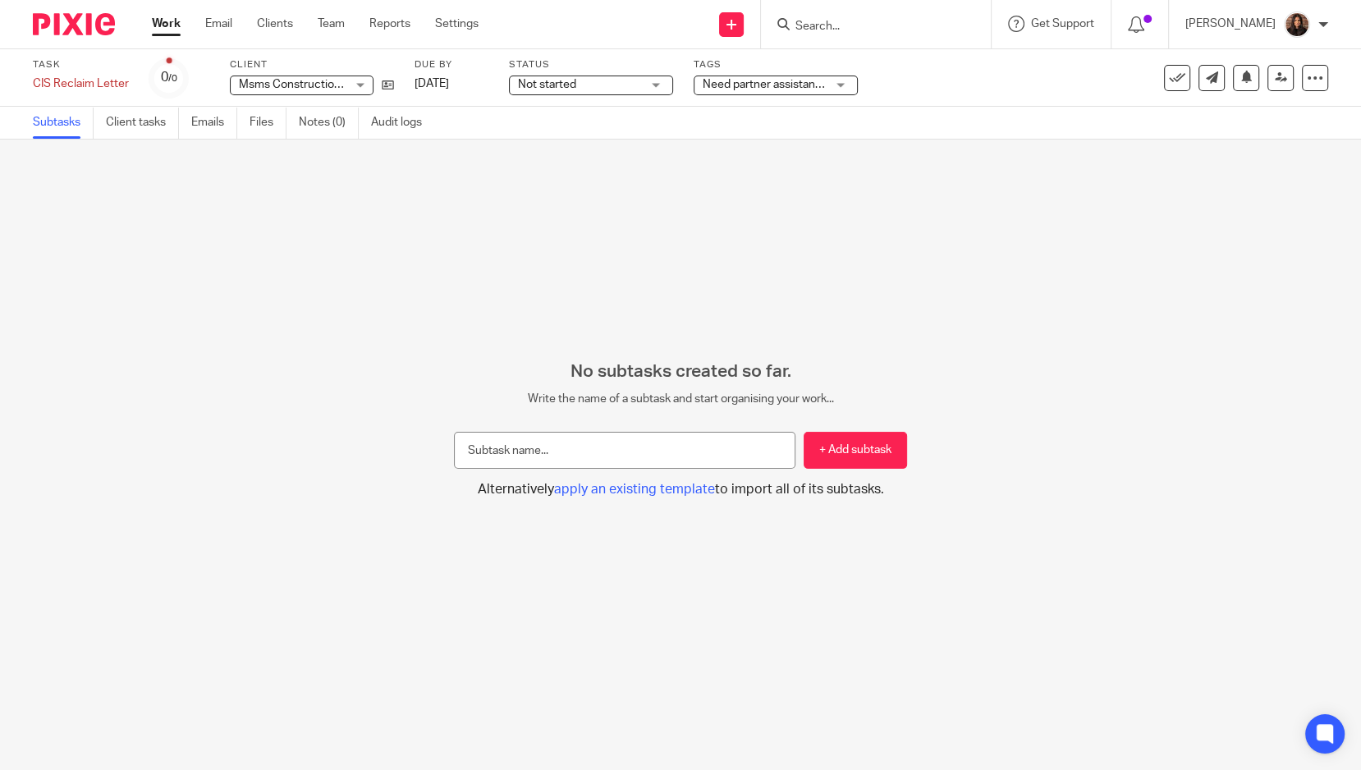
click at [631, 80] on span "Not started" at bounding box center [579, 84] width 123 height 17
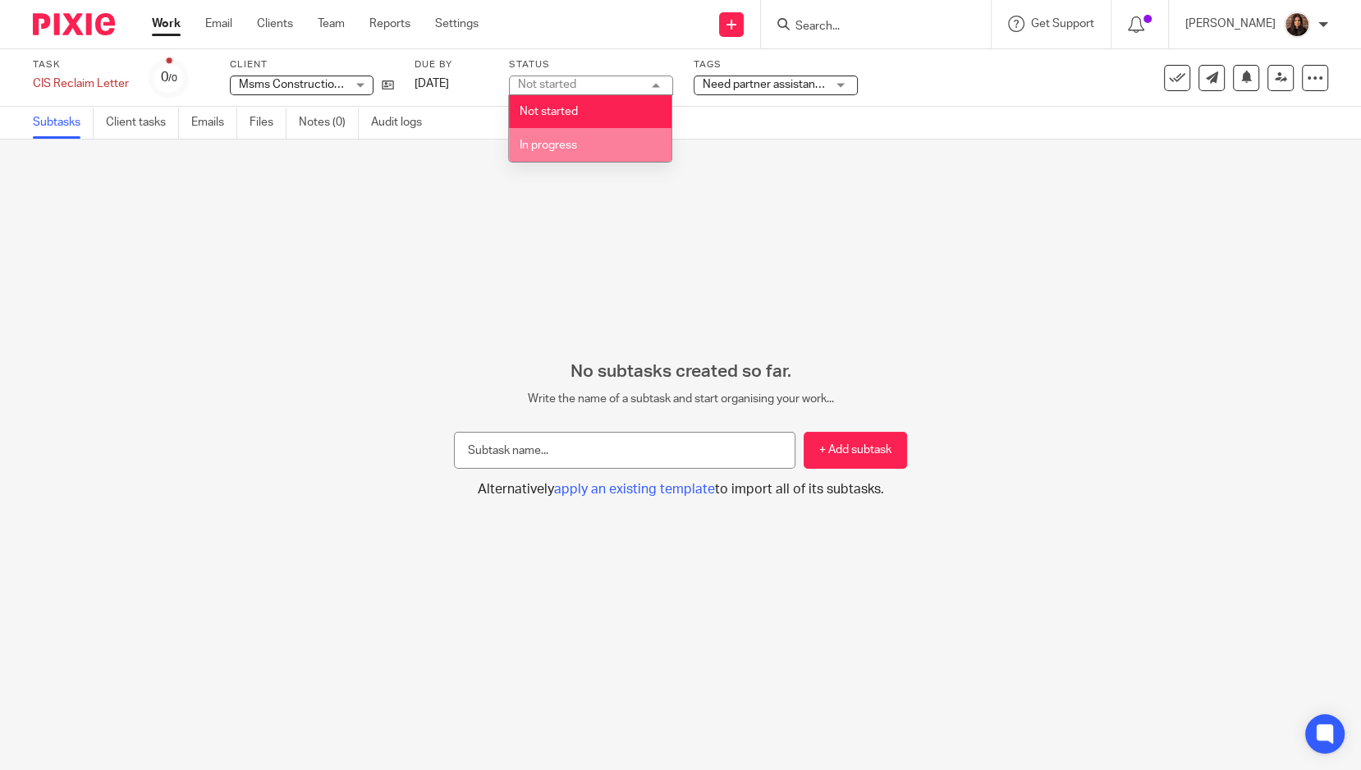
click at [602, 137] on li "In progress" at bounding box center [590, 145] width 163 height 34
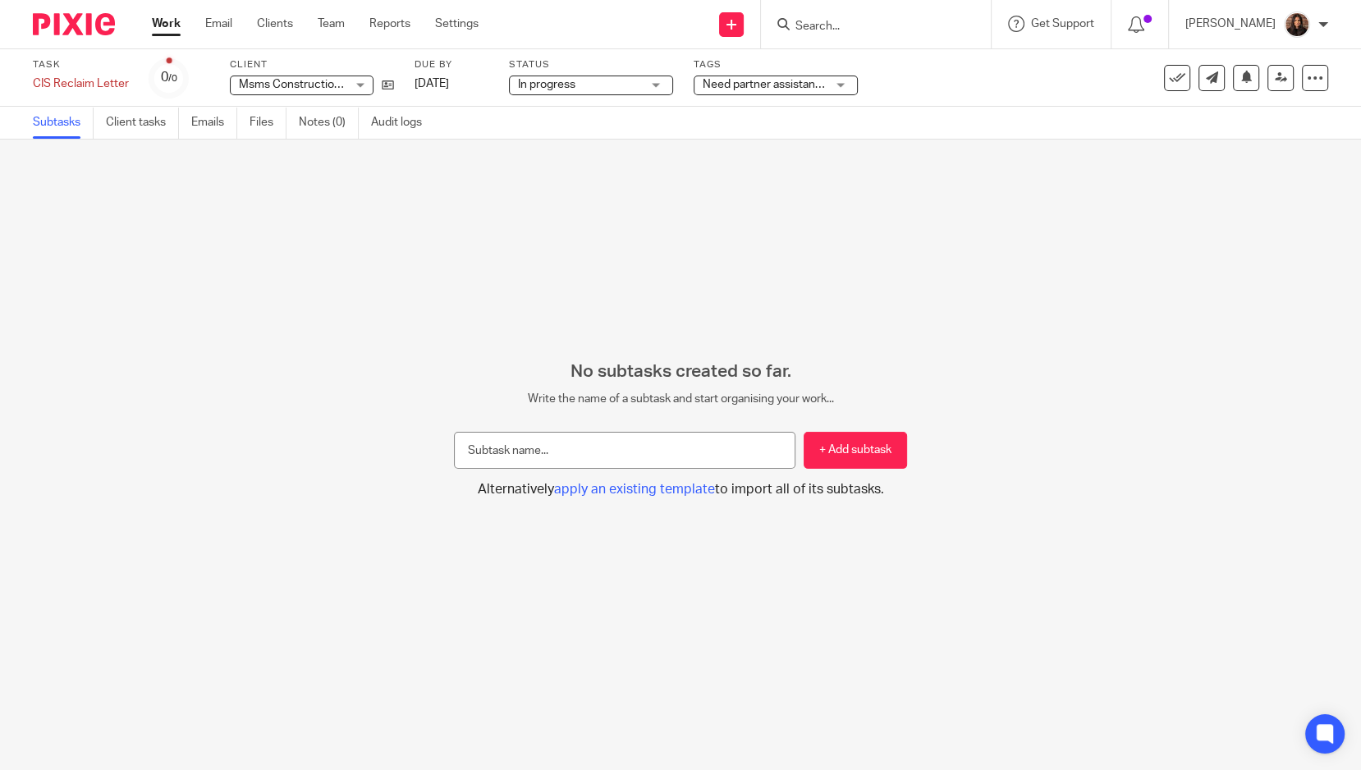
click at [734, 80] on span "Need partner assistance" at bounding box center [766, 84] width 126 height 11
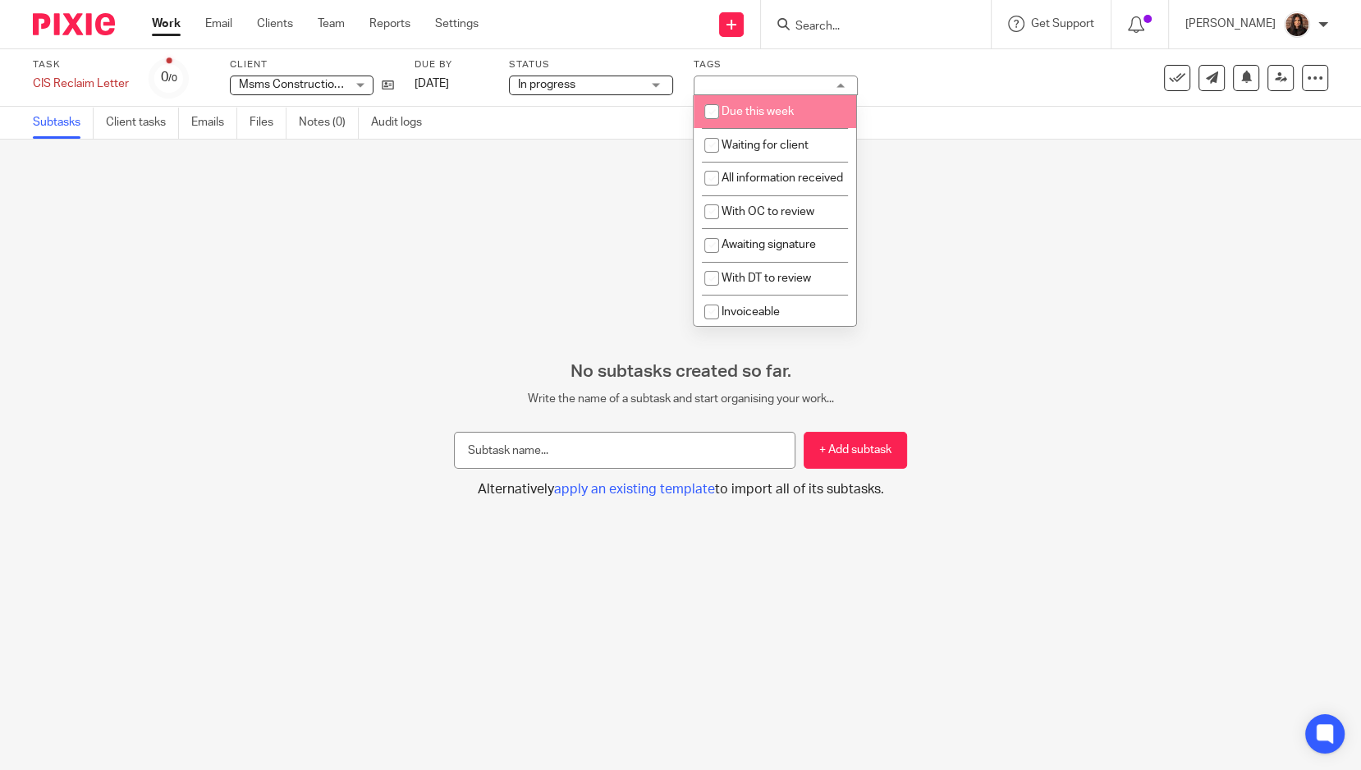
click at [733, 119] on li "Due this week" at bounding box center [775, 112] width 163 height 34
checkbox input "true"
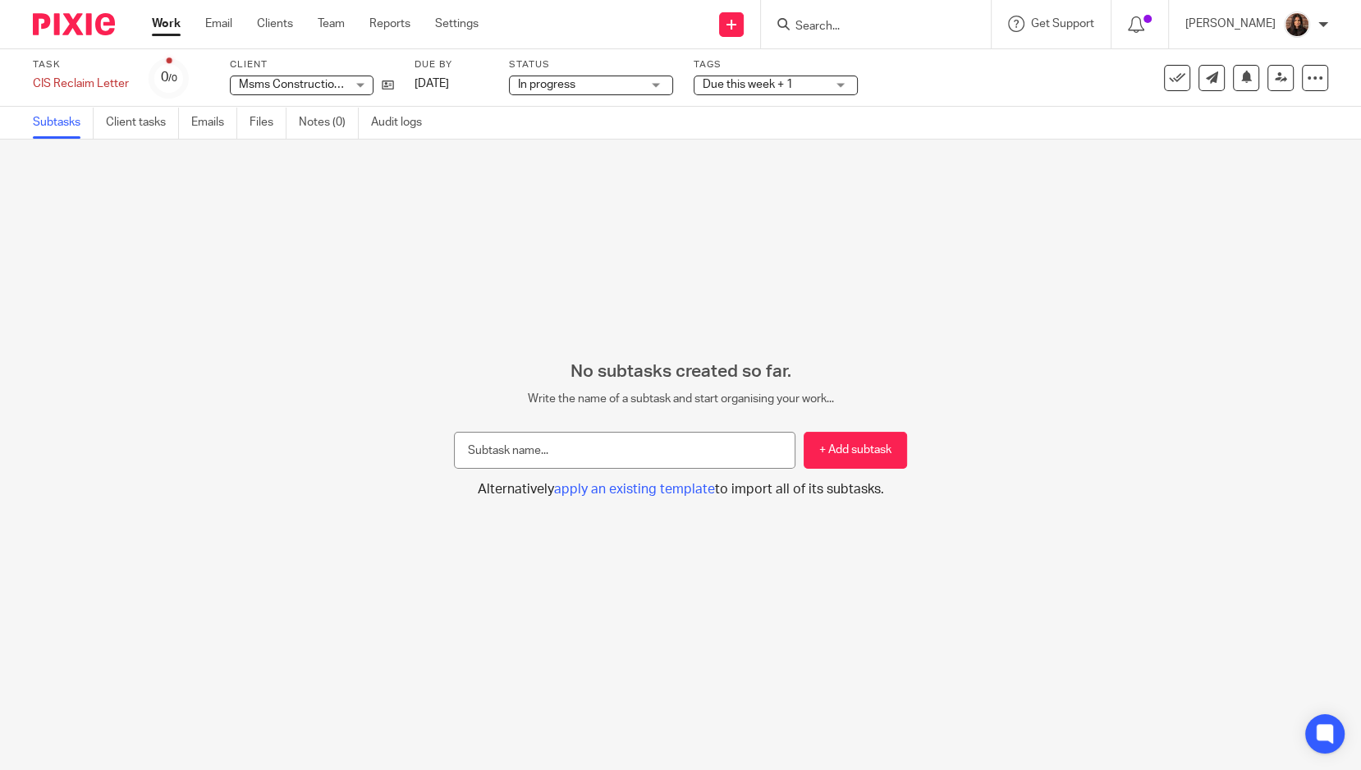
click at [959, 142] on div "No subtasks created so far. Write the name of a subtask and start organising yo…" at bounding box center [680, 455] width 1361 height 631
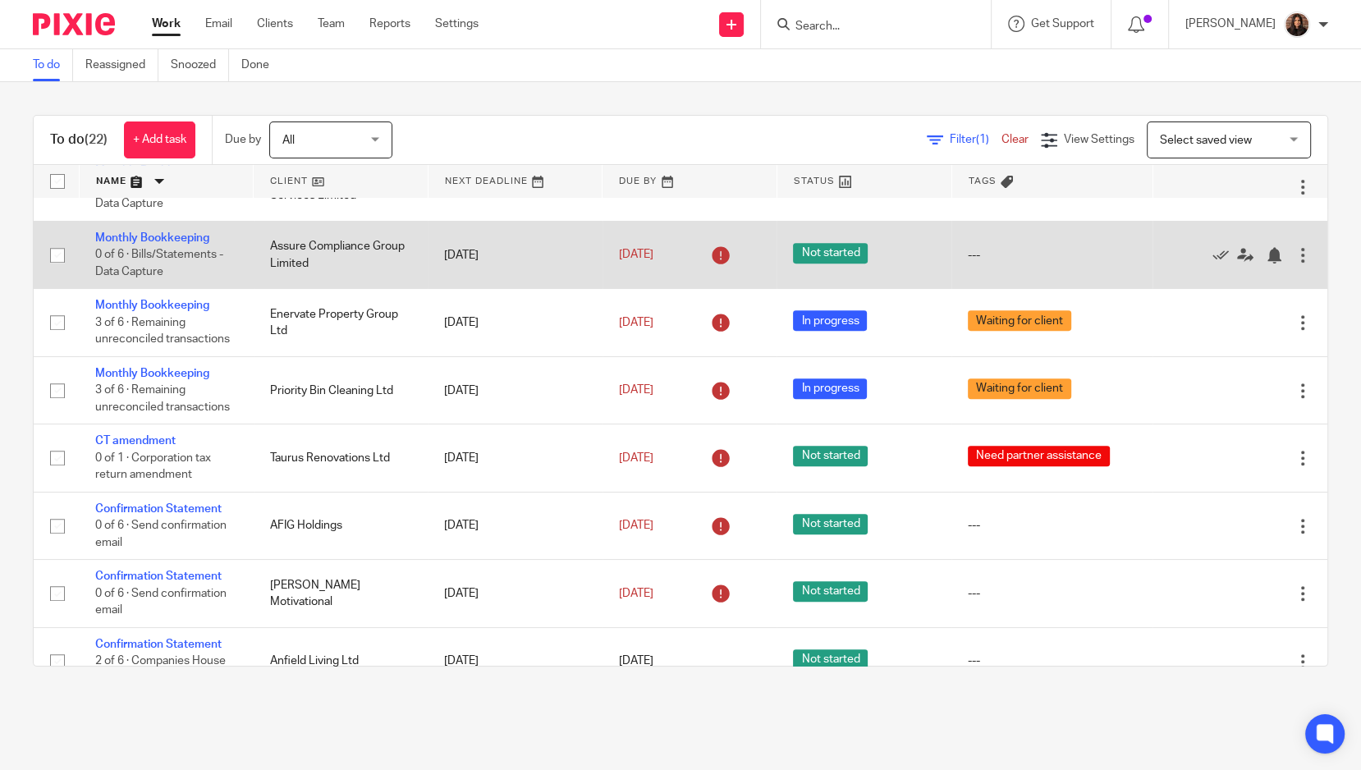
scroll to position [806, 0]
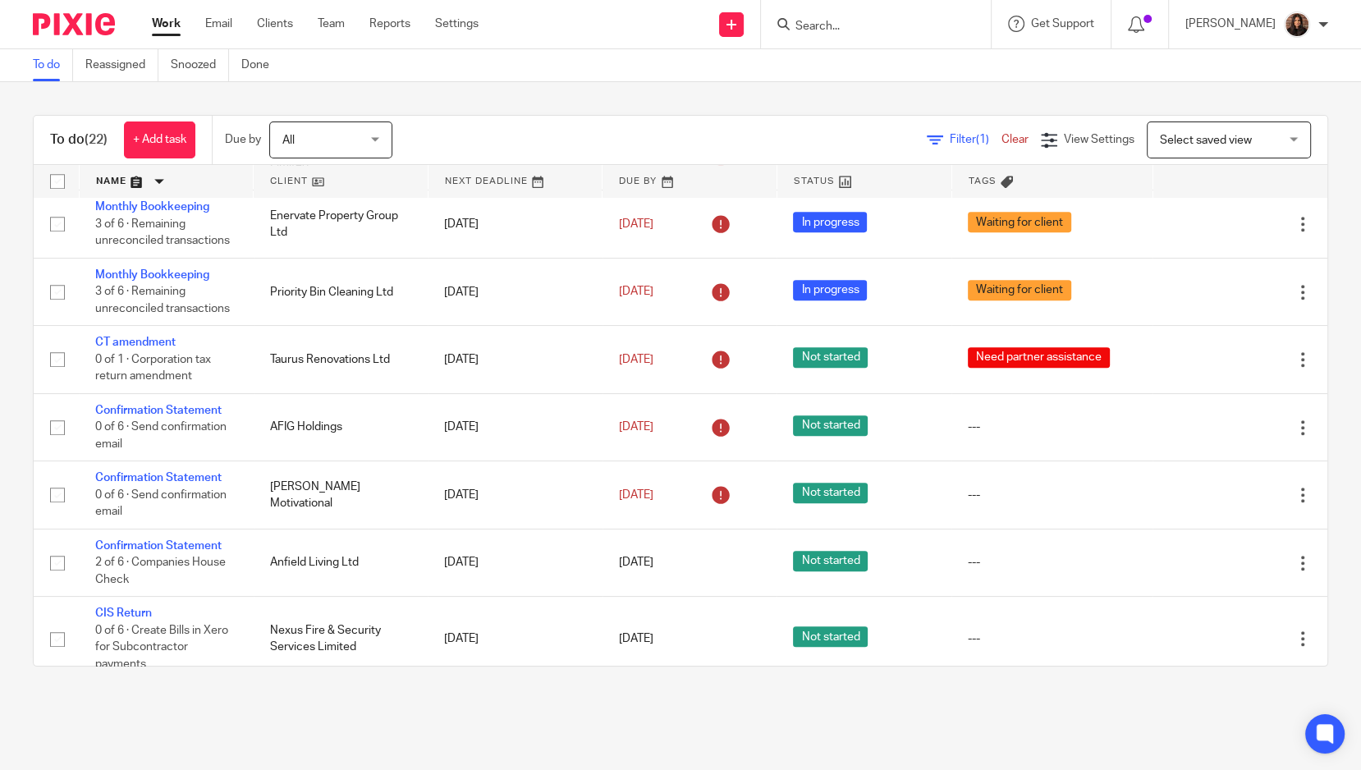
click at [833, 25] on input "Search" at bounding box center [868, 27] width 148 height 15
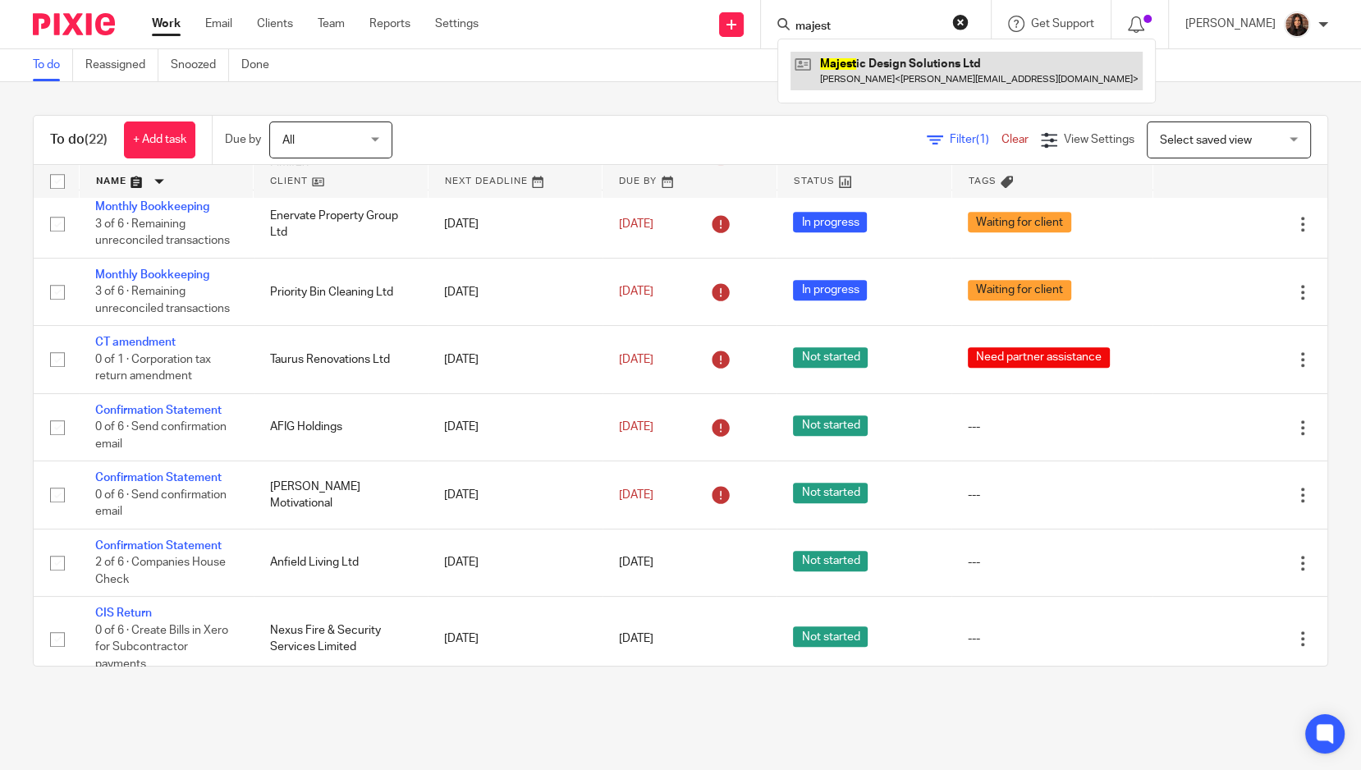
type input "majest"
click at [846, 67] on link at bounding box center [967, 71] width 352 height 38
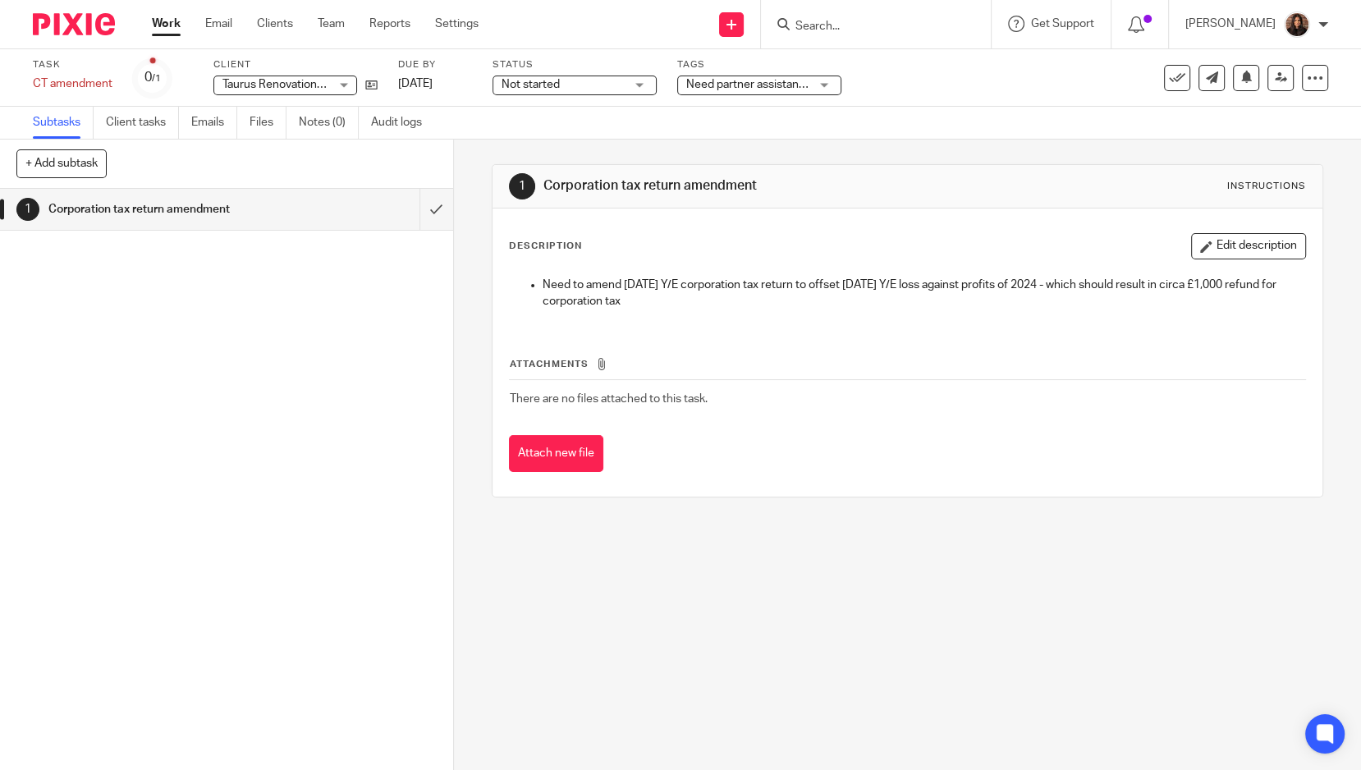
click at [698, 85] on span "Need partner assistance" at bounding box center [749, 84] width 126 height 11
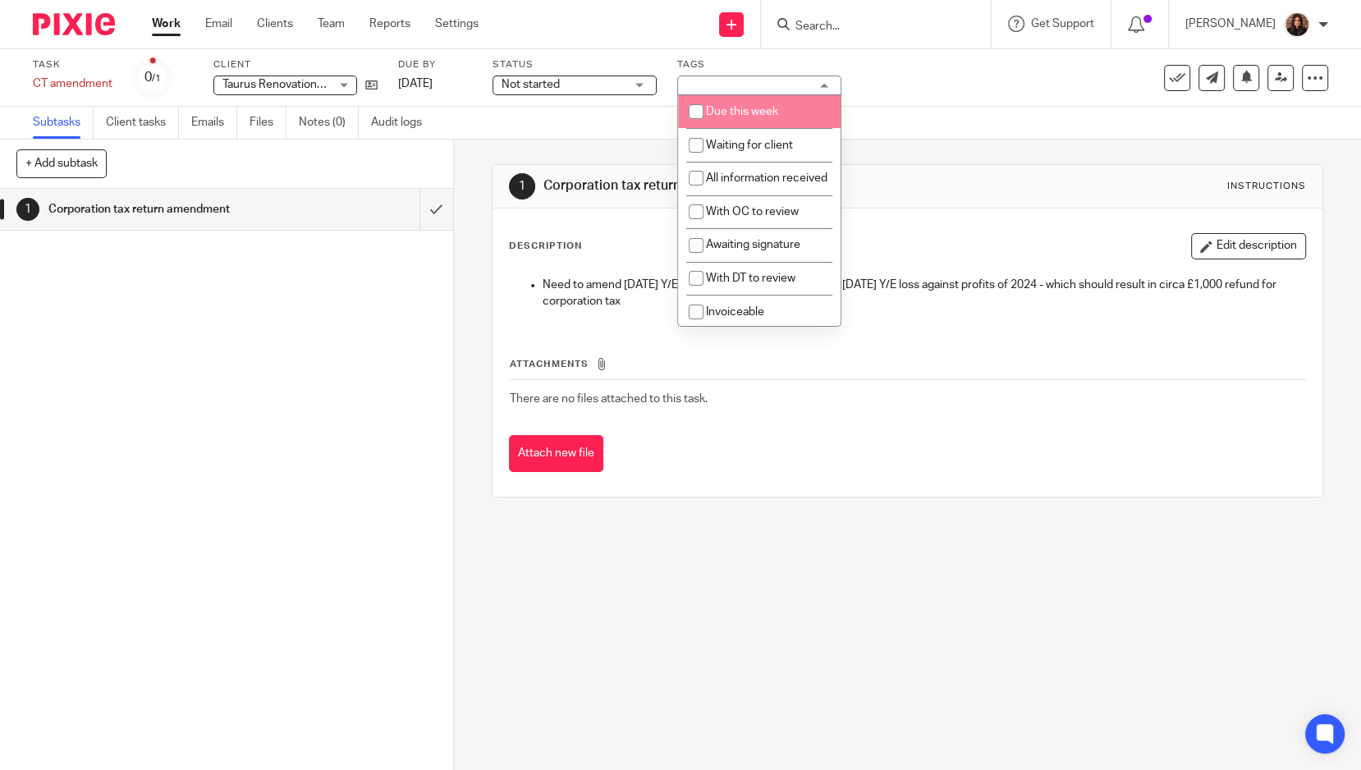
click at [728, 116] on span "Due this week" at bounding box center [742, 111] width 72 height 11
checkbox input "true"
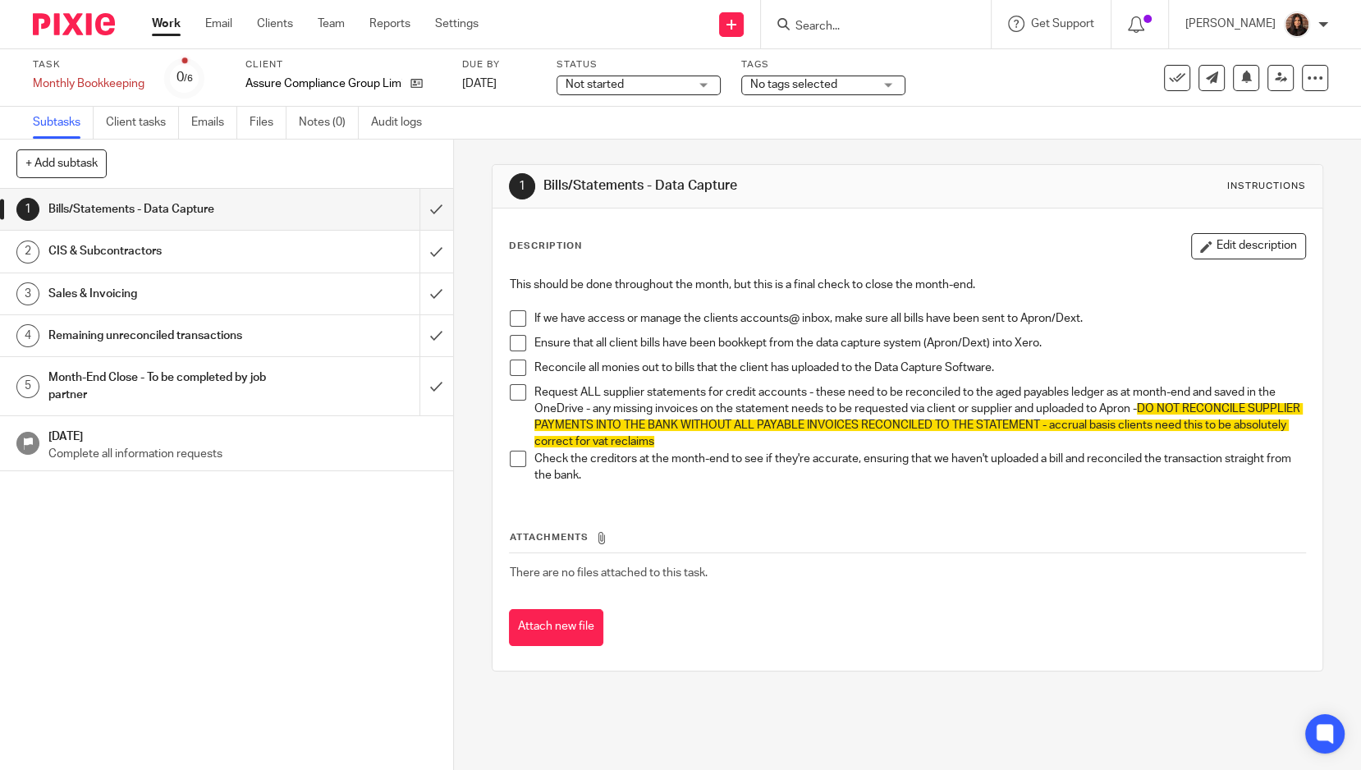
click at [813, 87] on span "No tags selected" at bounding box center [794, 84] width 87 height 11
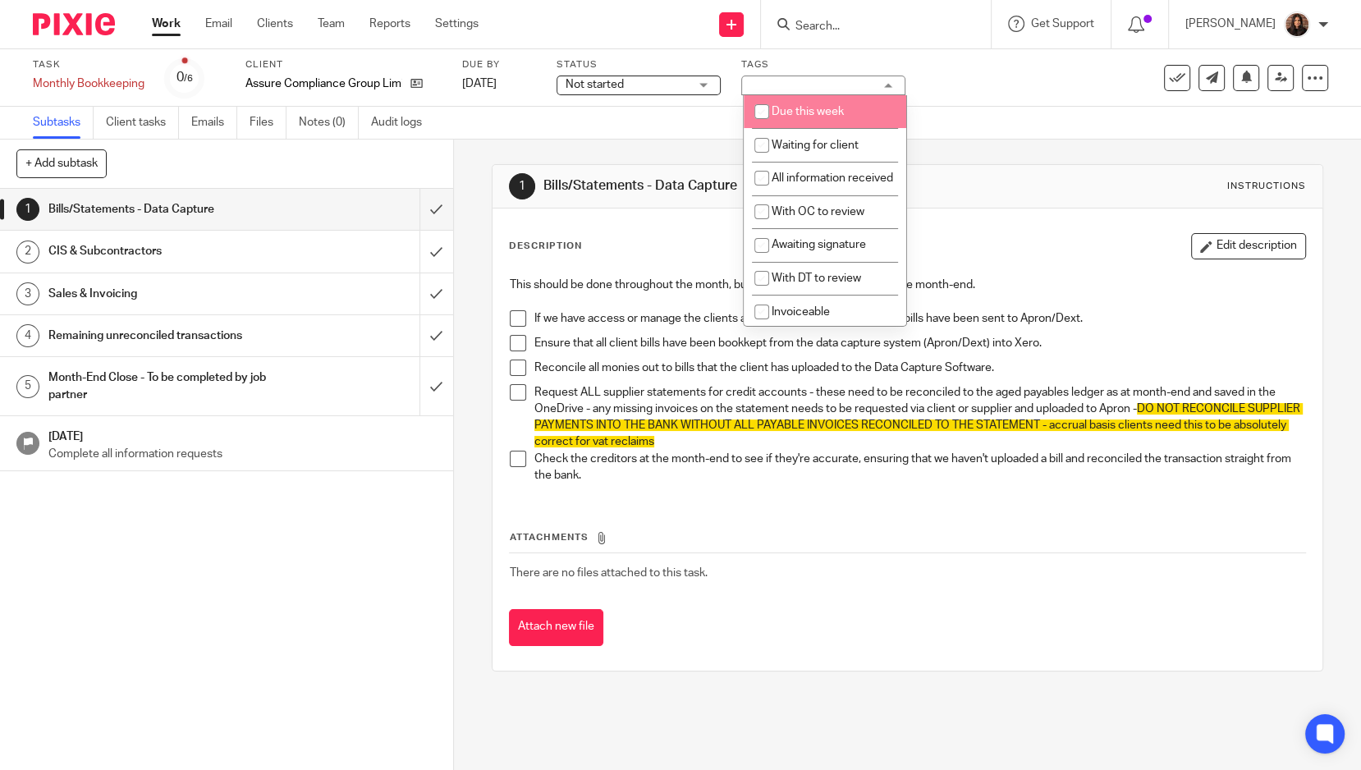
click at [790, 112] on span "Due this week" at bounding box center [808, 111] width 72 height 11
checkbox input "true"
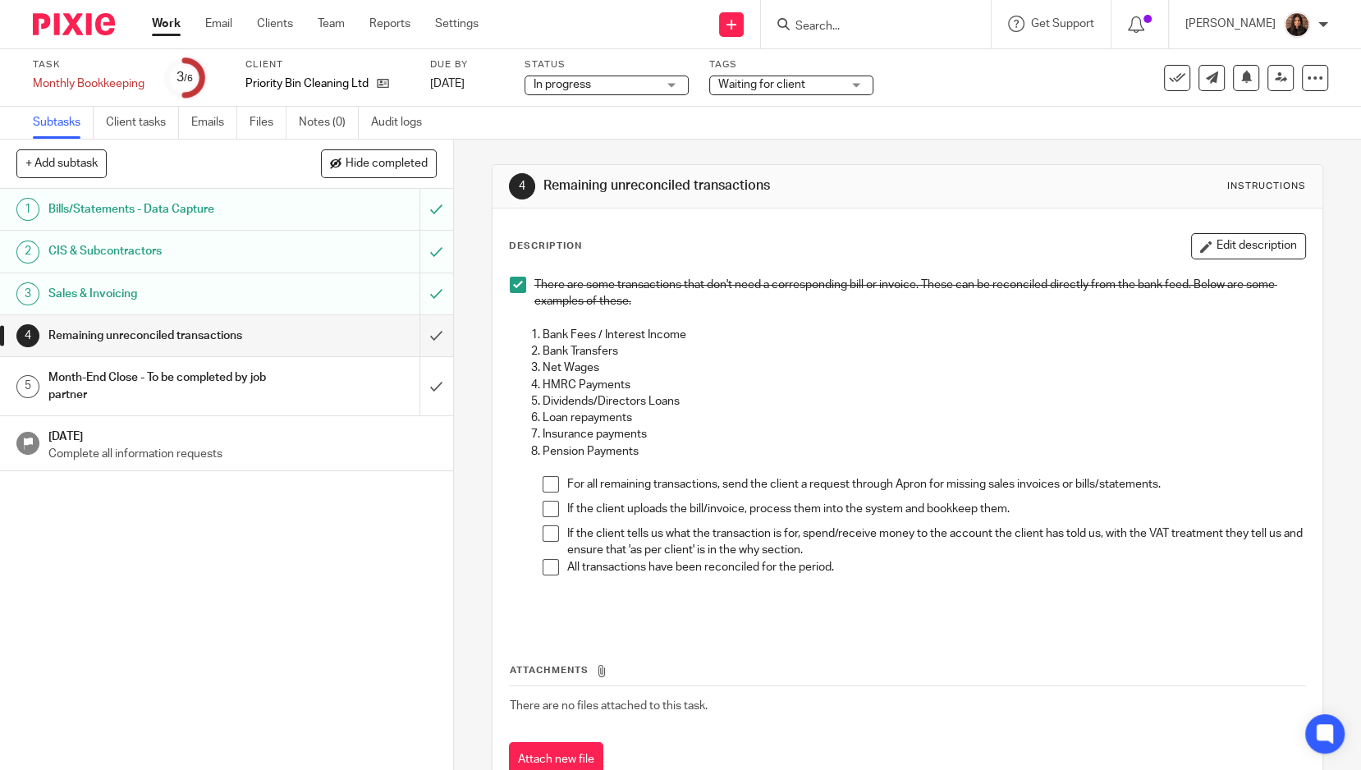
click at [741, 84] on span "Waiting for client" at bounding box center [761, 84] width 87 height 11
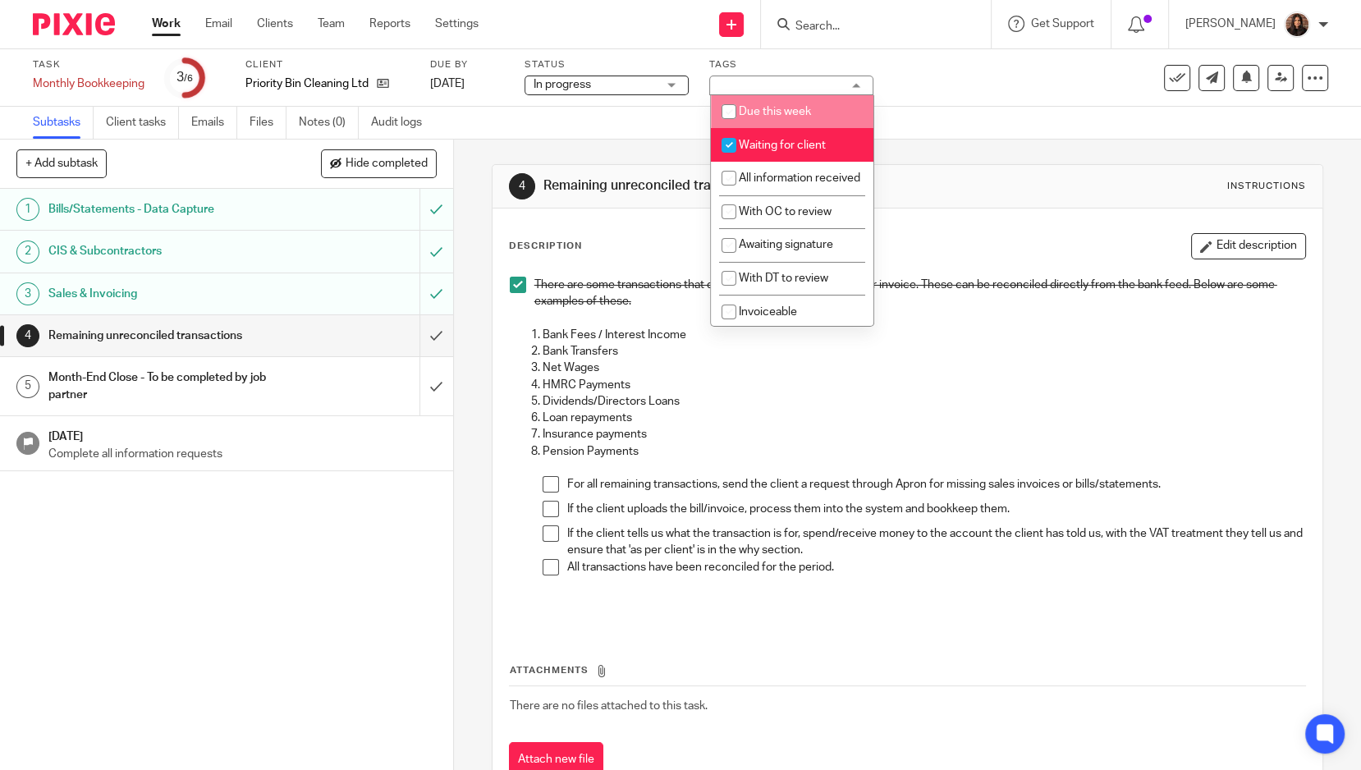
click at [764, 110] on span "Due this week" at bounding box center [775, 111] width 72 height 11
checkbox input "true"
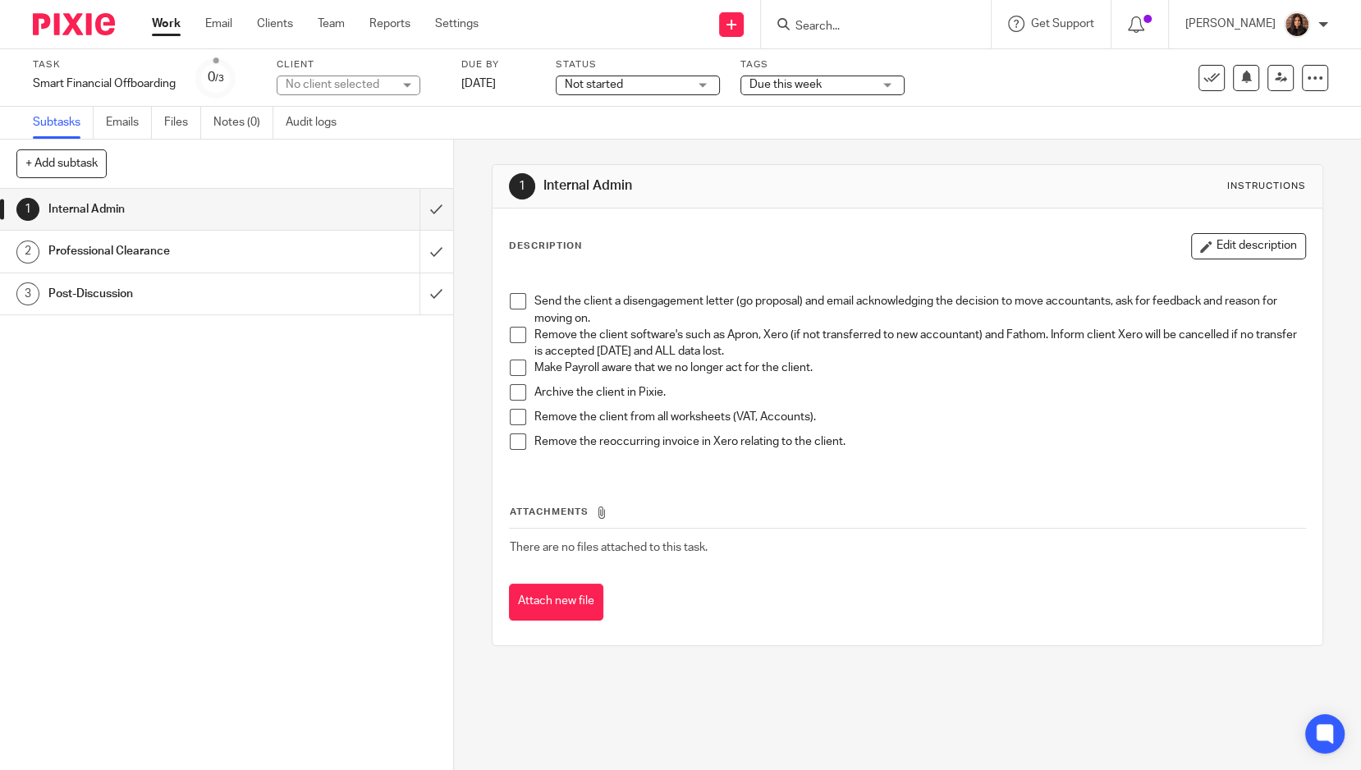
click at [780, 79] on span "Due this week" at bounding box center [786, 84] width 72 height 11
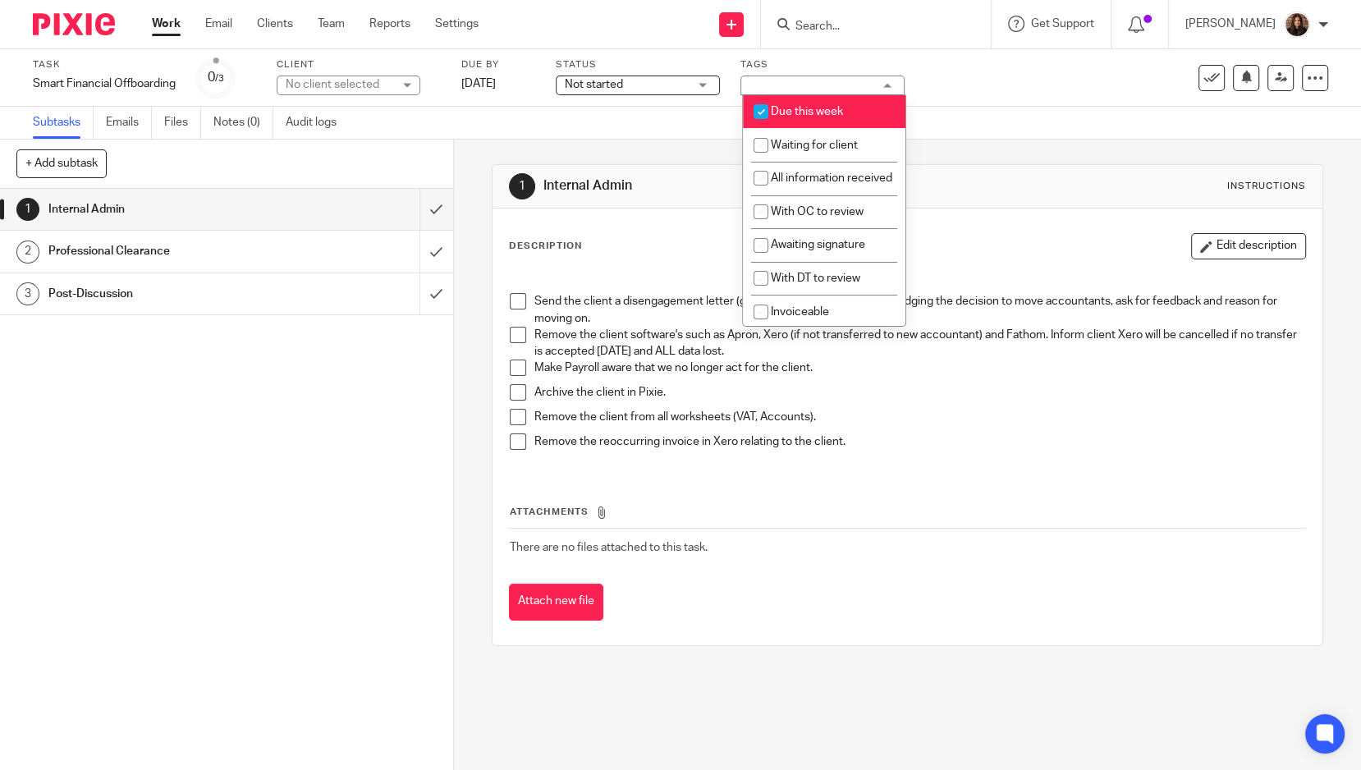
click at [660, 136] on div "Subtasks Emails Files Notes (0) Audit logs" at bounding box center [680, 123] width 1361 height 33
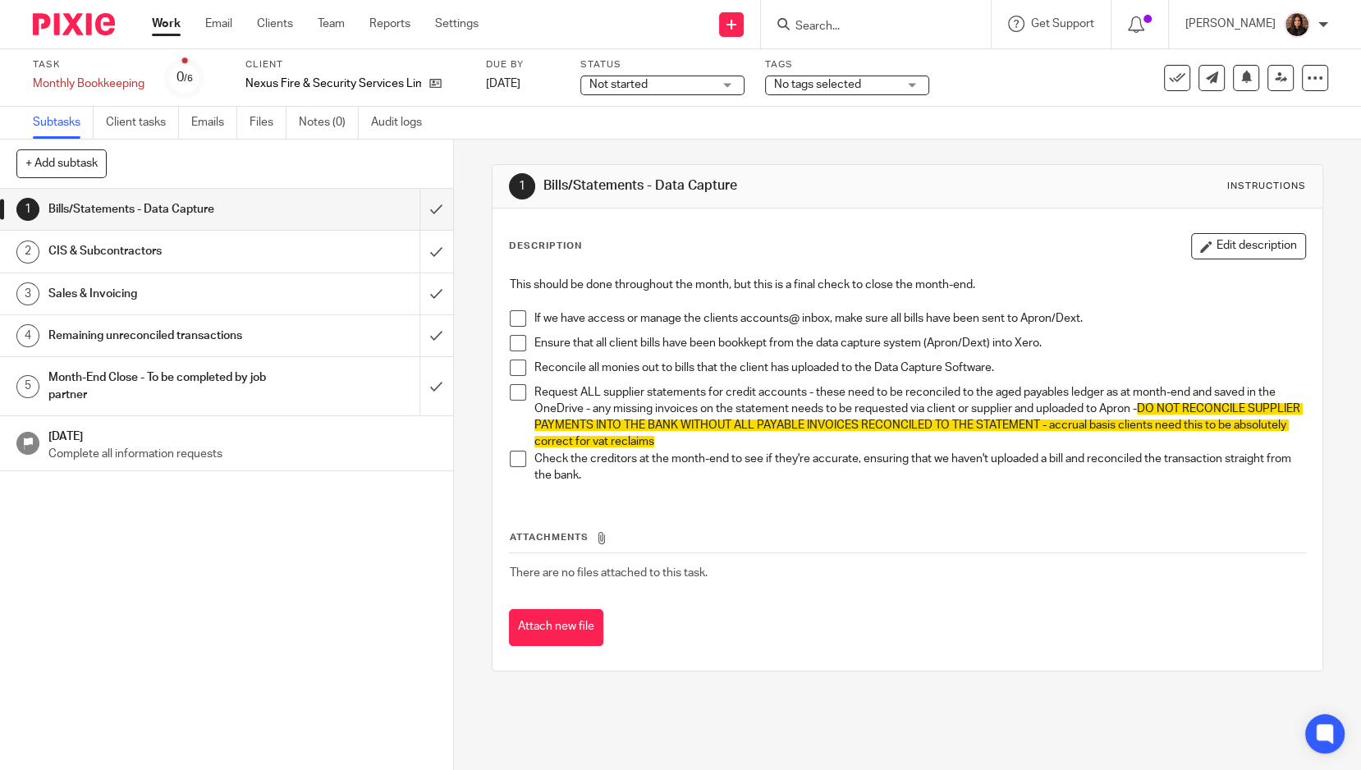
click at [852, 64] on label "Tags" at bounding box center [847, 64] width 164 height 13
click at [817, 79] on span "No tags selected" at bounding box center [817, 84] width 87 height 11
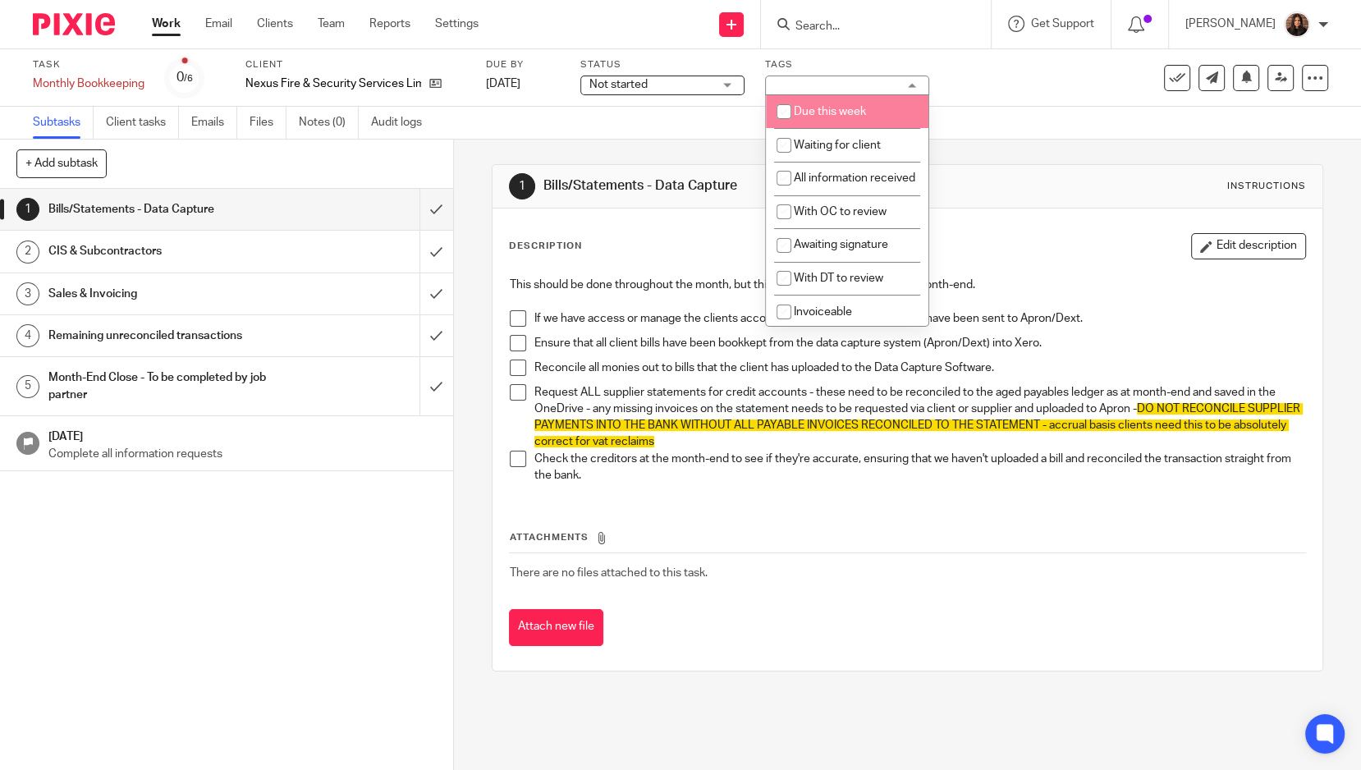
click at [806, 120] on li "Due this week" at bounding box center [847, 112] width 163 height 34
checkbox input "true"
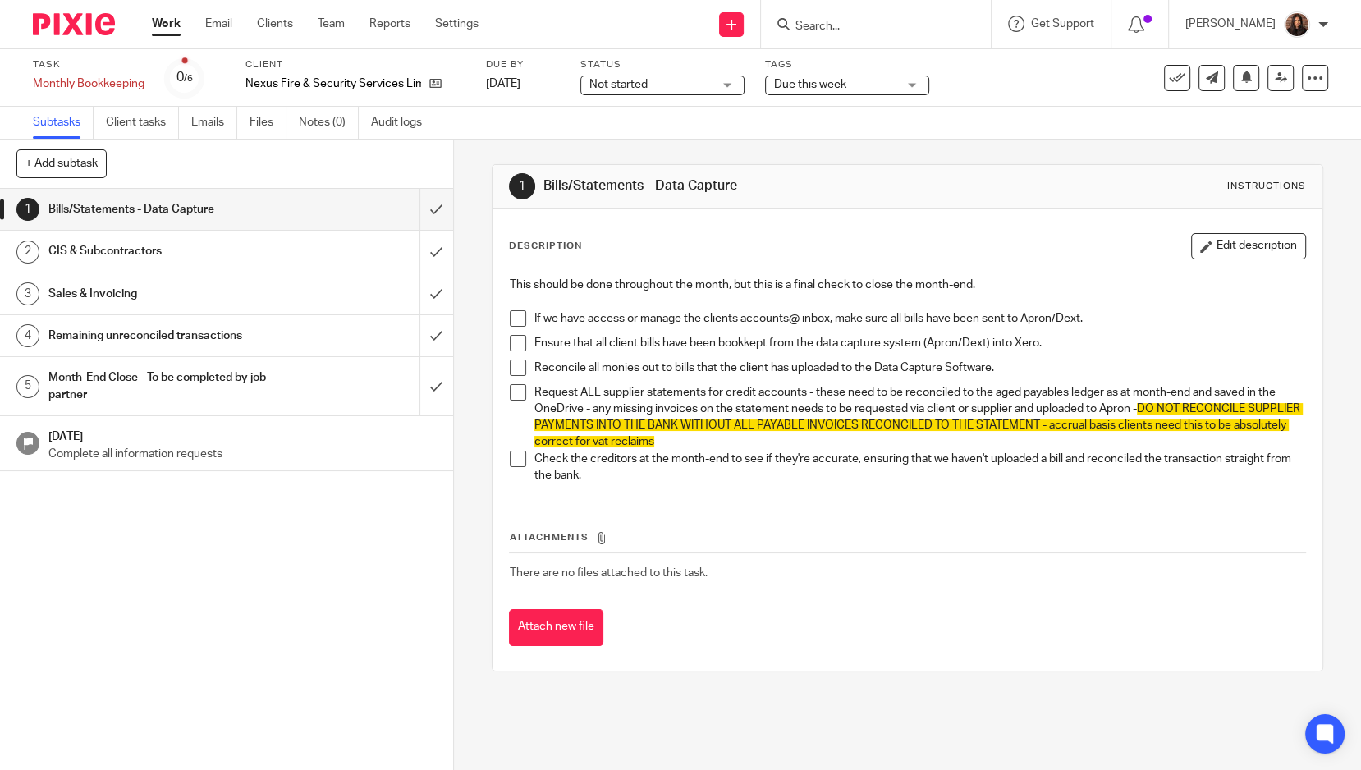
click at [701, 90] on span "Not started" at bounding box center [651, 84] width 123 height 17
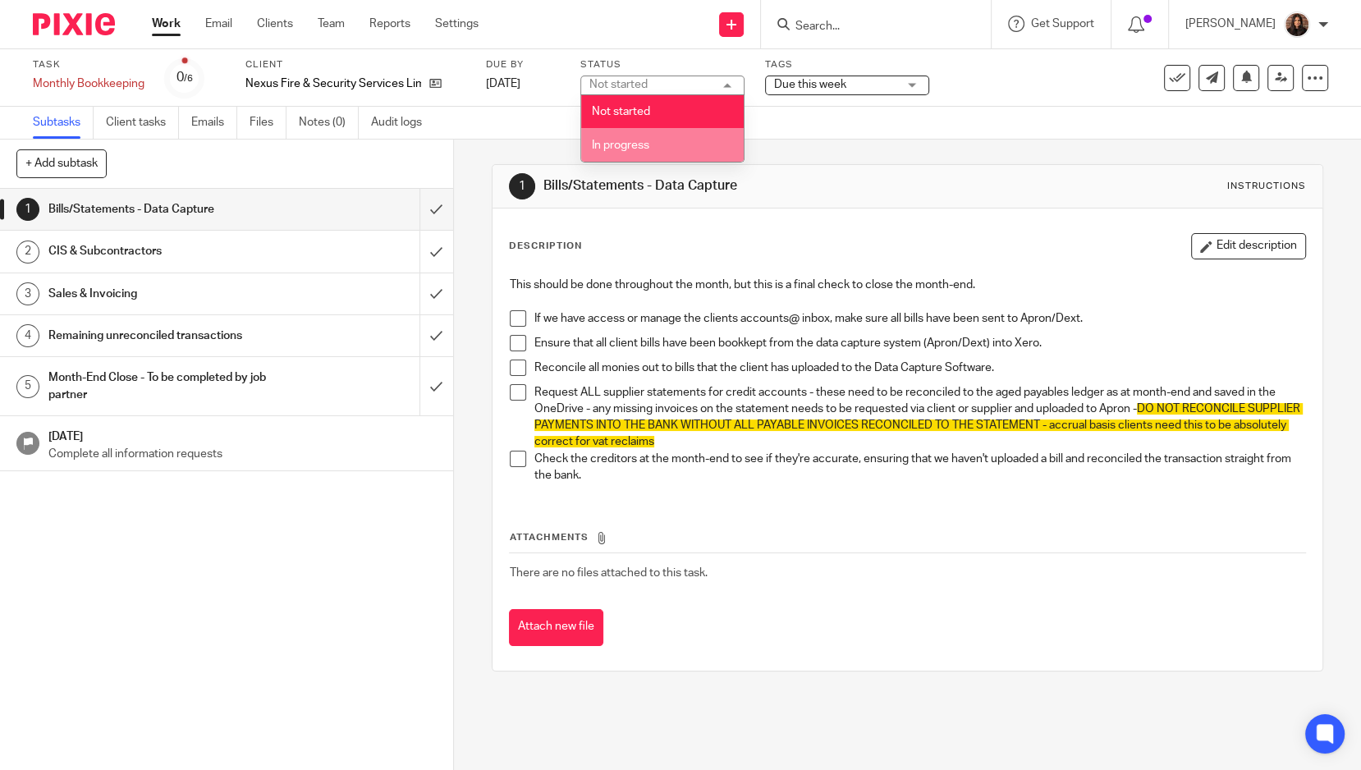
click at [653, 146] on li "In progress" at bounding box center [662, 145] width 163 height 34
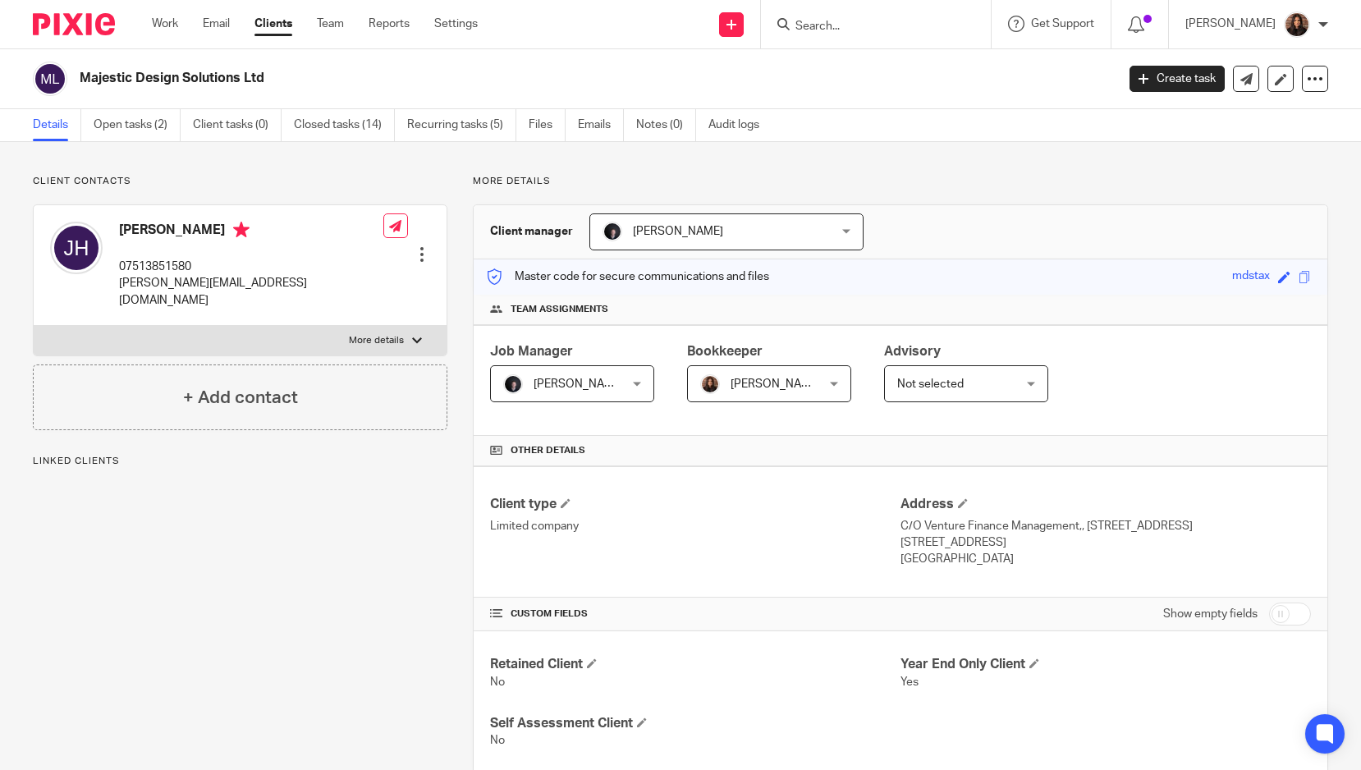
click at [153, 126] on link "Open tasks (2)" at bounding box center [137, 125] width 87 height 32
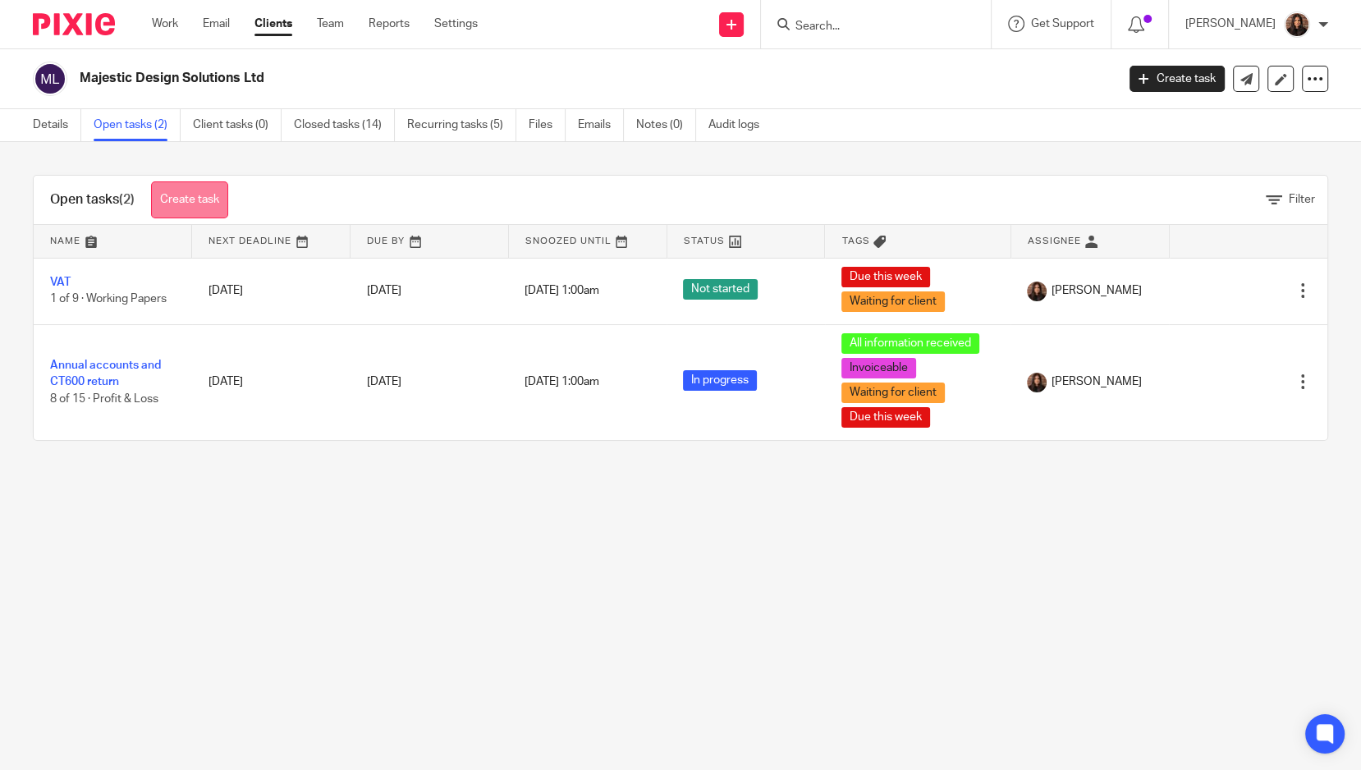
click at [171, 195] on link "Create task" at bounding box center [189, 199] width 77 height 37
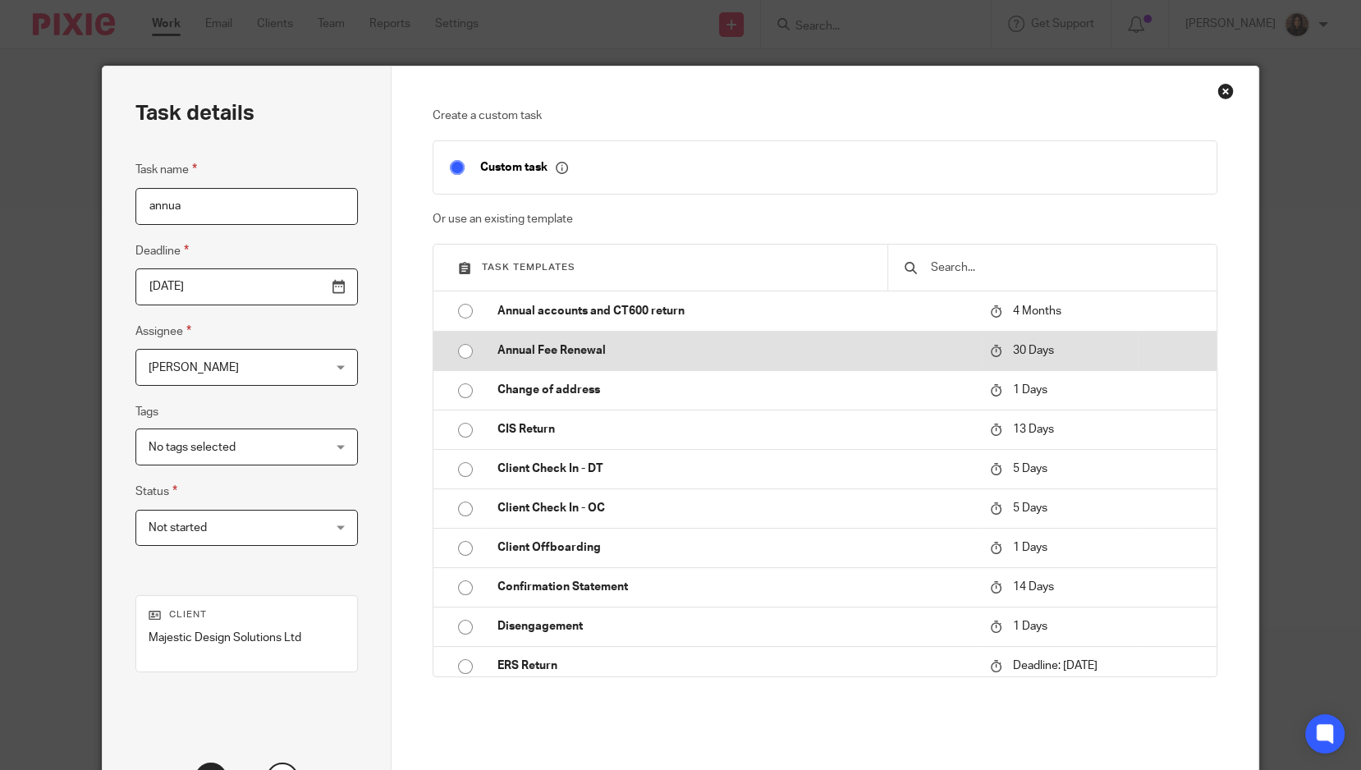
type input "annua"
click at [486, 351] on td "Annual Fee Renewal" at bounding box center [731, 350] width 500 height 39
type input "2025-09-17"
checkbox input "false"
radio input "true"
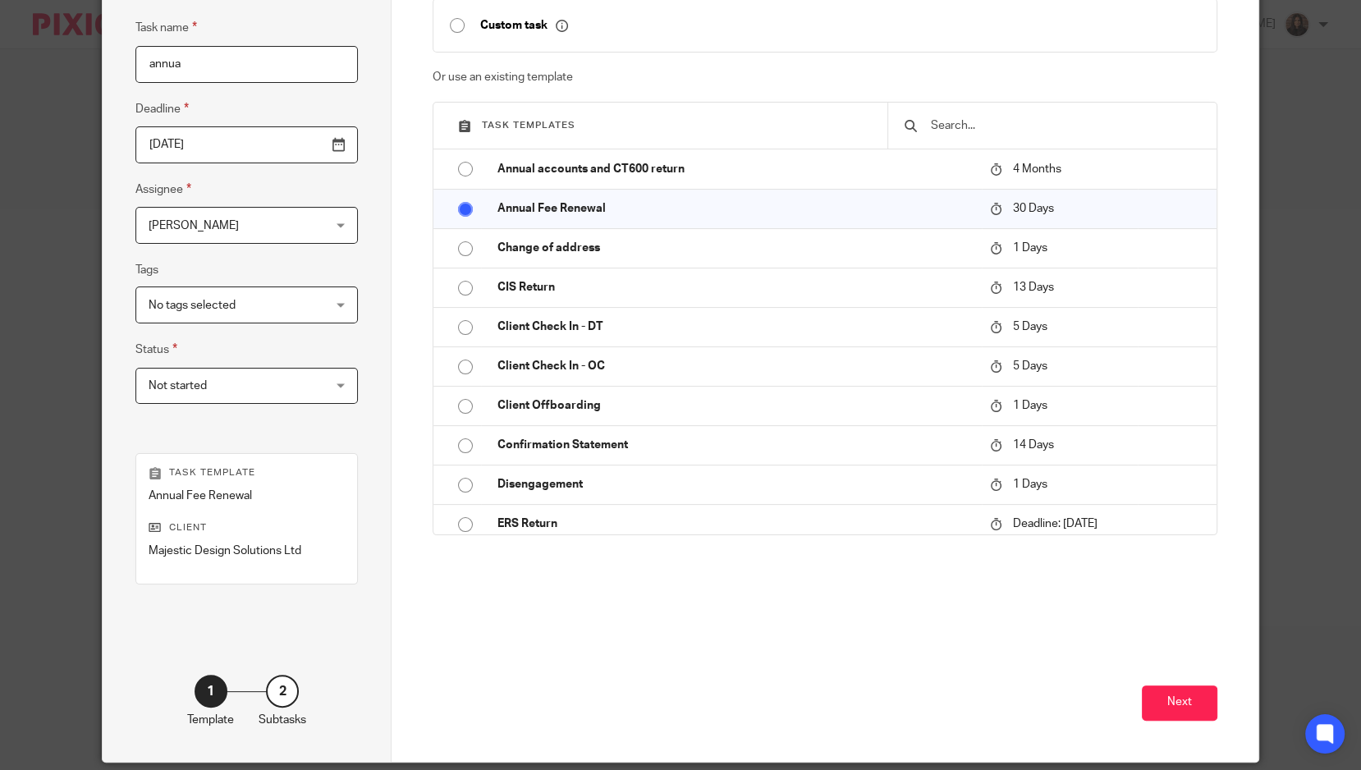
scroll to position [148, 0]
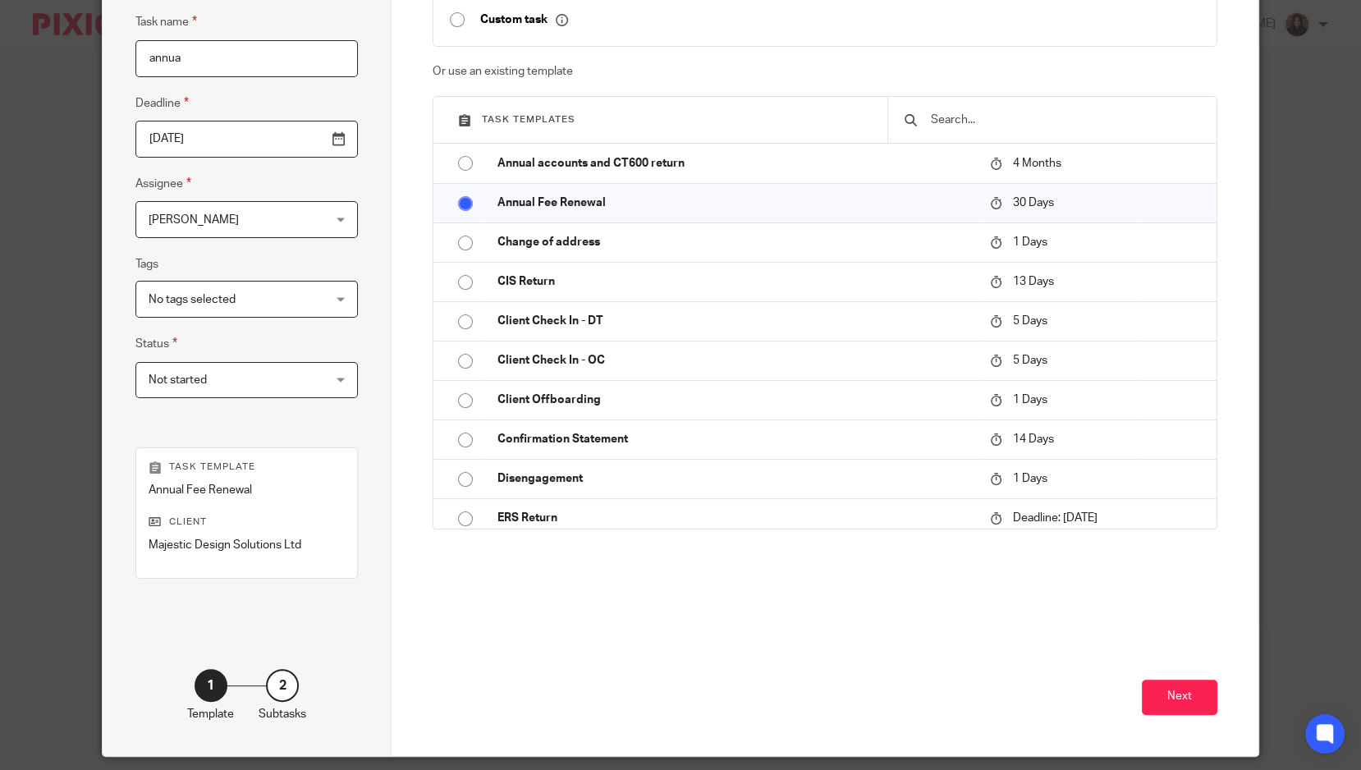
click at [310, 370] on div "Not started Not started" at bounding box center [246, 380] width 223 height 37
click at [236, 303] on span "No tags selected" at bounding box center [232, 299] width 167 height 34
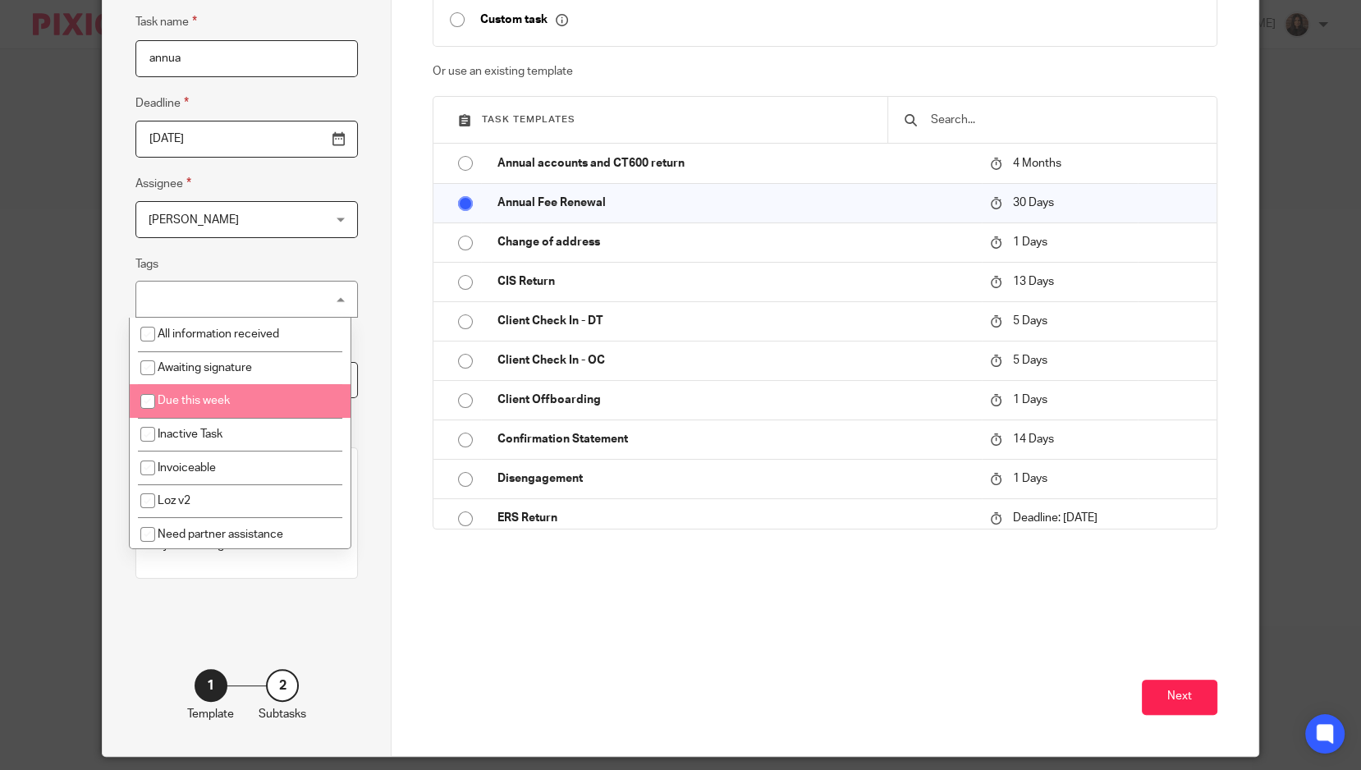
click at [219, 399] on span "Due this week" at bounding box center [194, 400] width 72 height 11
checkbox input "true"
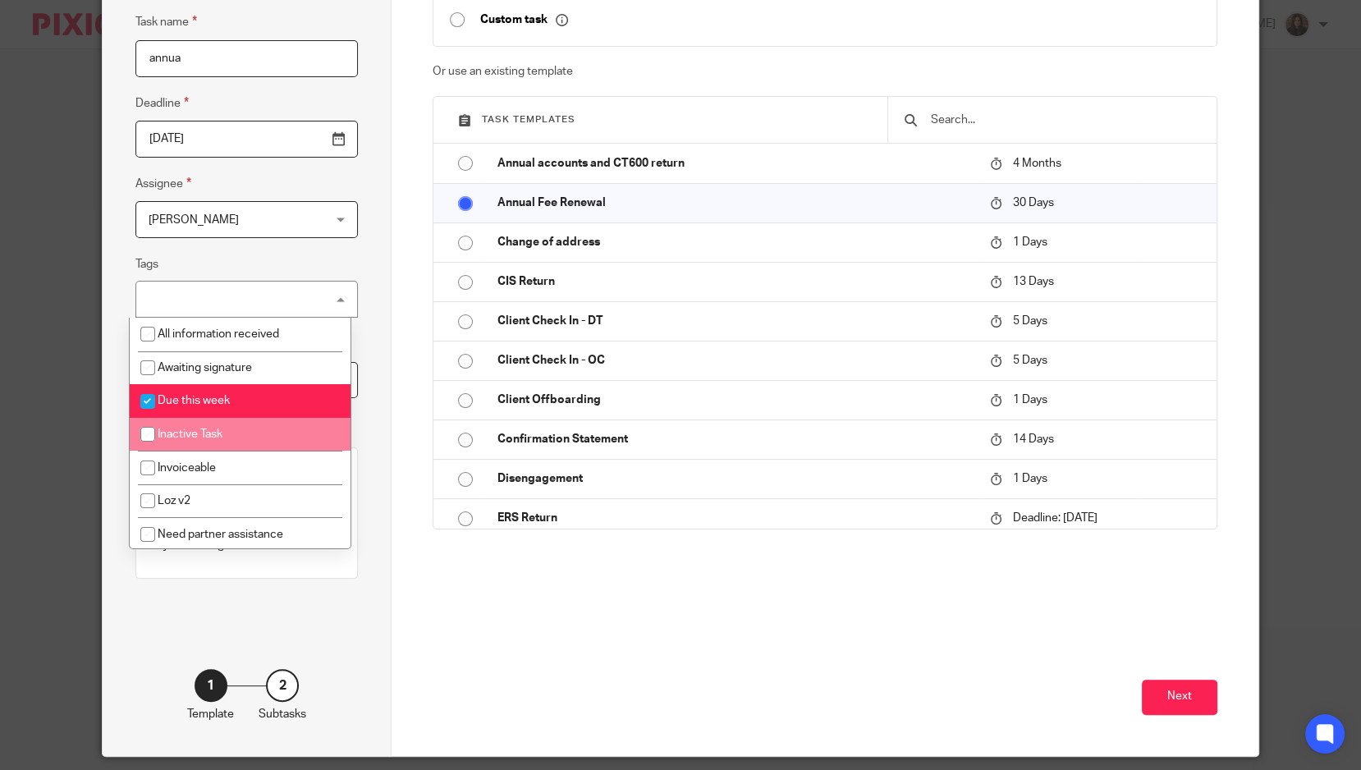
click at [927, 604] on div "Create a custom task Custom task Or use an existing template Task templates Ann…" at bounding box center [825, 287] width 784 height 654
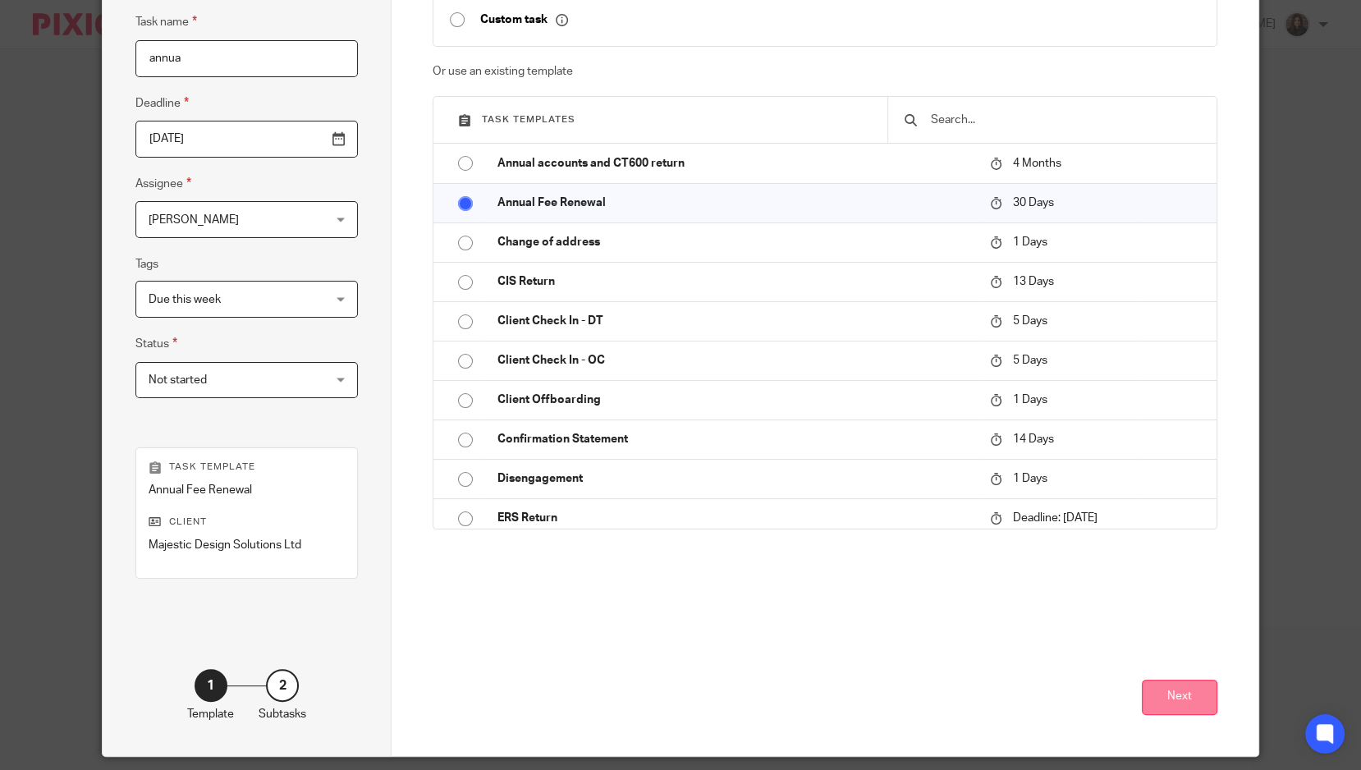
click at [1174, 690] on button "Next" at bounding box center [1180, 697] width 76 height 35
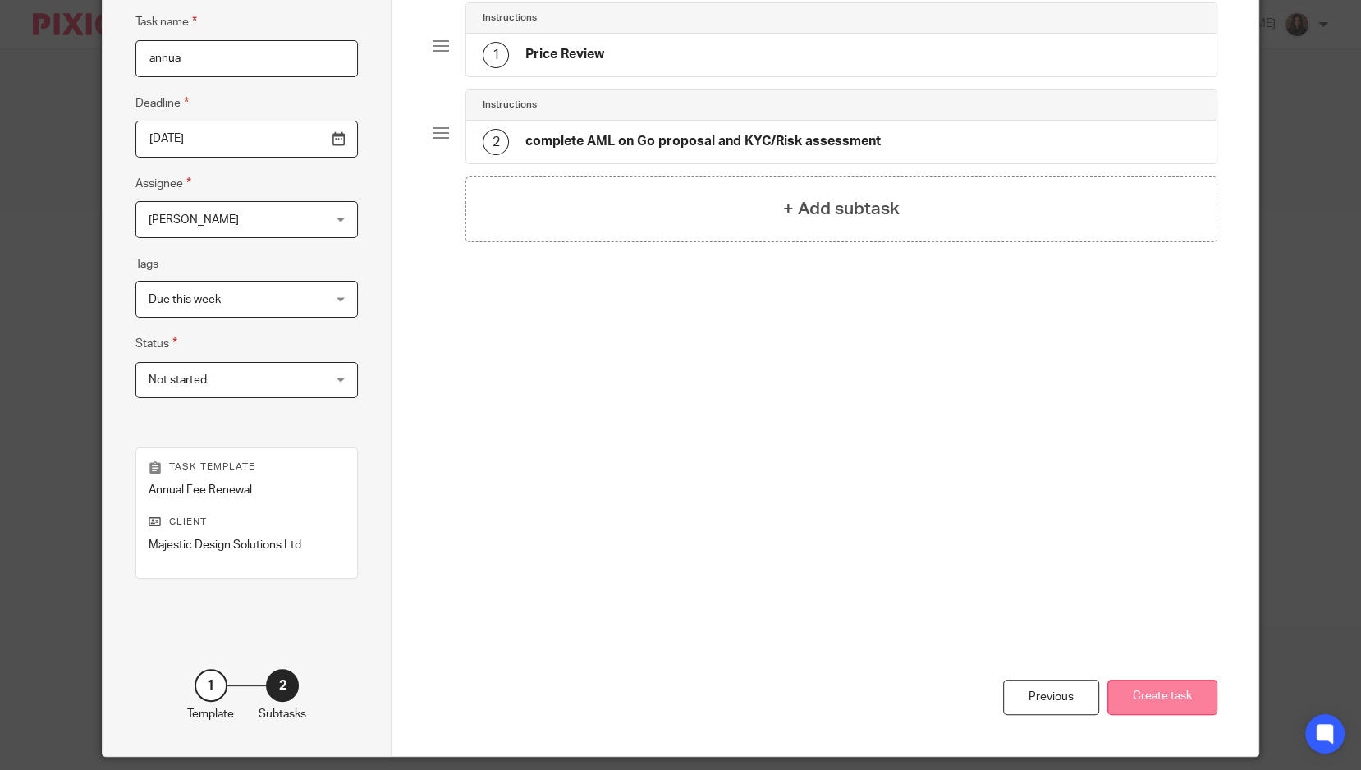
click at [1159, 692] on button "Create task" at bounding box center [1163, 697] width 110 height 35
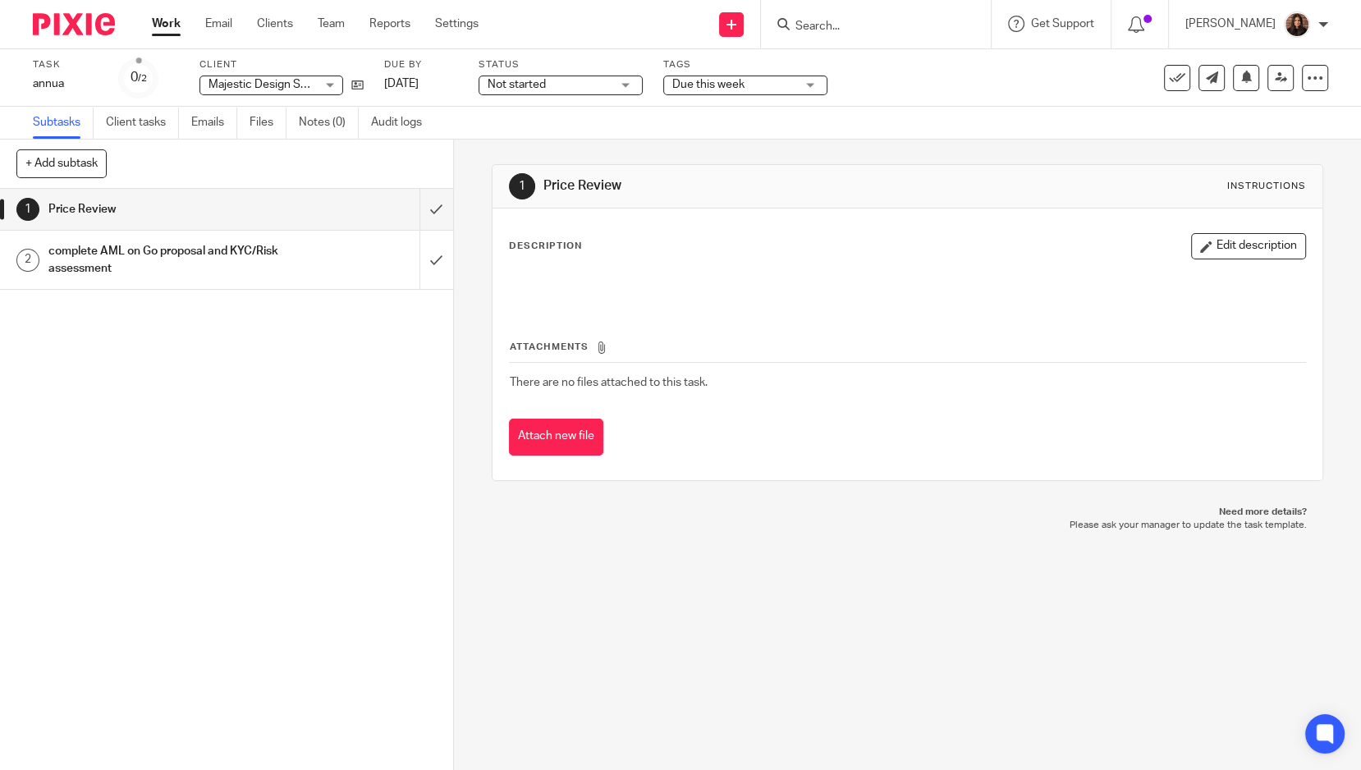
click at [748, 85] on span "Due this week" at bounding box center [734, 84] width 123 height 17
click at [630, 126] on div "Subtasks Client tasks Emails Files Notes (0) Audit logs" at bounding box center [680, 123] width 1361 height 33
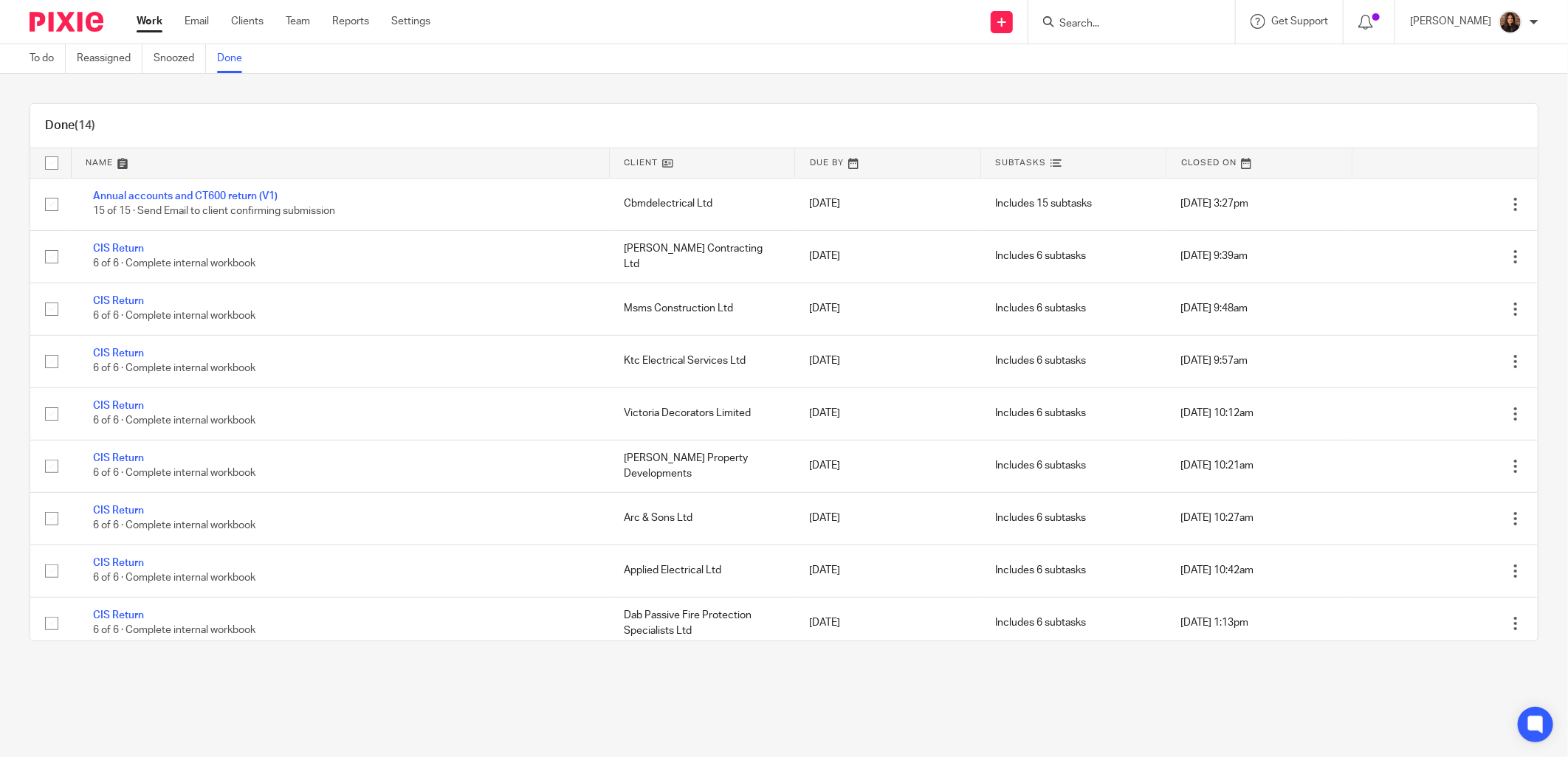
click at [1102, 19] on input "Search" at bounding box center [1125, 24] width 133 height 13
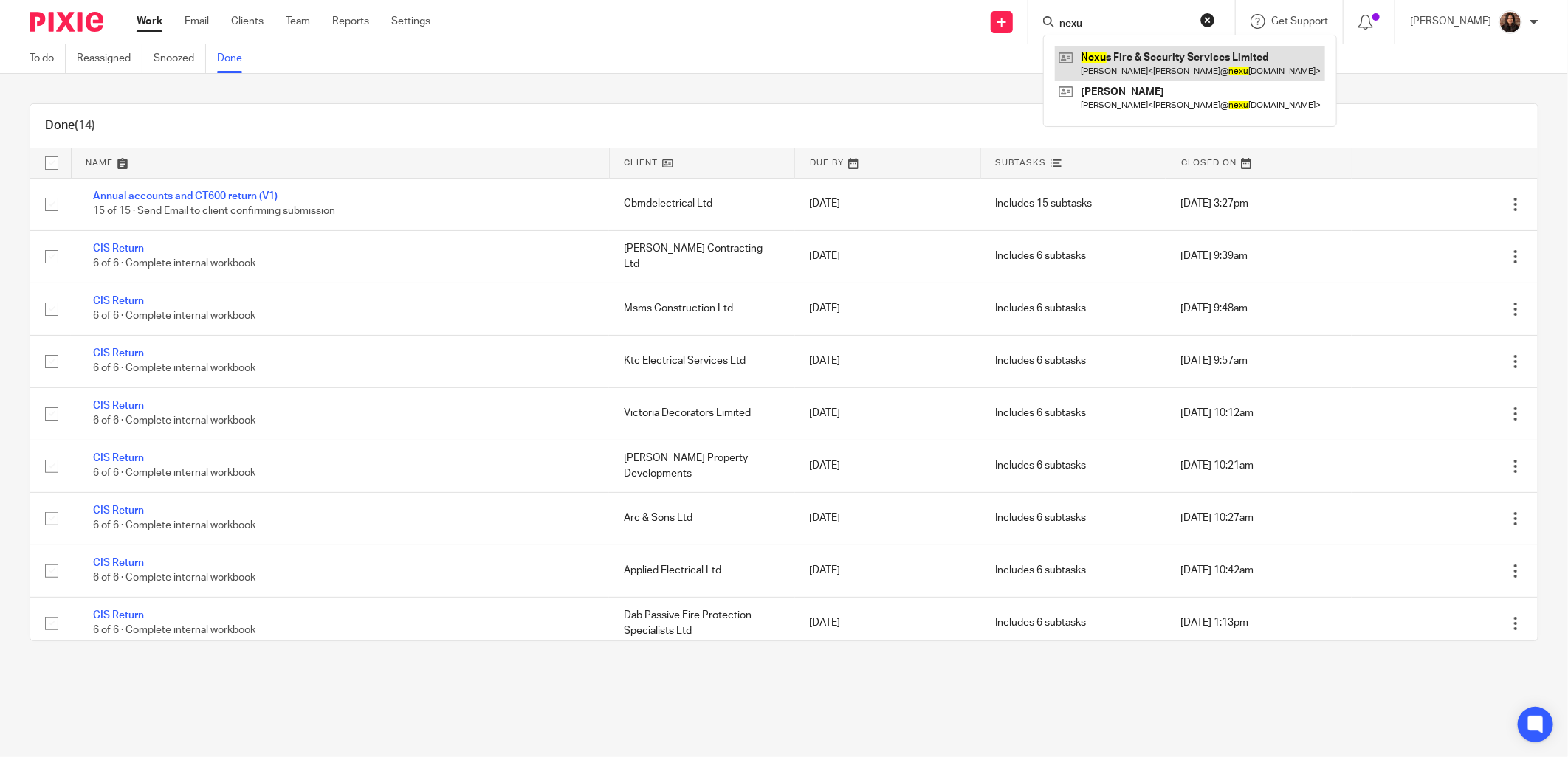
type input "nexu"
click at [50, 64] on link "To do" at bounding box center [48, 58] width 36 height 29
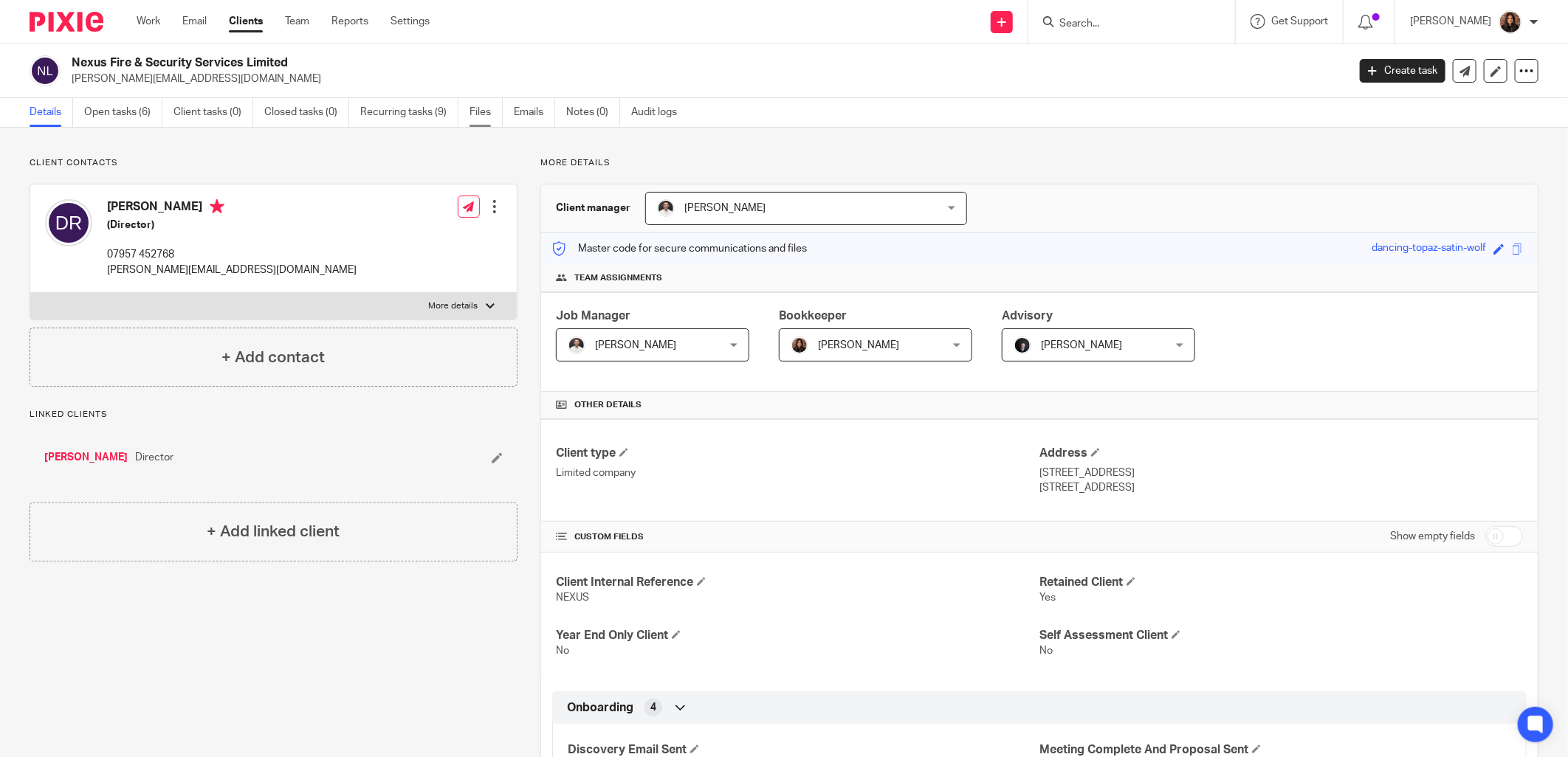
click at [492, 114] on link "Files" at bounding box center [486, 112] width 33 height 29
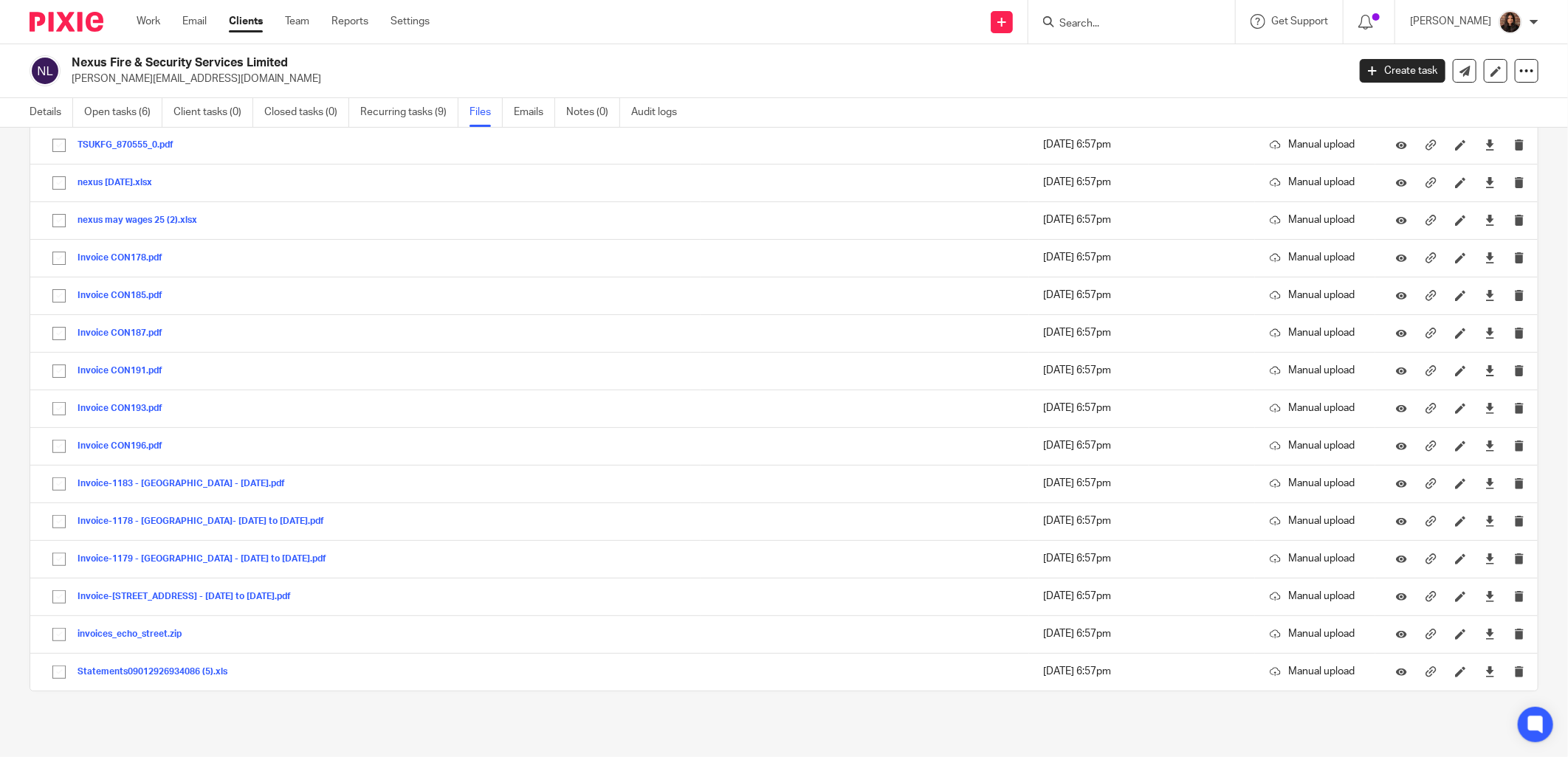
scroll to position [174, 0]
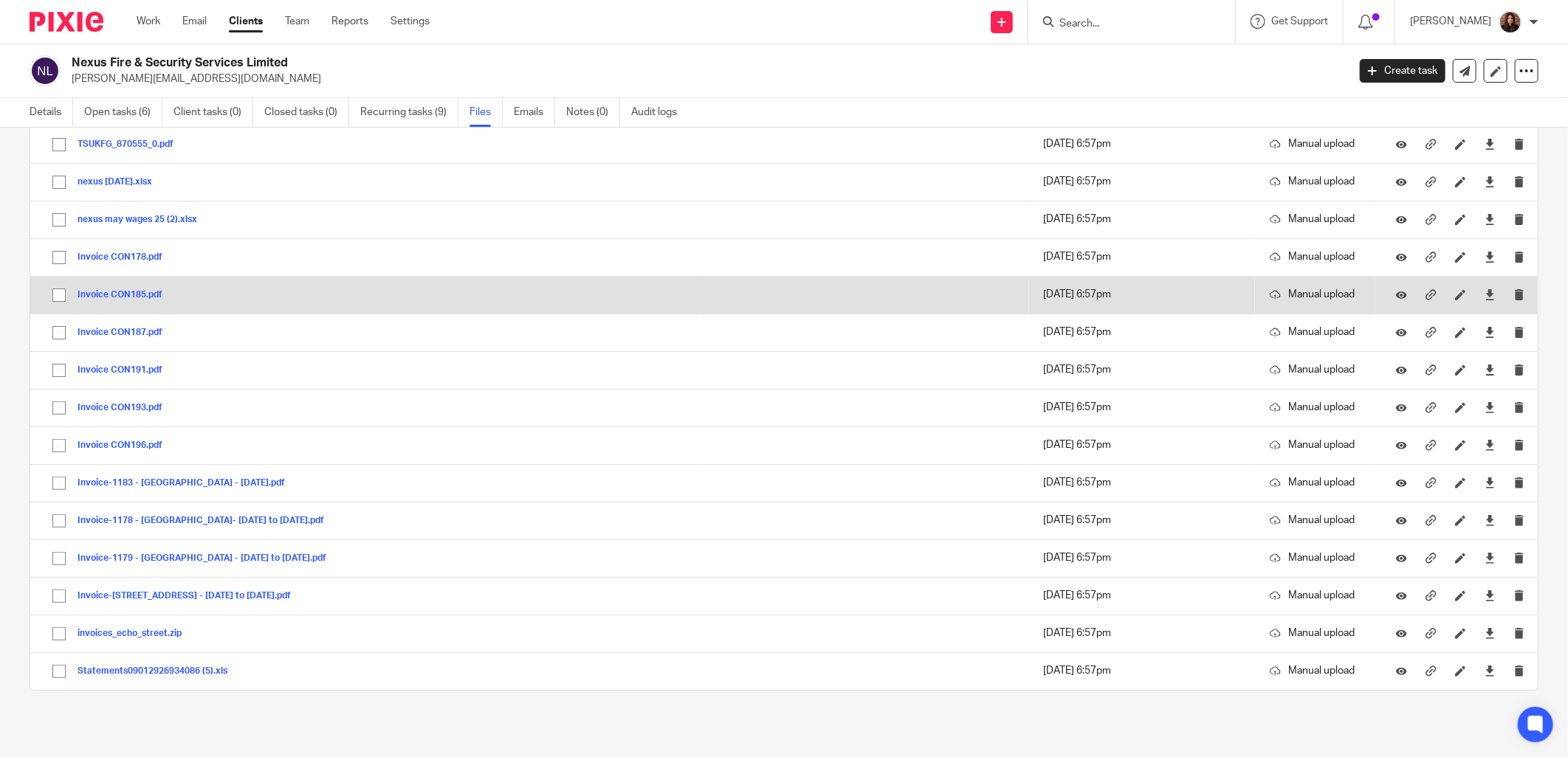
drag, startPoint x: 130, startPoint y: 296, endPoint x: 154, endPoint y: 299, distance: 24.2
click at [134, 298] on button "Invoice CON185.pdf" at bounding box center [125, 295] width 96 height 10
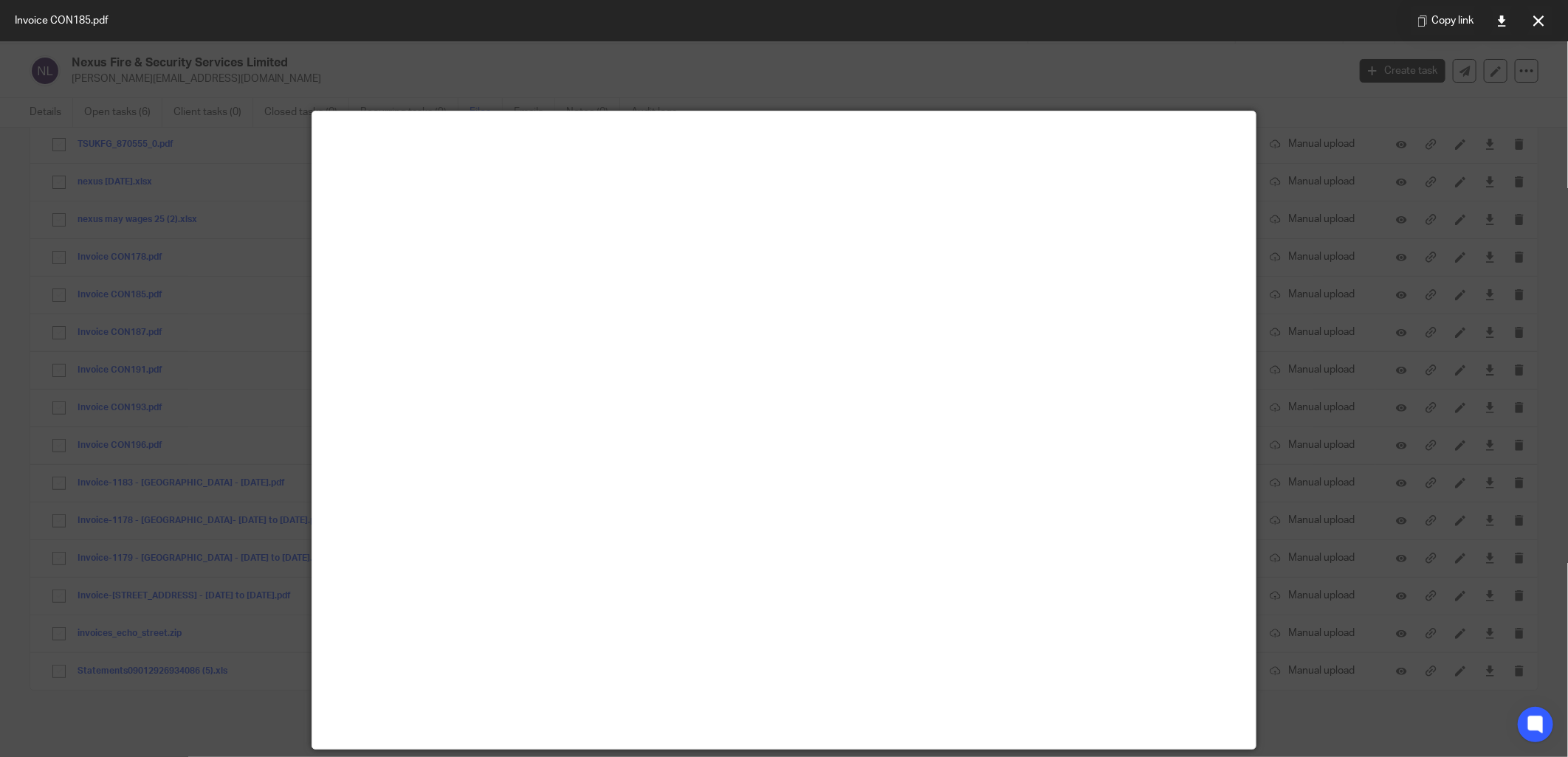
click at [1538, 20] on icon at bounding box center [1538, 21] width 11 height 11
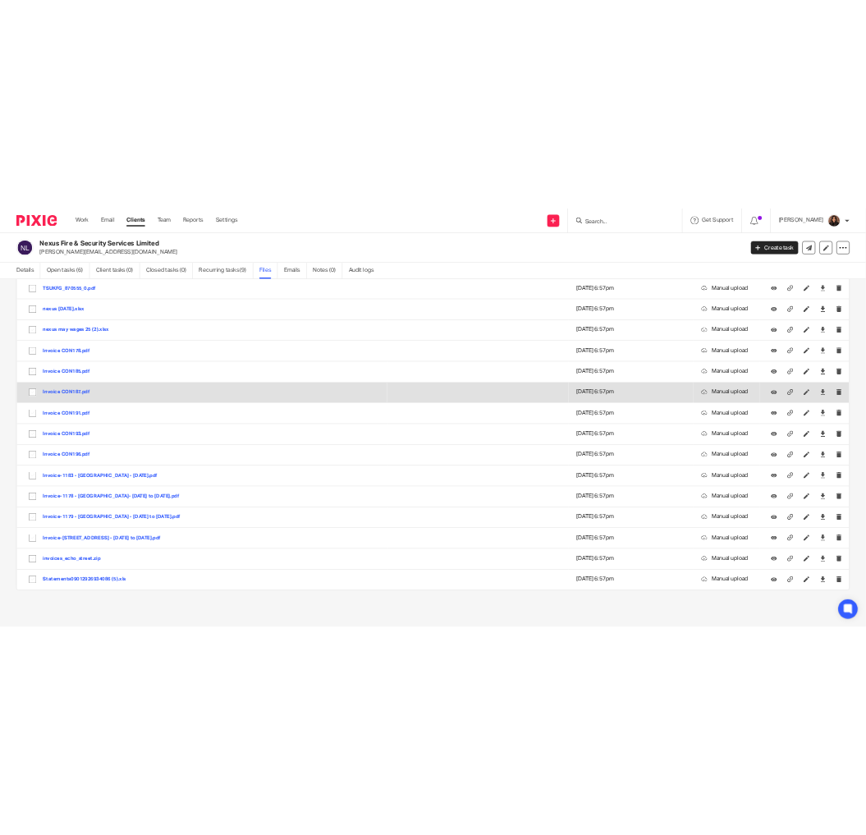
scroll to position [0, 0]
